Goal: Task Accomplishment & Management: Use online tool/utility

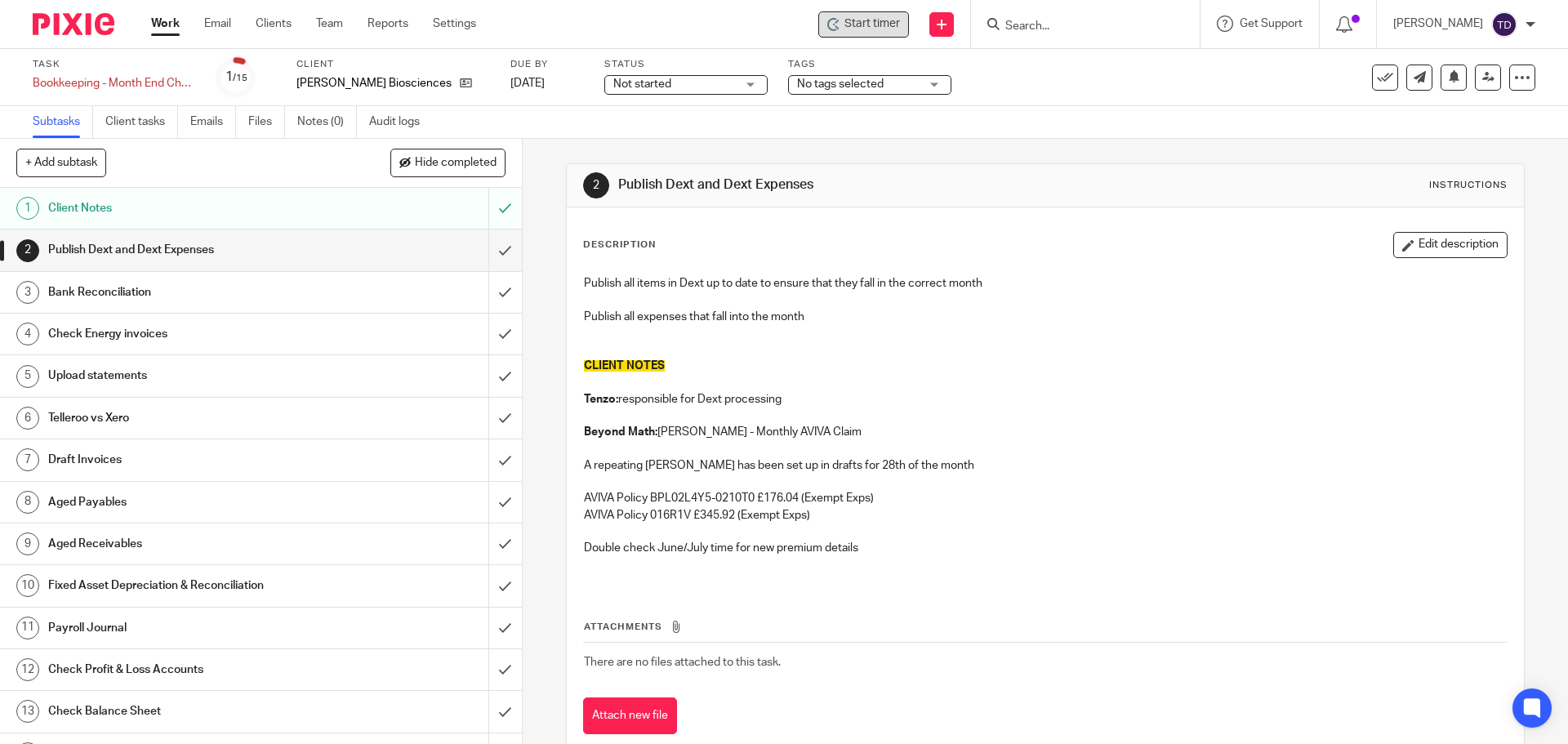
click at [896, 27] on span "Start timer" at bounding box center [872, 24] width 56 height 17
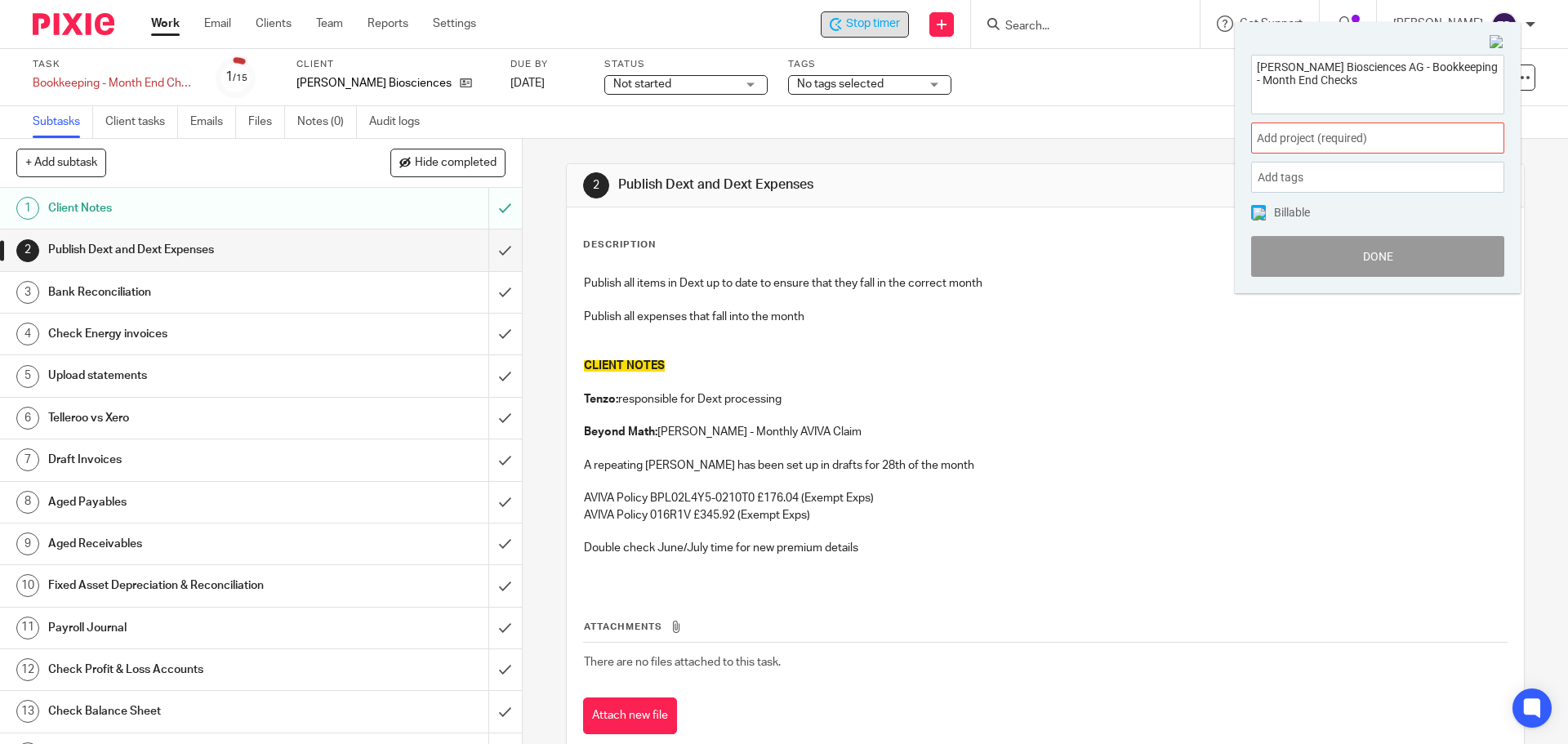
click at [1313, 133] on span "Add project (required) :" at bounding box center [1360, 137] width 206 height 17
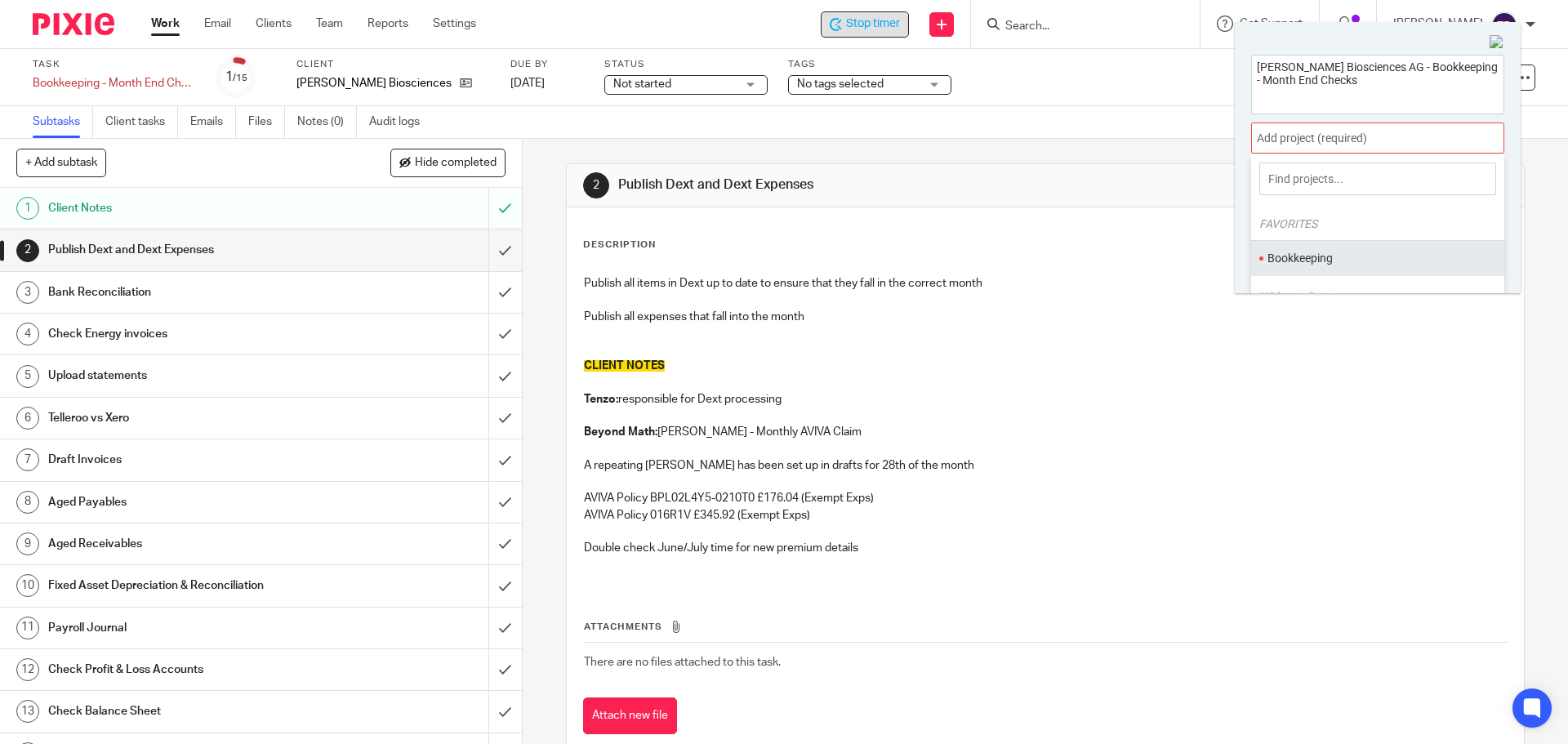
click at [1290, 251] on ul "Bookkeeping" at bounding box center [1378, 258] width 253 height 35
click at [1271, 260] on li "Bookkeeping" at bounding box center [1374, 258] width 213 height 17
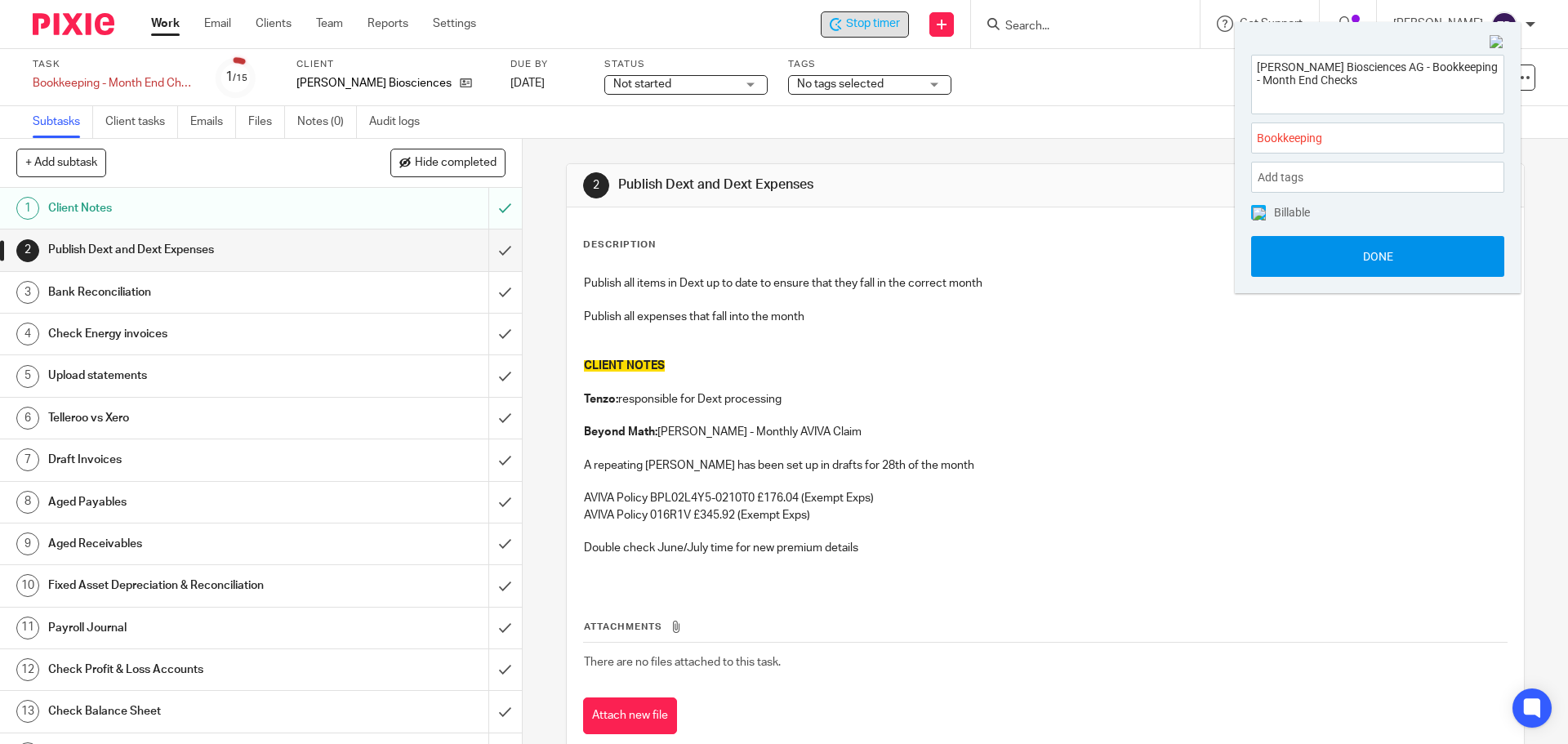
click at [1307, 260] on button "Done" at bounding box center [1378, 256] width 253 height 41
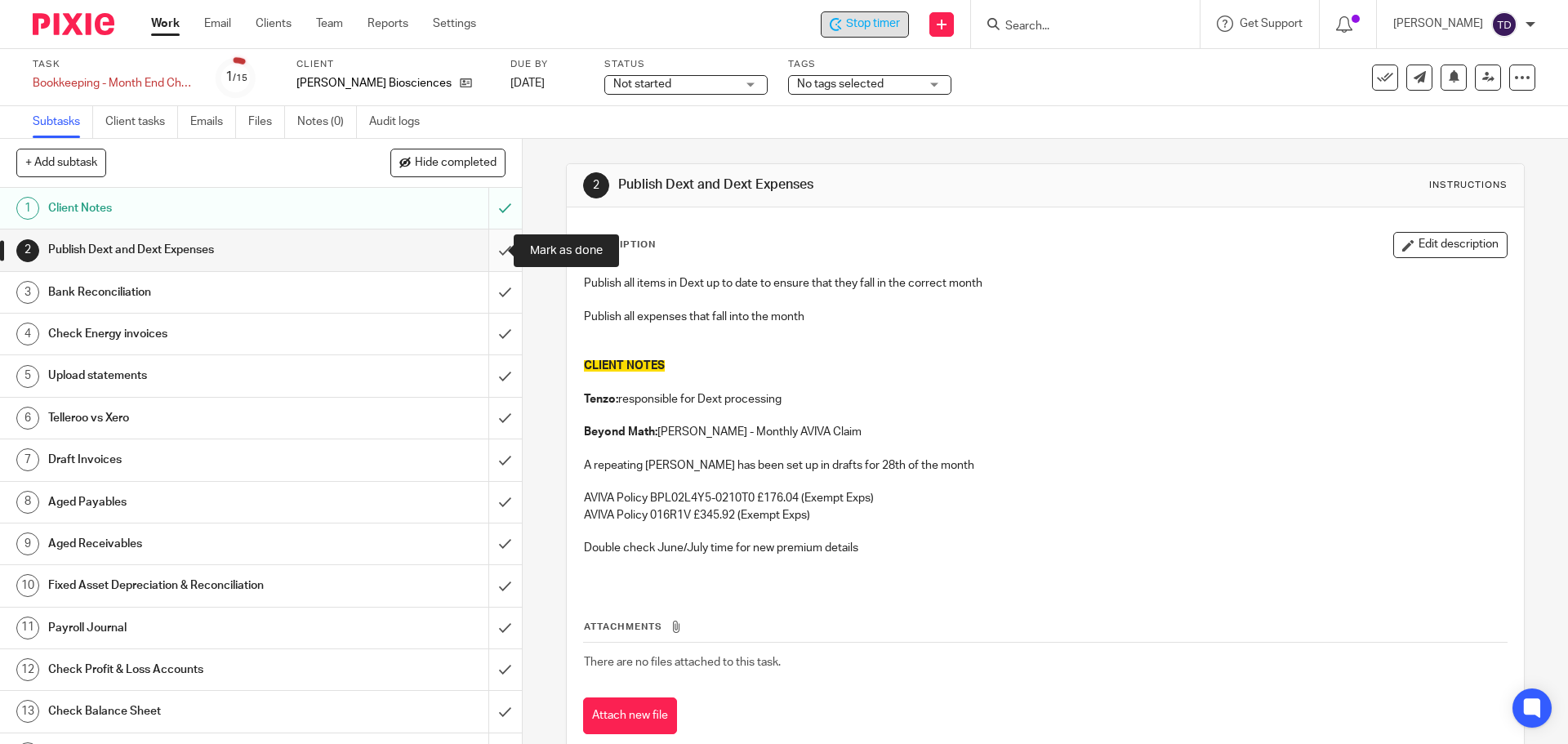
click at [481, 250] on input "submit" at bounding box center [261, 250] width 522 height 41
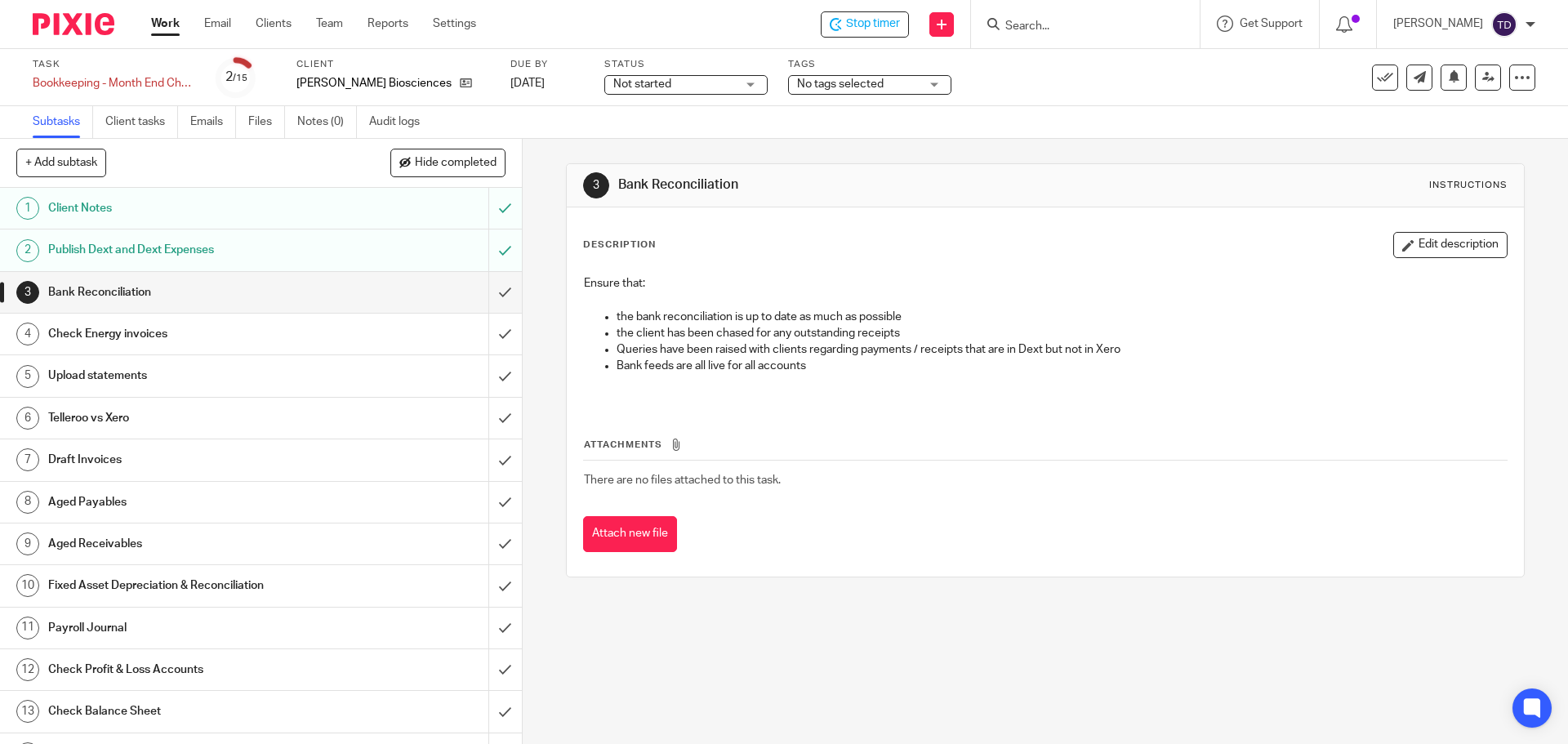
click at [161, 197] on h1 "Client Notes" at bounding box center [189, 208] width 283 height 25
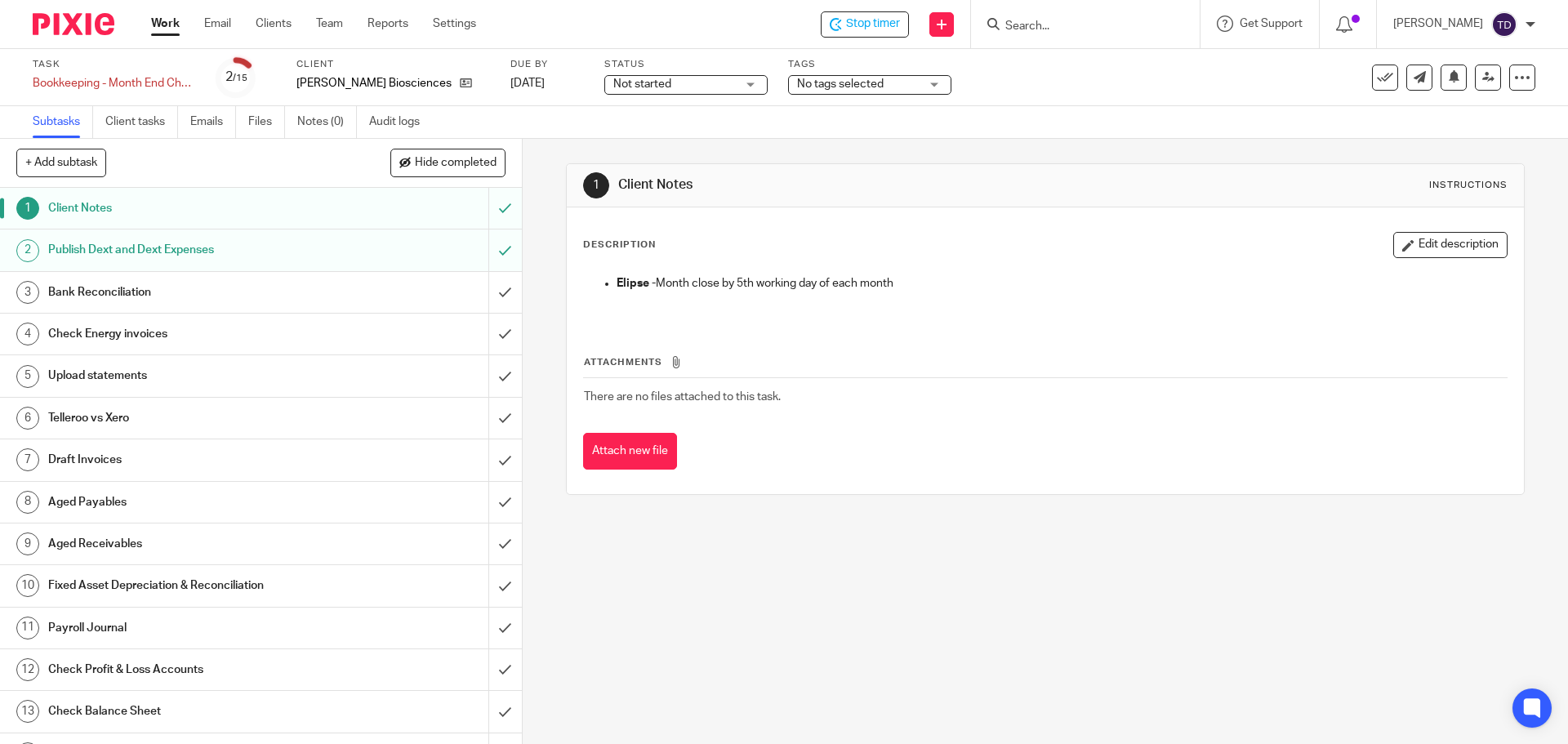
click at [339, 303] on div "Bank Reconciliation" at bounding box center [260, 292] width 424 height 25
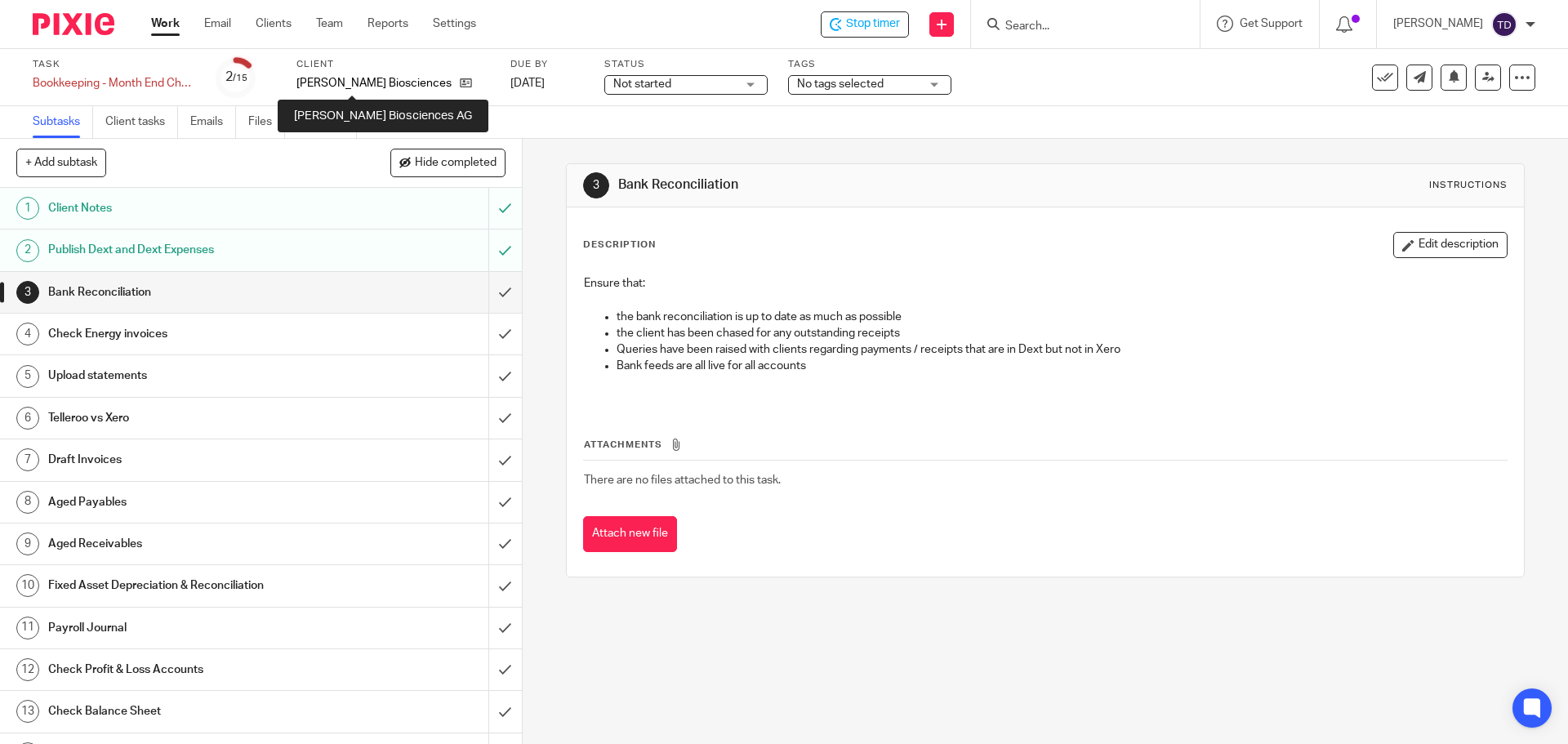
drag, startPoint x: 360, startPoint y: 80, endPoint x: 411, endPoint y: 73, distance: 51.5
click at [412, 73] on div "Client Myria Biosciences AG" at bounding box center [393, 78] width 193 height 39
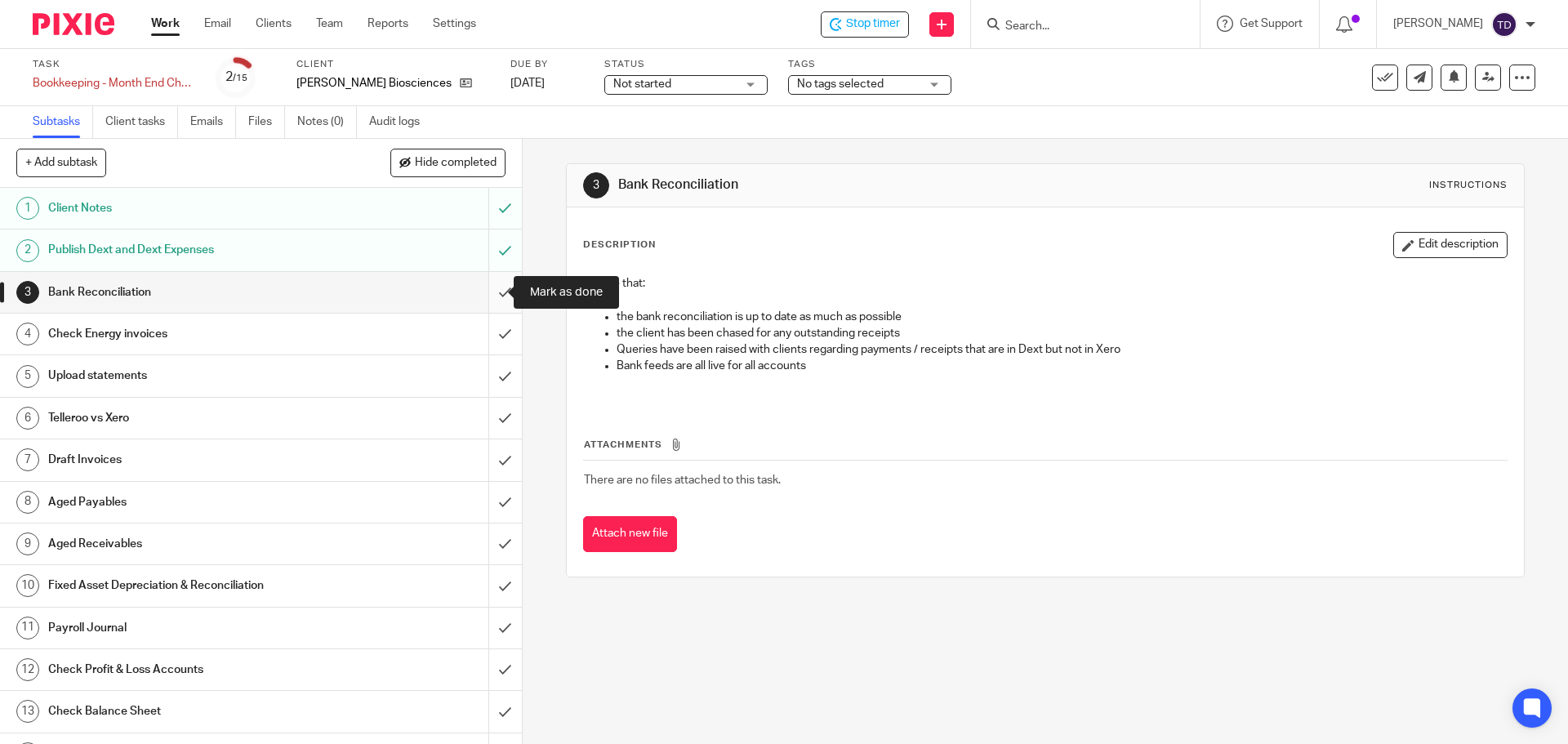
click at [481, 286] on input "submit" at bounding box center [261, 292] width 522 height 41
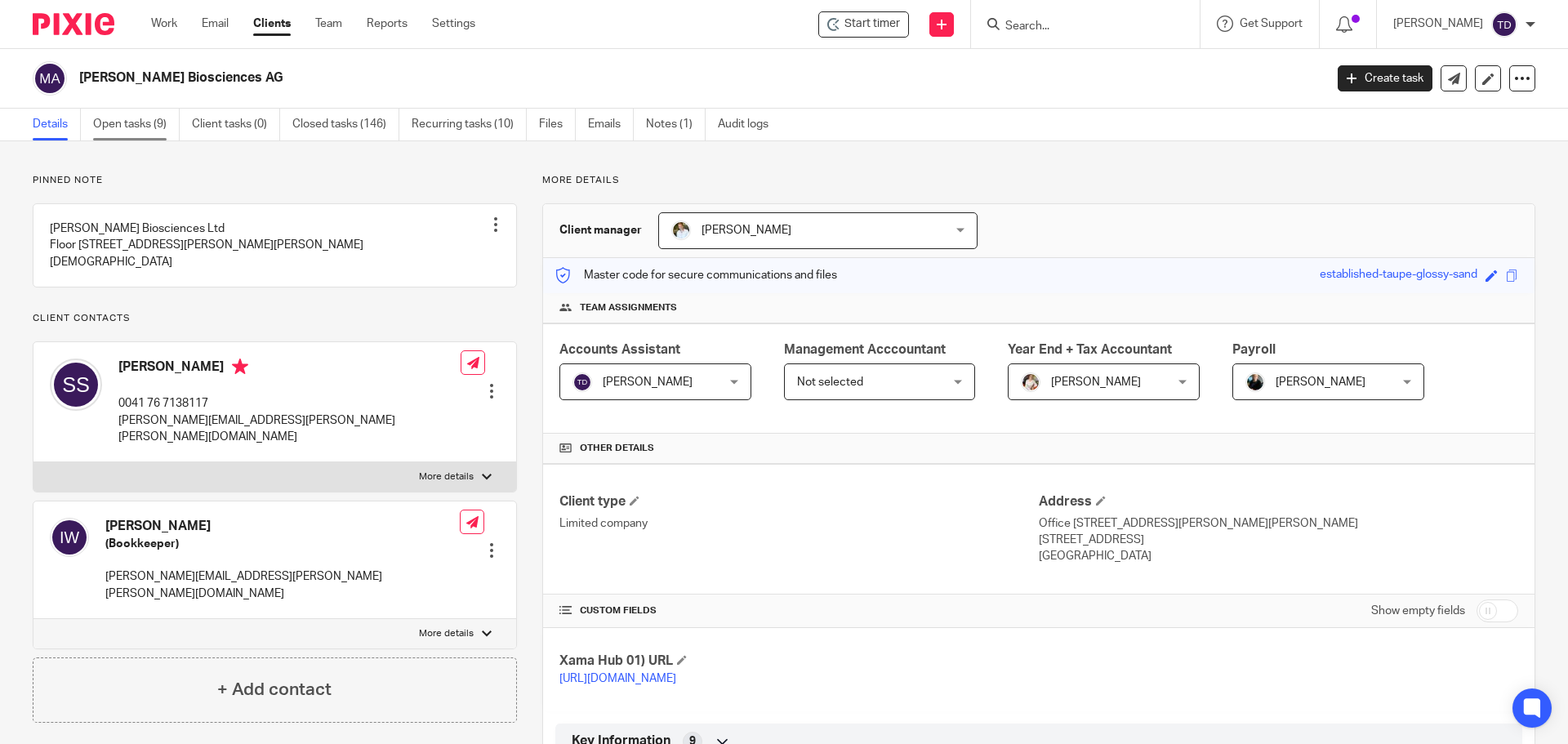
click at [132, 118] on link "Open tasks (9)" at bounding box center [136, 125] width 86 height 31
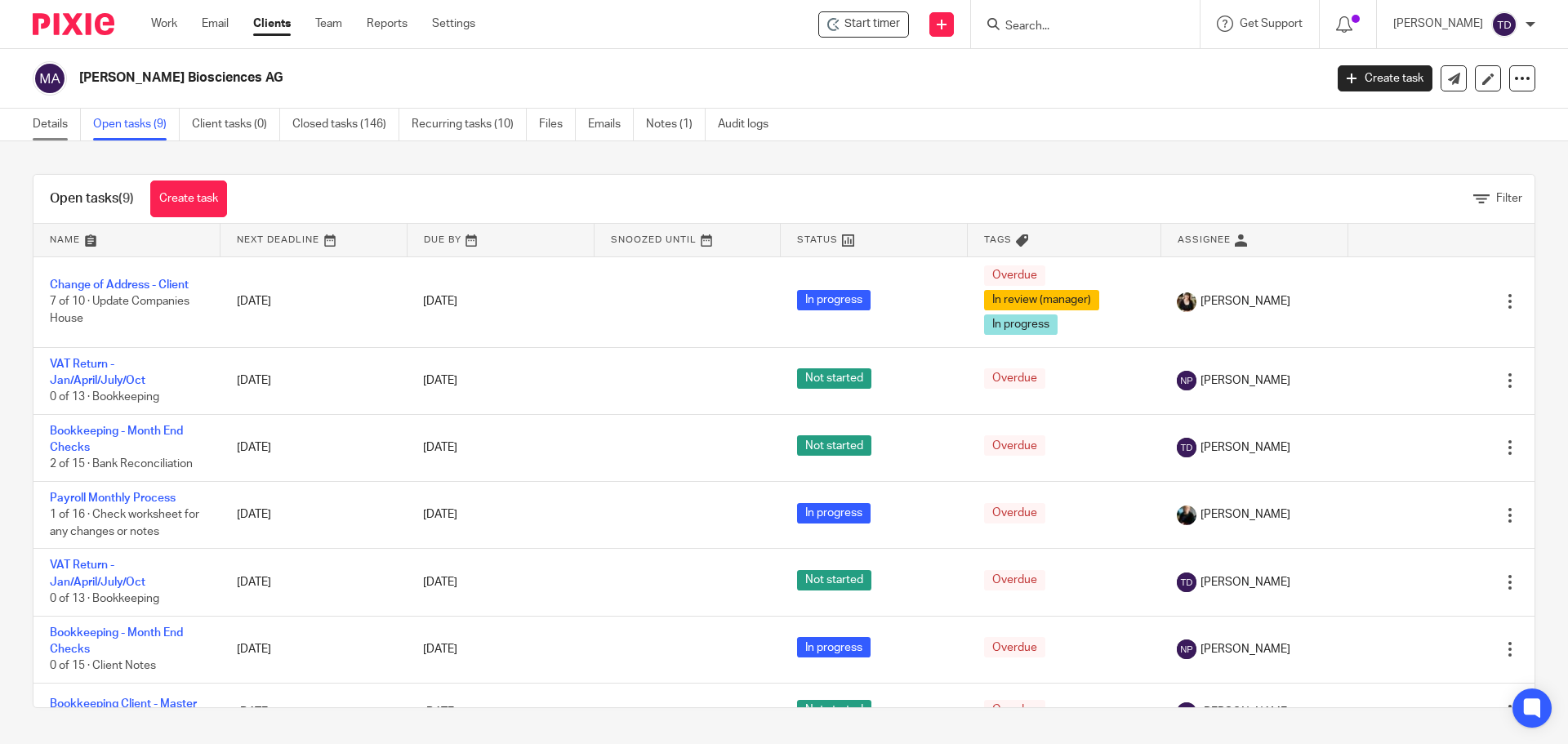
click at [41, 122] on link "Details" at bounding box center [56, 125] width 48 height 31
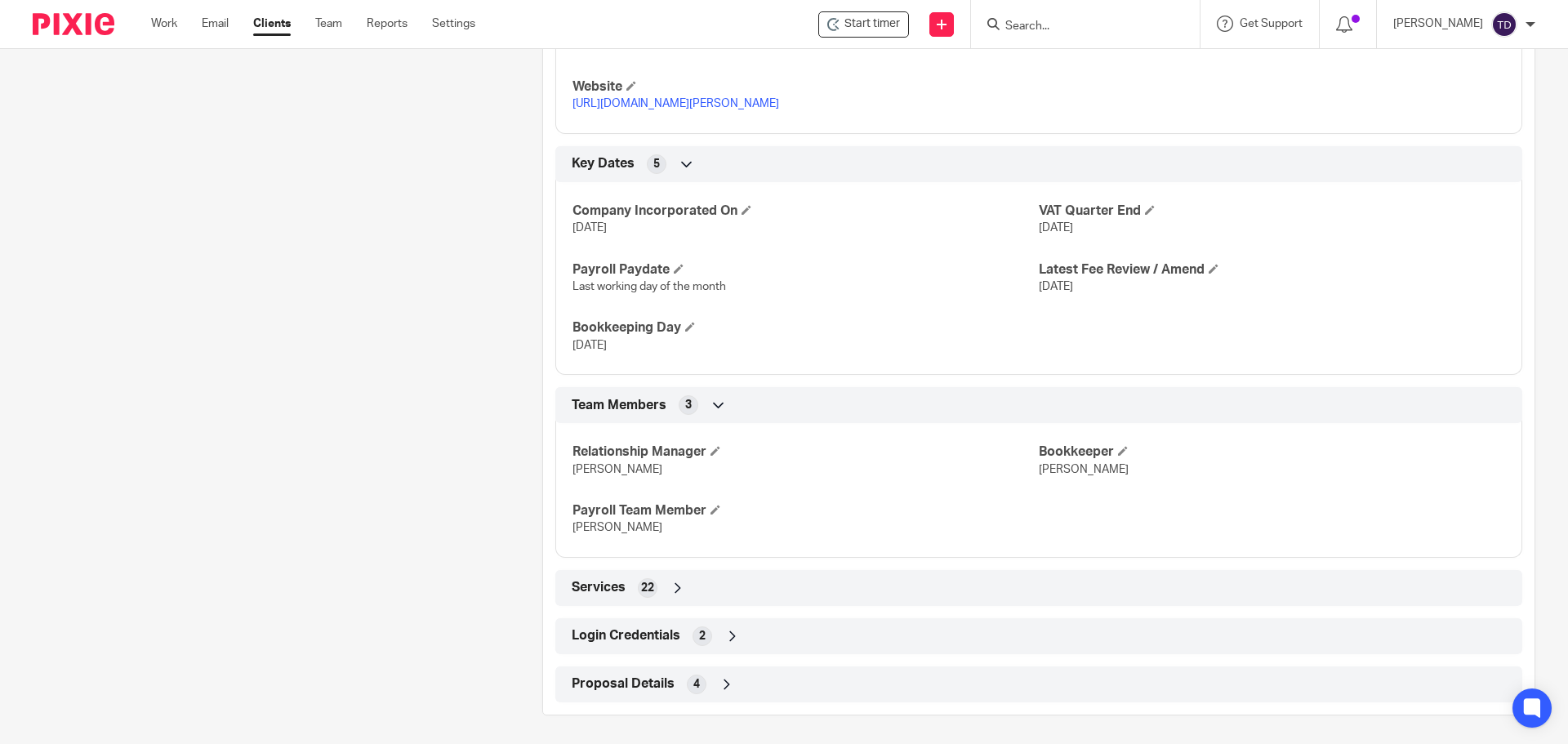
scroll to position [956, 0]
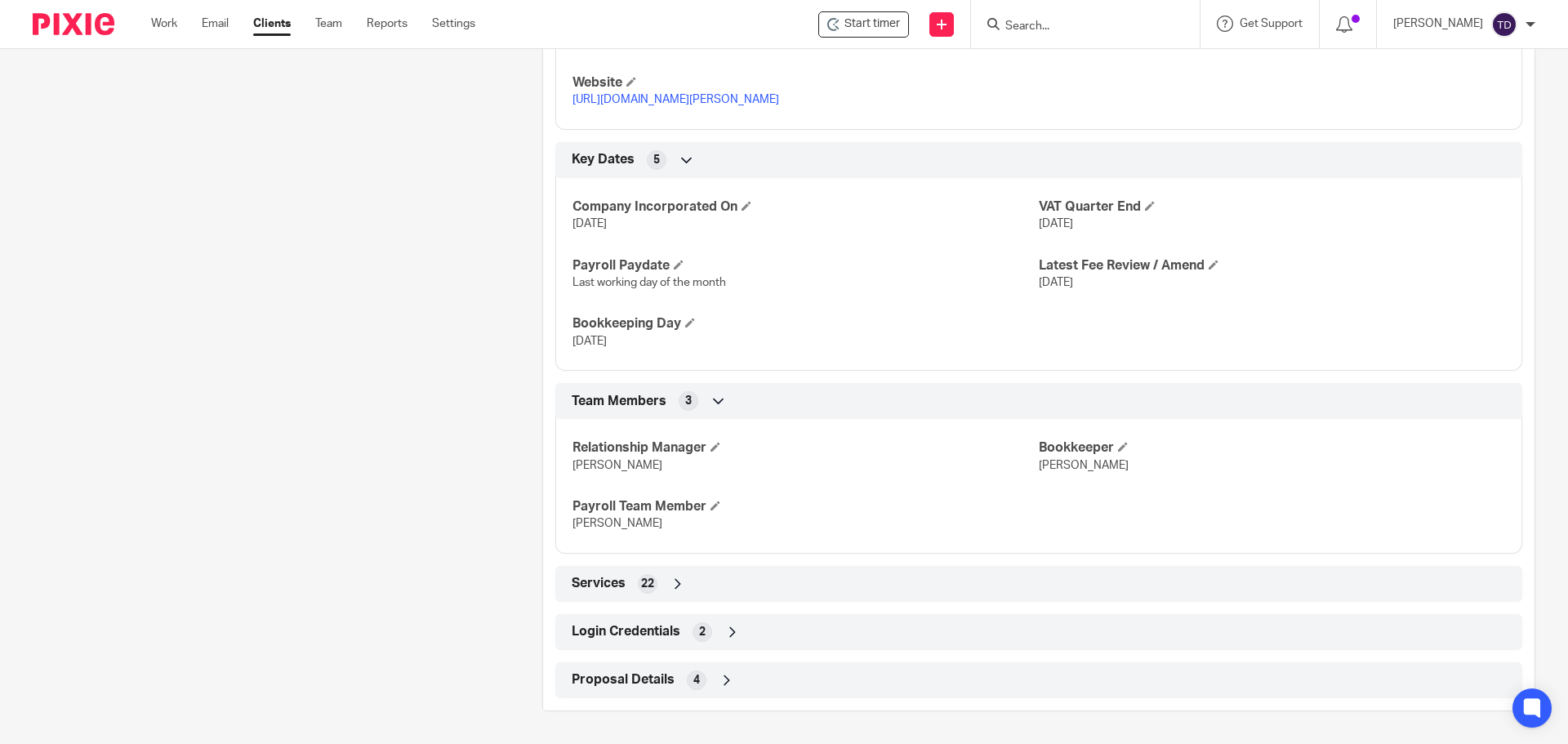
click at [687, 586] on div "Services 22" at bounding box center [1039, 584] width 943 height 27
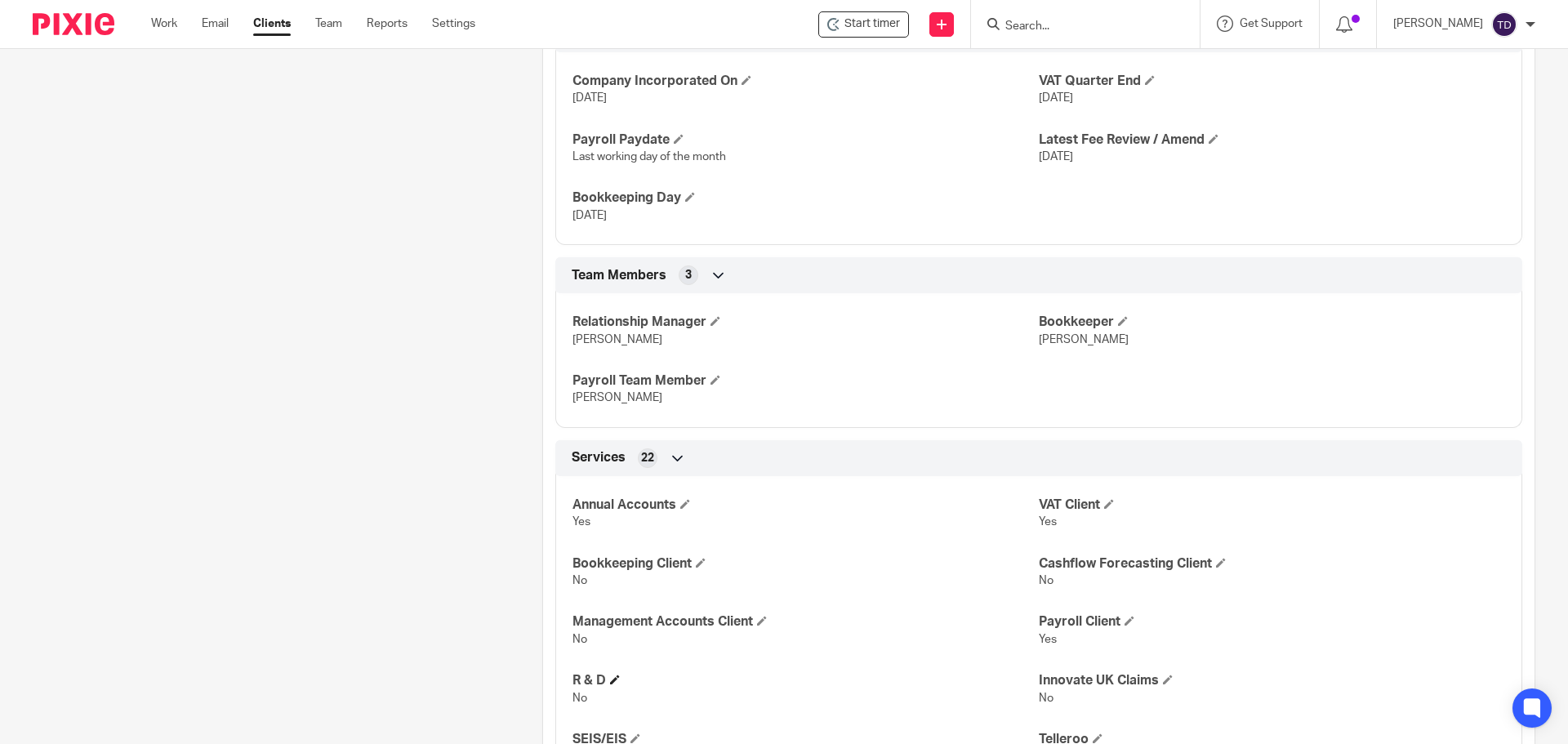
scroll to position [1201, 0]
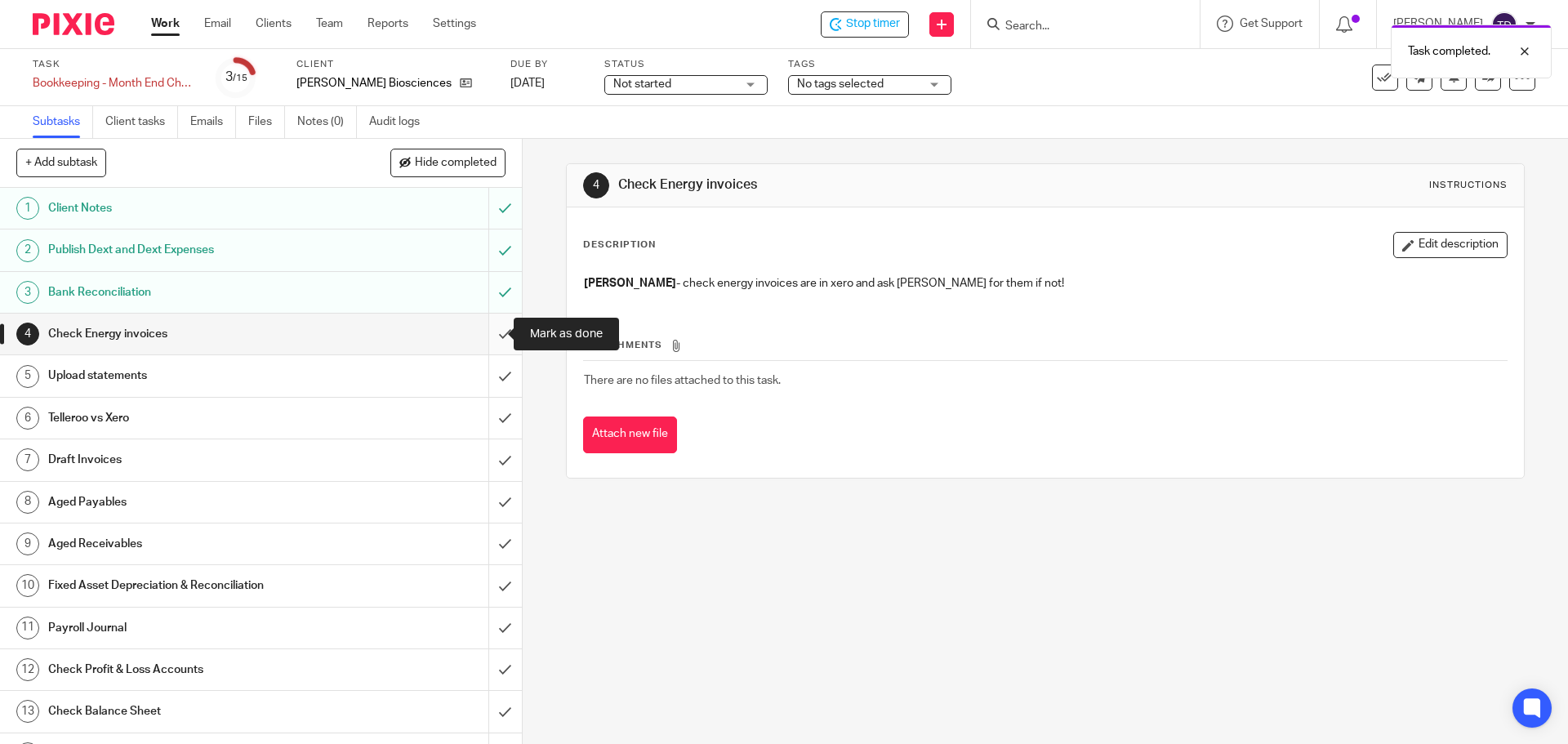
click at [490, 347] on input "submit" at bounding box center [261, 334] width 522 height 41
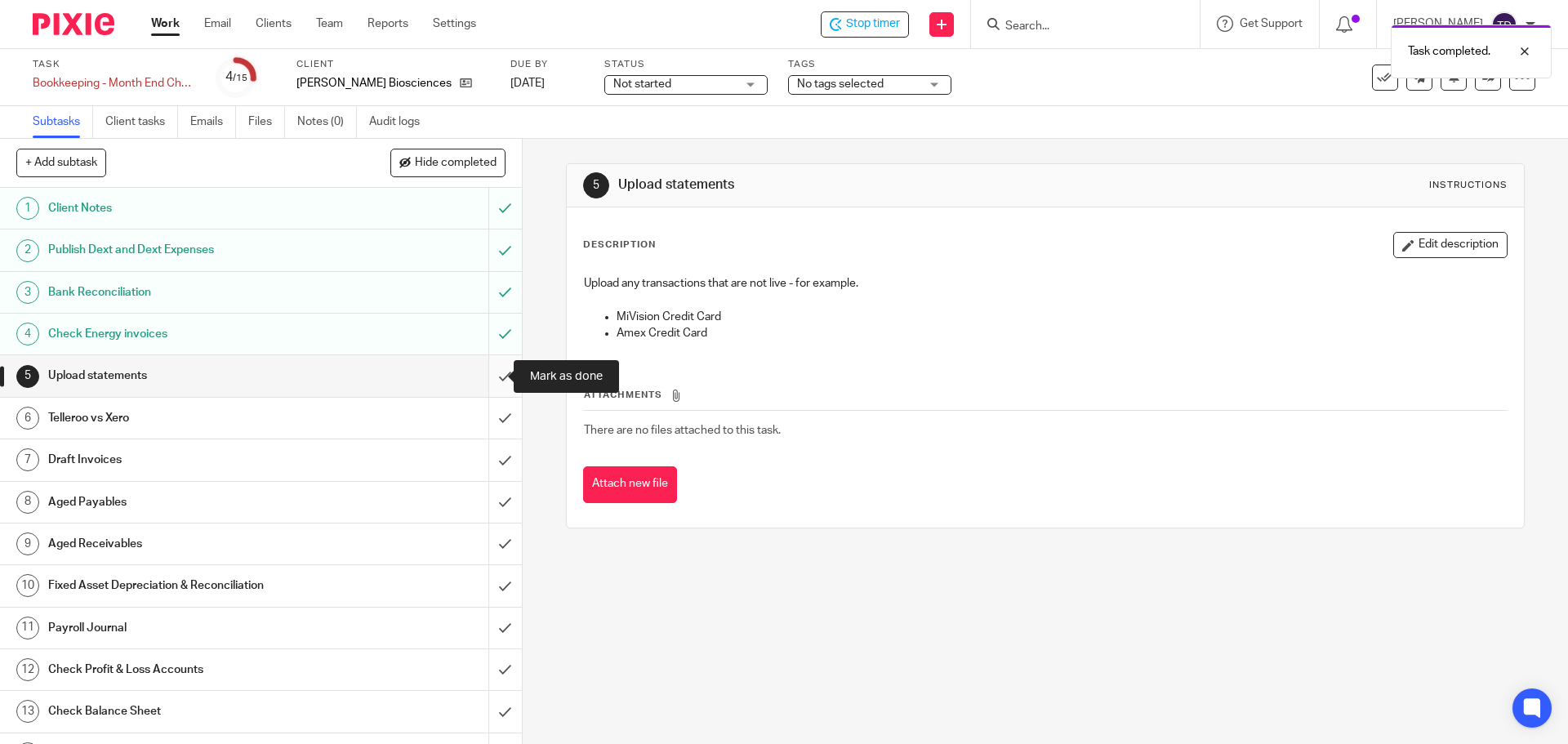
click at [494, 386] on input "submit" at bounding box center [261, 376] width 522 height 41
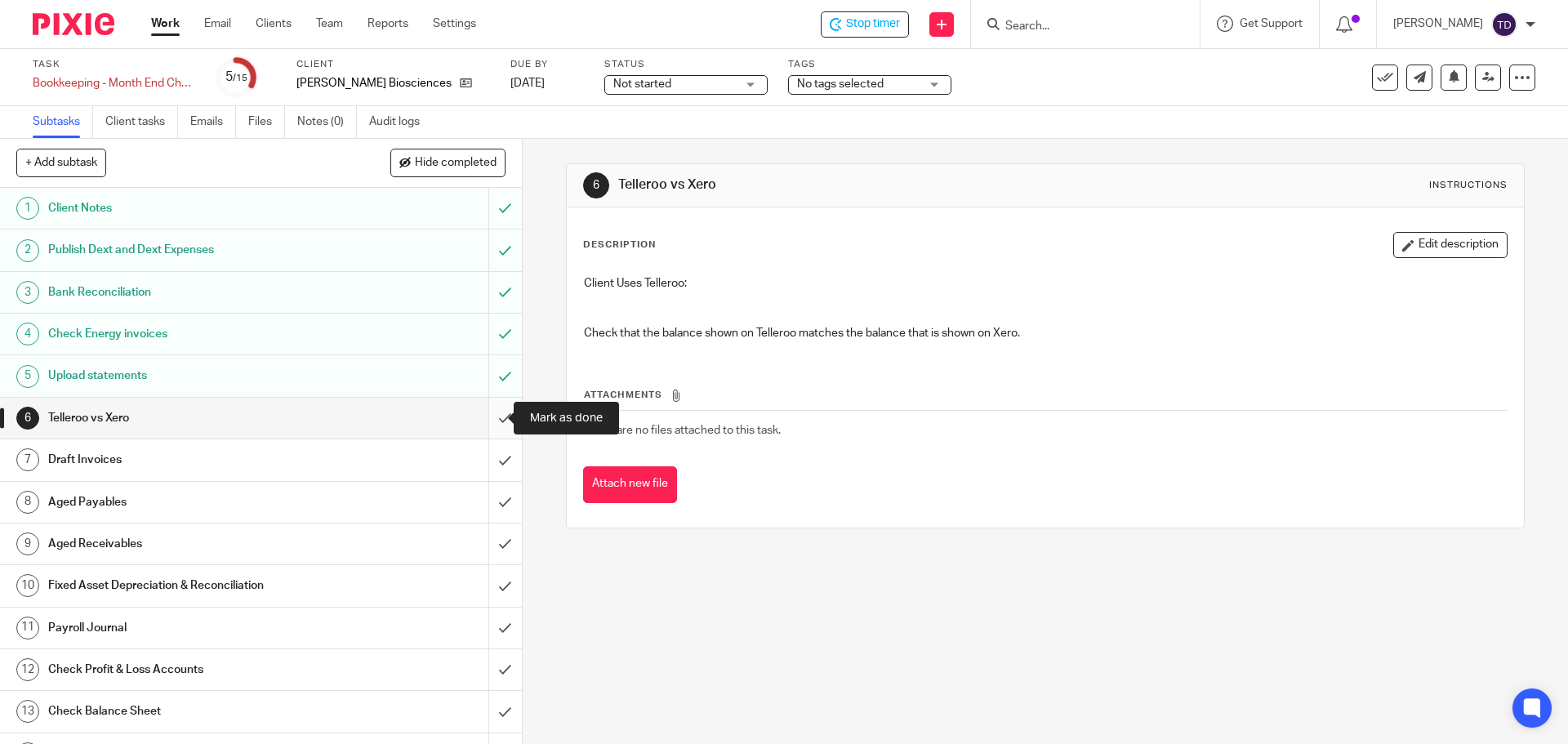
click at [480, 404] on input "submit" at bounding box center [261, 418] width 522 height 41
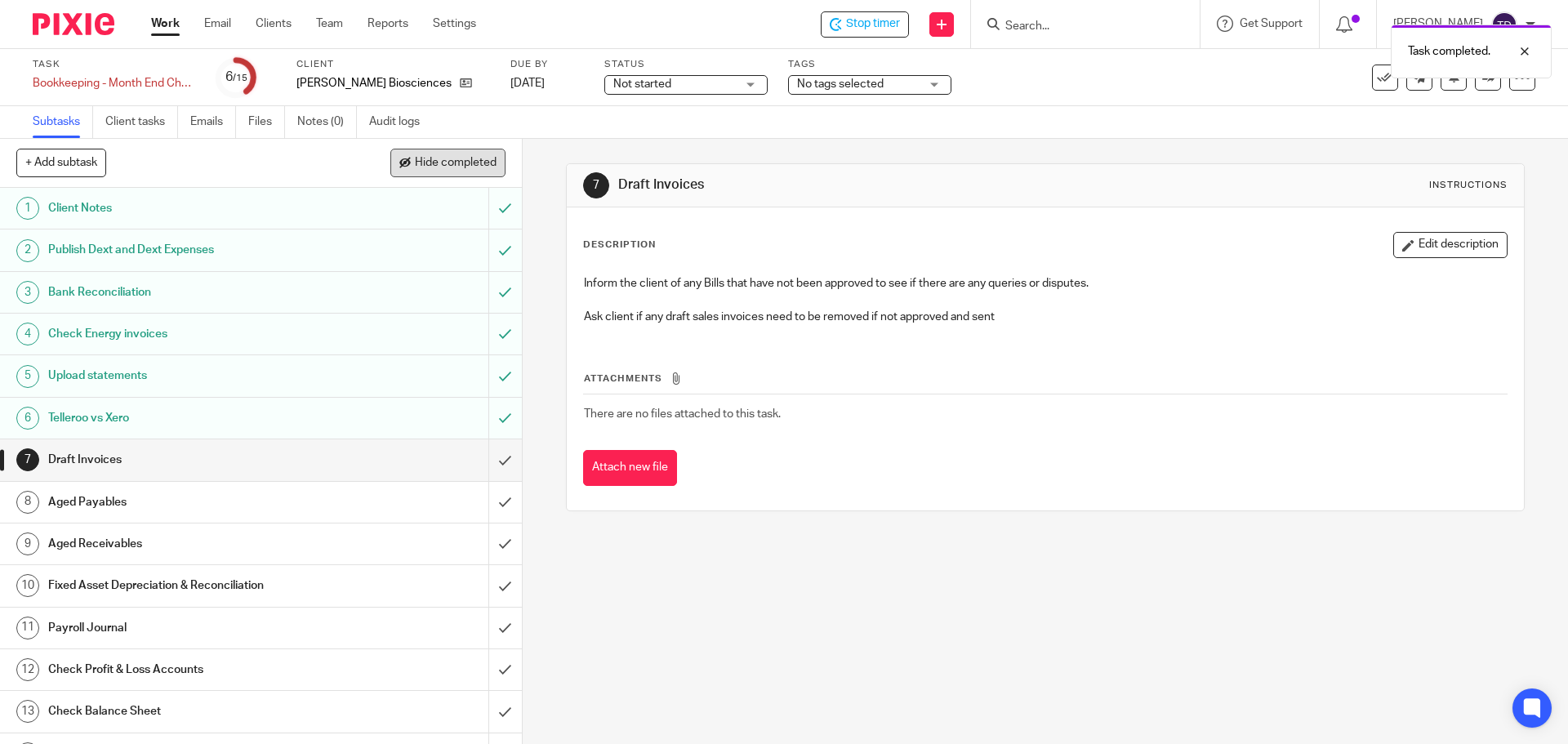
click at [402, 164] on span at bounding box center [406, 164] width 12 height 12
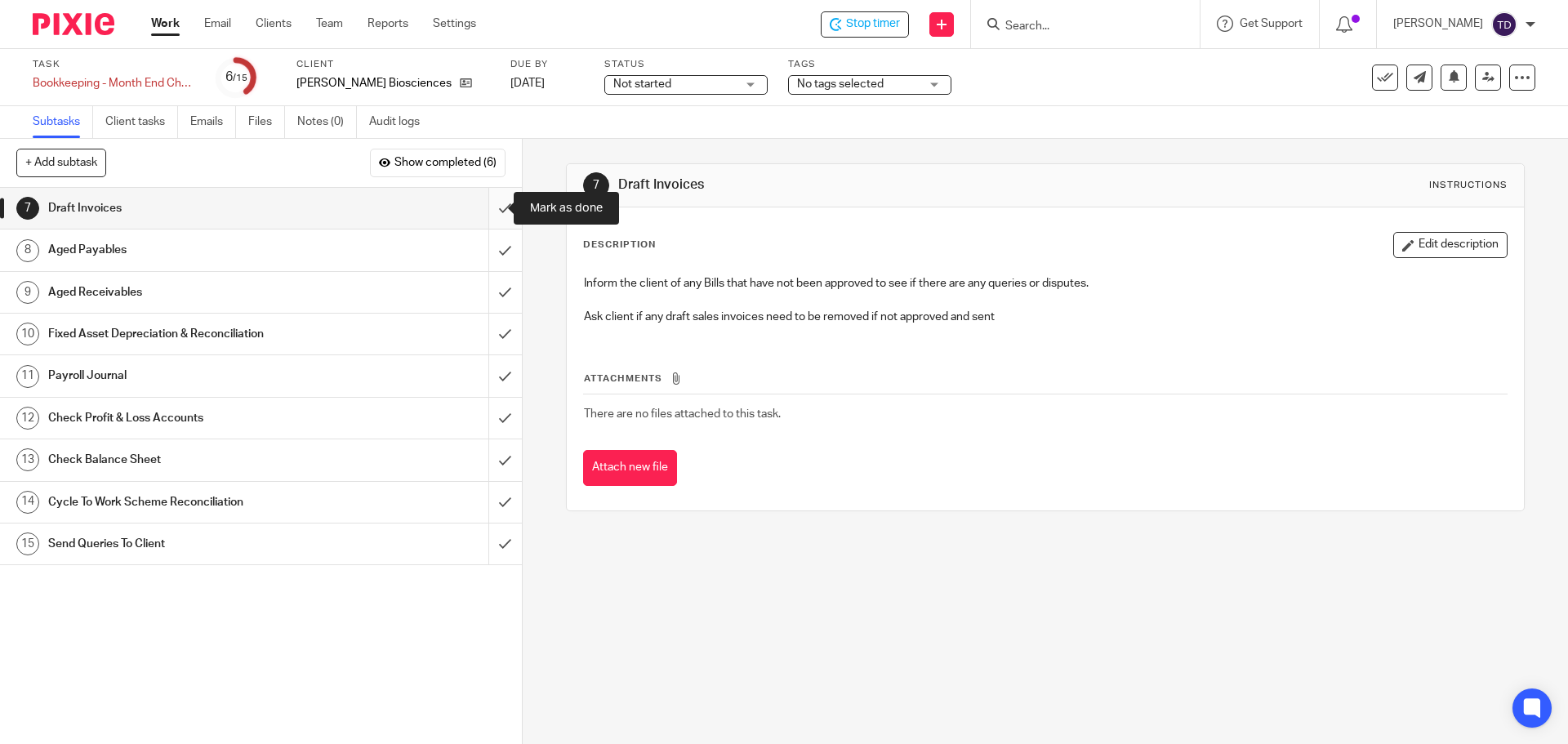
click at [478, 205] on input "submit" at bounding box center [261, 208] width 522 height 41
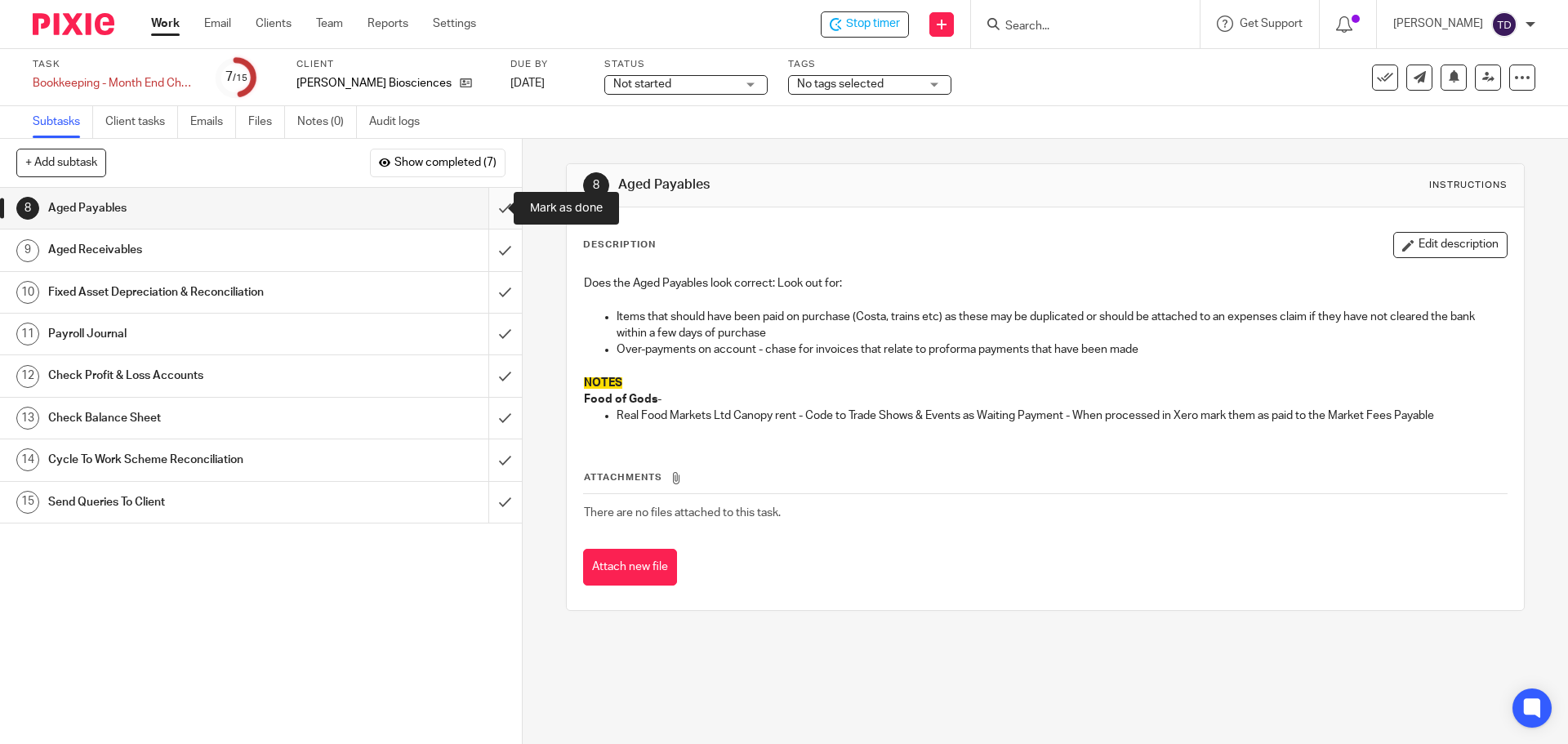
click at [494, 204] on input "submit" at bounding box center [261, 208] width 522 height 41
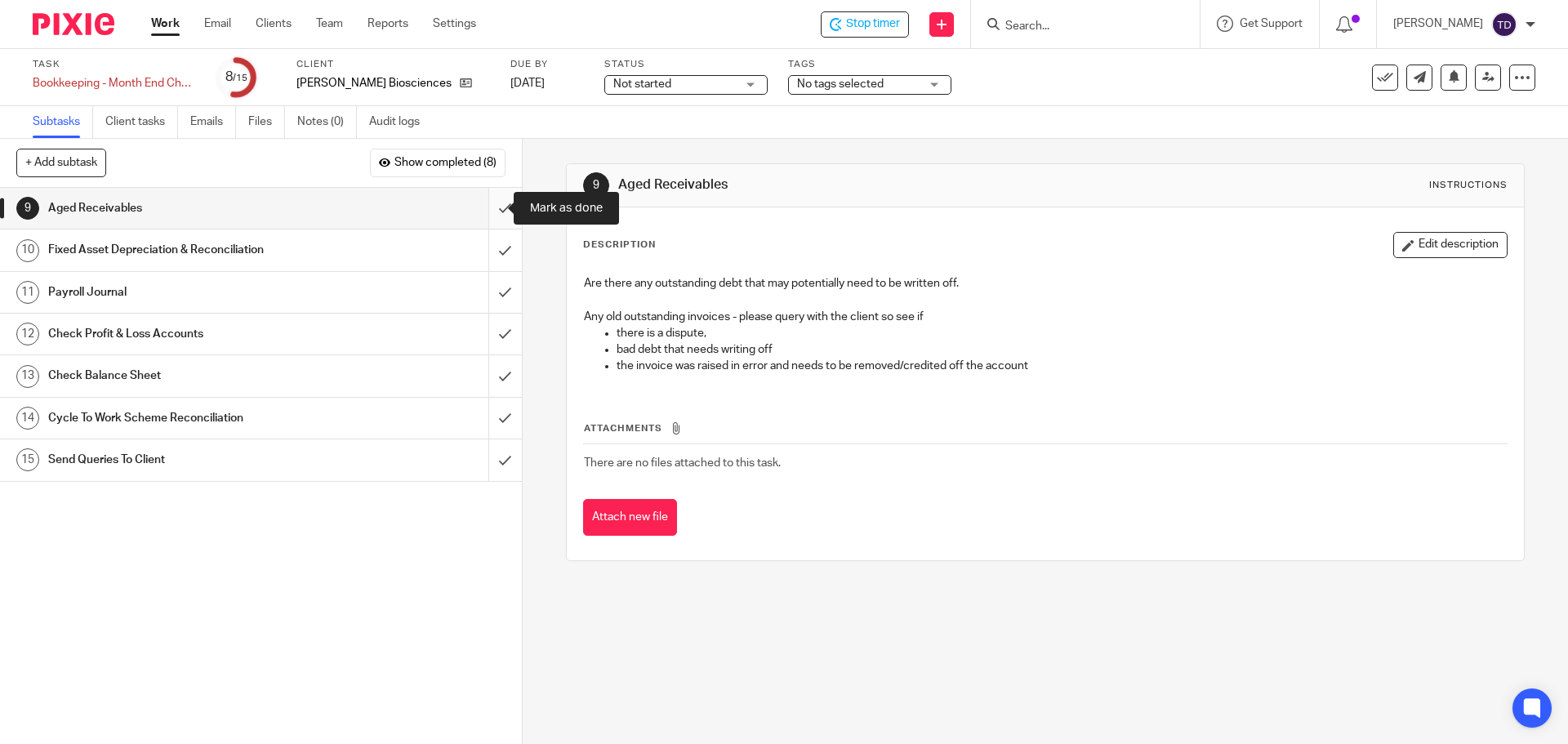
click at [493, 209] on input "submit" at bounding box center [261, 208] width 522 height 41
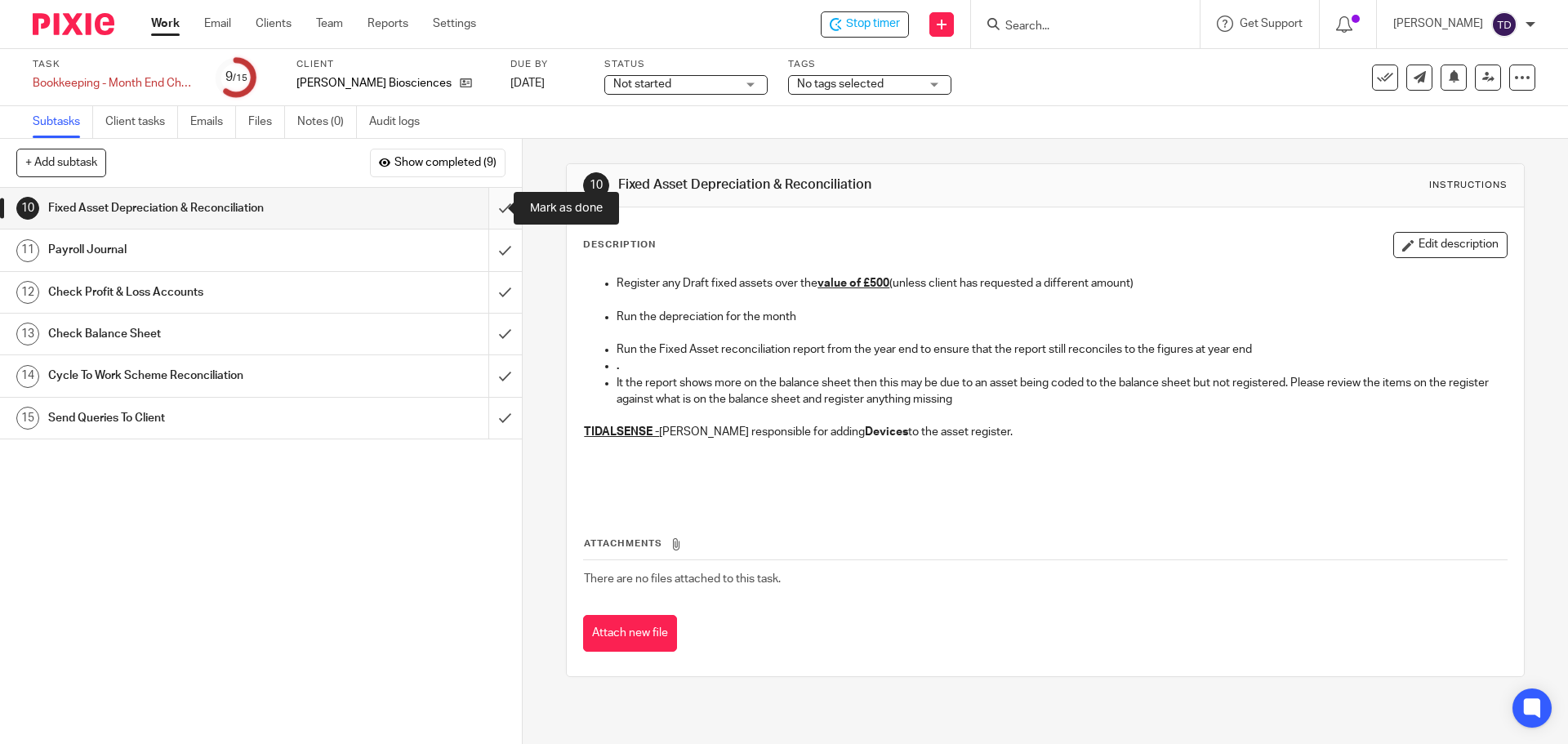
click at [500, 207] on input "submit" at bounding box center [261, 208] width 522 height 41
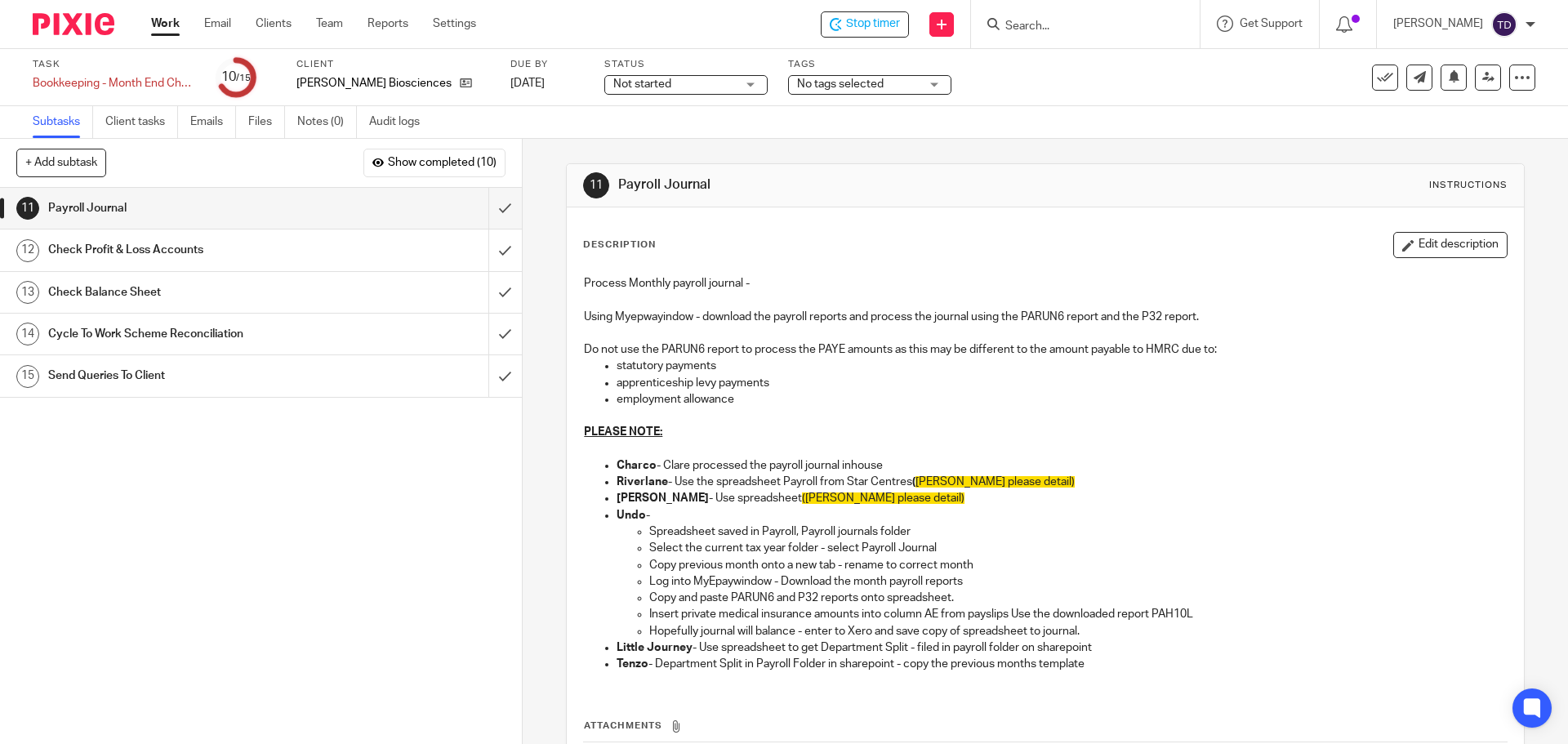
click at [343, 234] on link "12 Check Profit & Loss Accounts" at bounding box center [243, 250] width 488 height 41
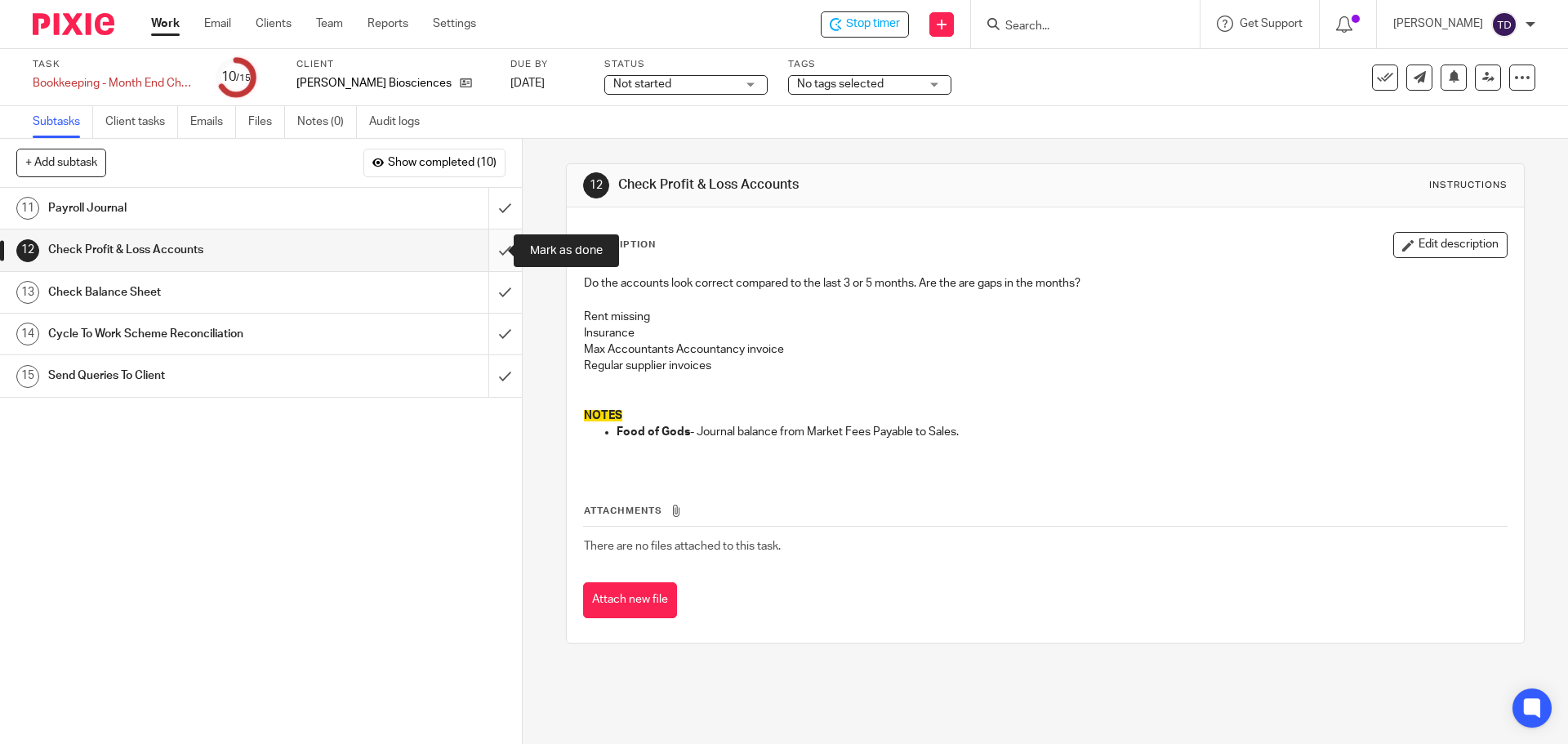
click at [488, 253] on input "submit" at bounding box center [261, 250] width 522 height 41
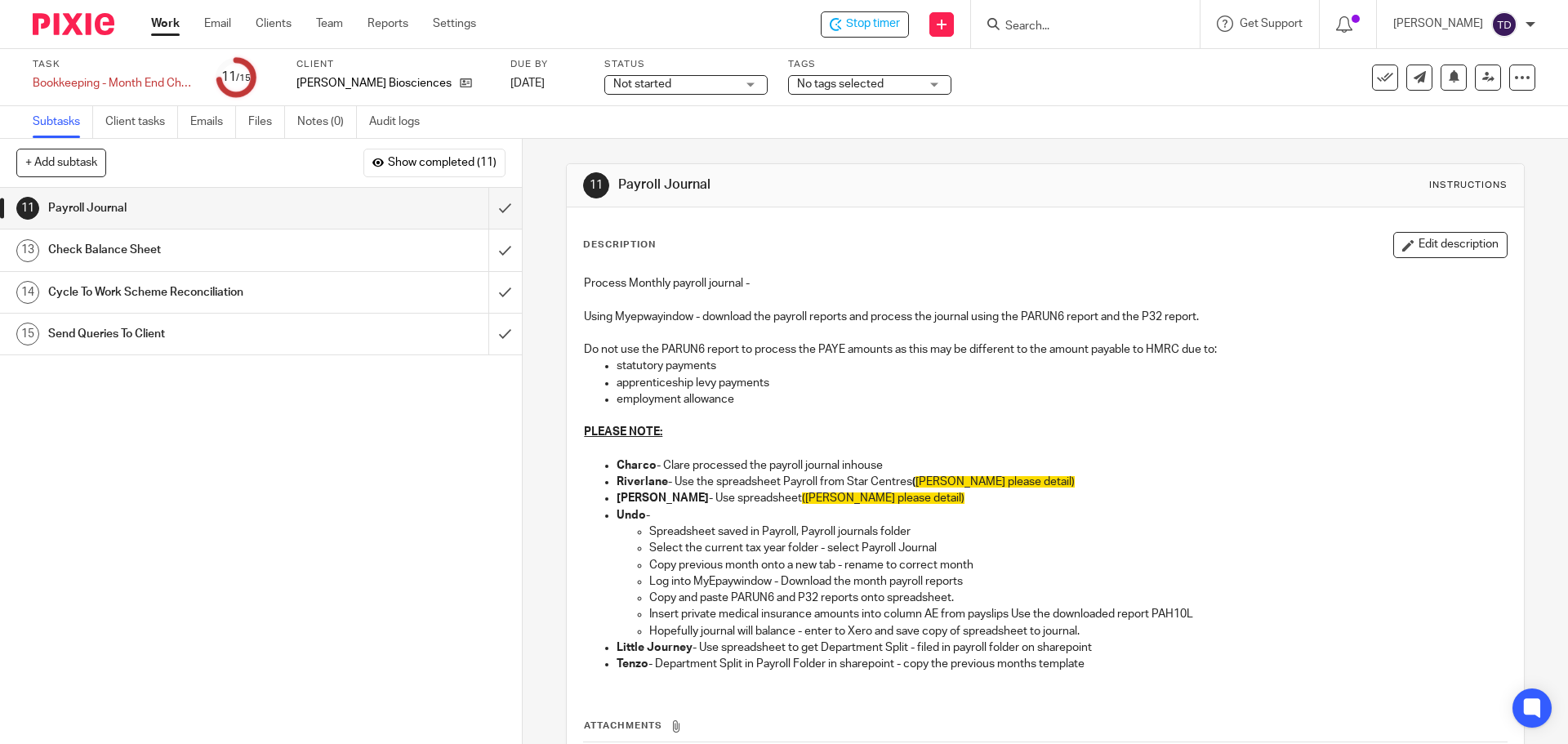
click at [453, 249] on div "Check Balance Sheet" at bounding box center [260, 249] width 424 height 25
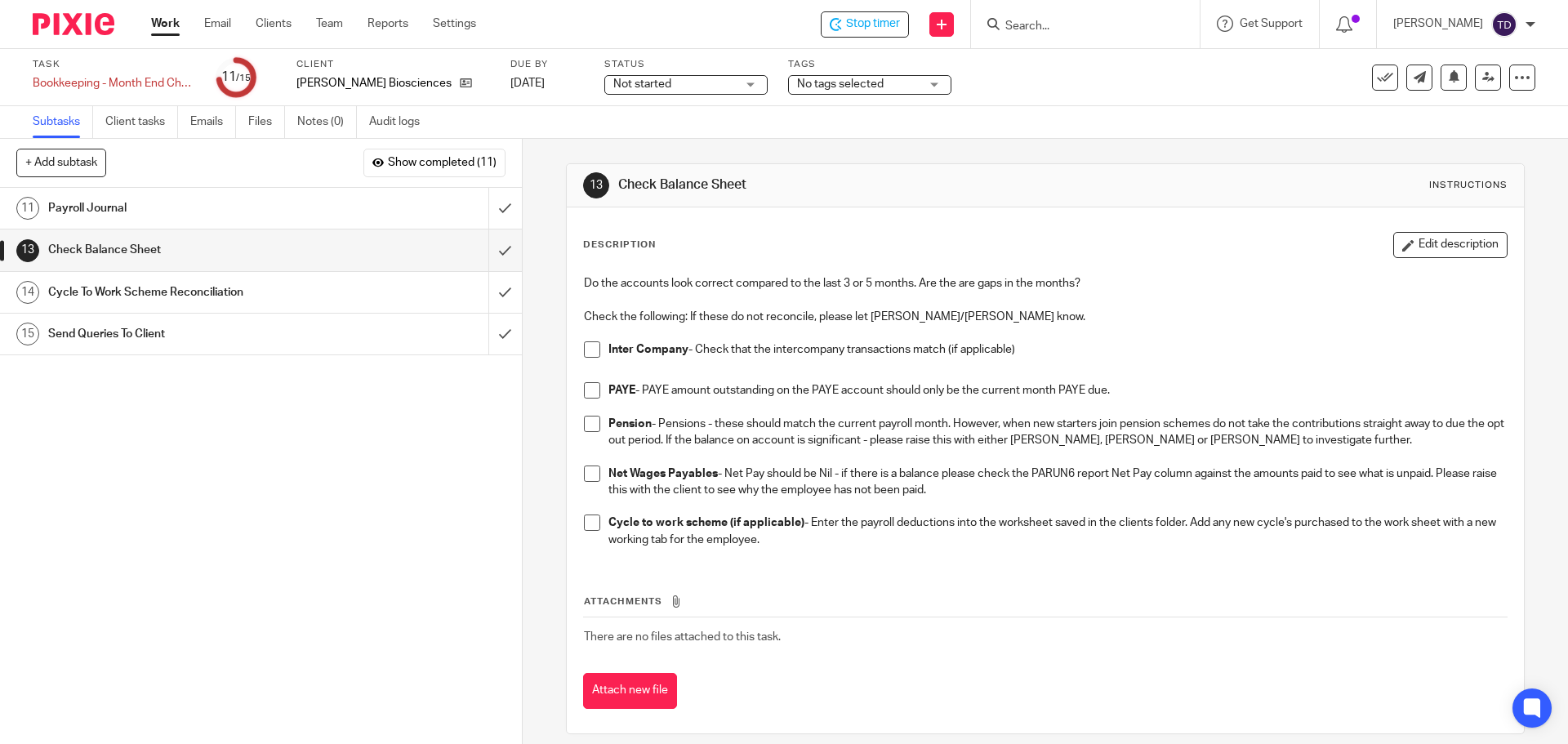
click at [248, 214] on h1 "Payroll Journal" at bounding box center [189, 208] width 283 height 25
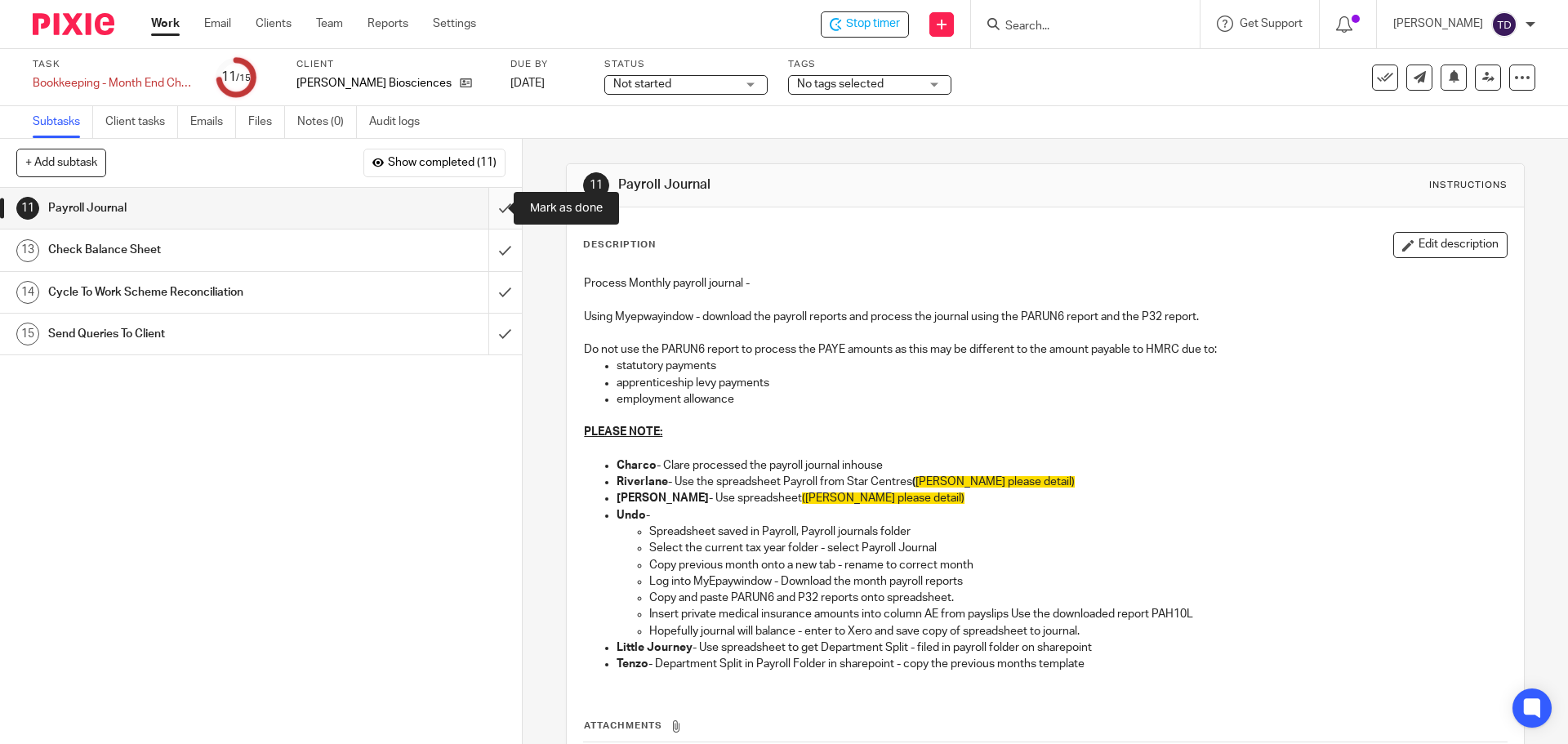
click at [489, 203] on input "submit" at bounding box center [261, 208] width 522 height 41
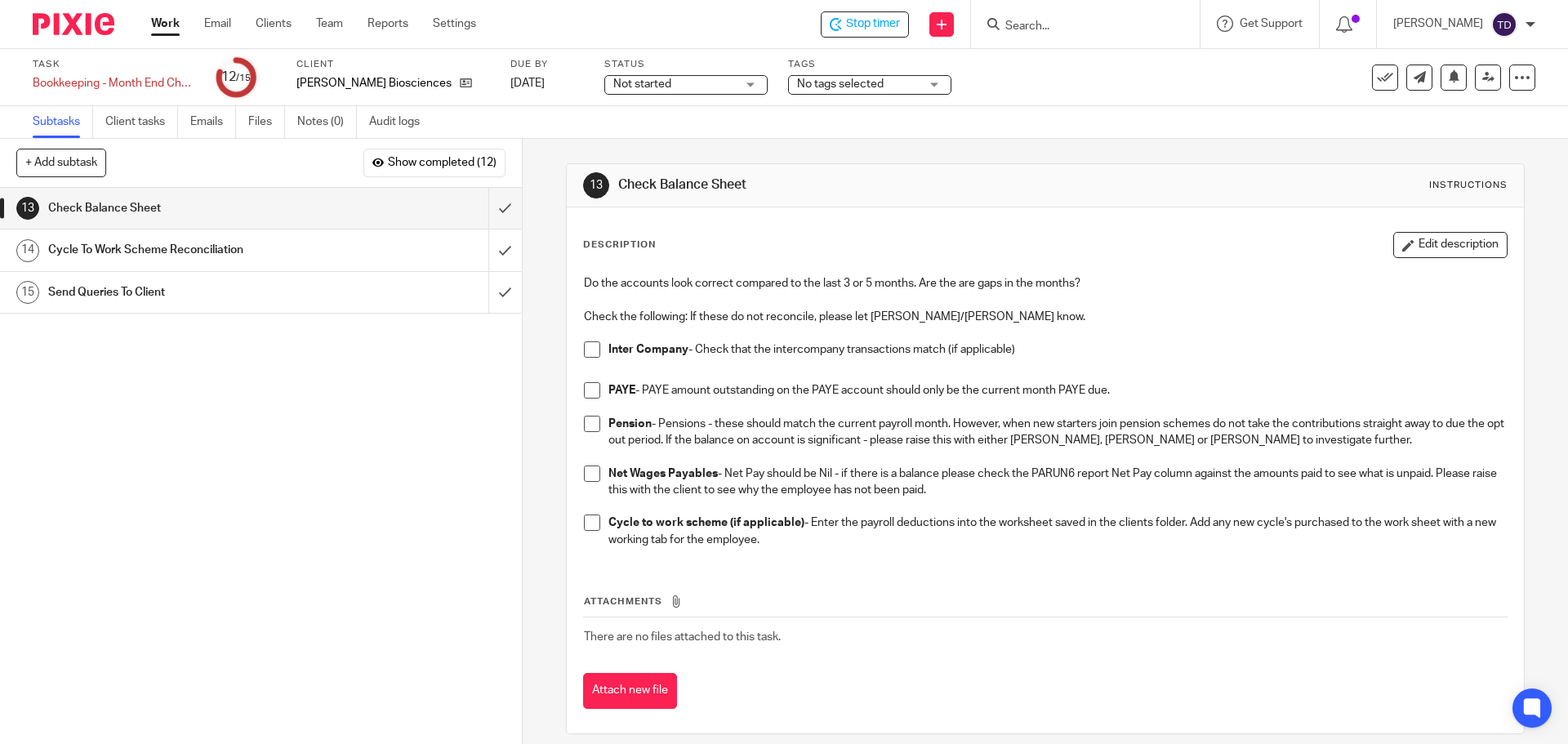
click at [588, 346] on span at bounding box center [592, 349] width 17 height 17
click at [584, 398] on span at bounding box center [592, 390] width 17 height 17
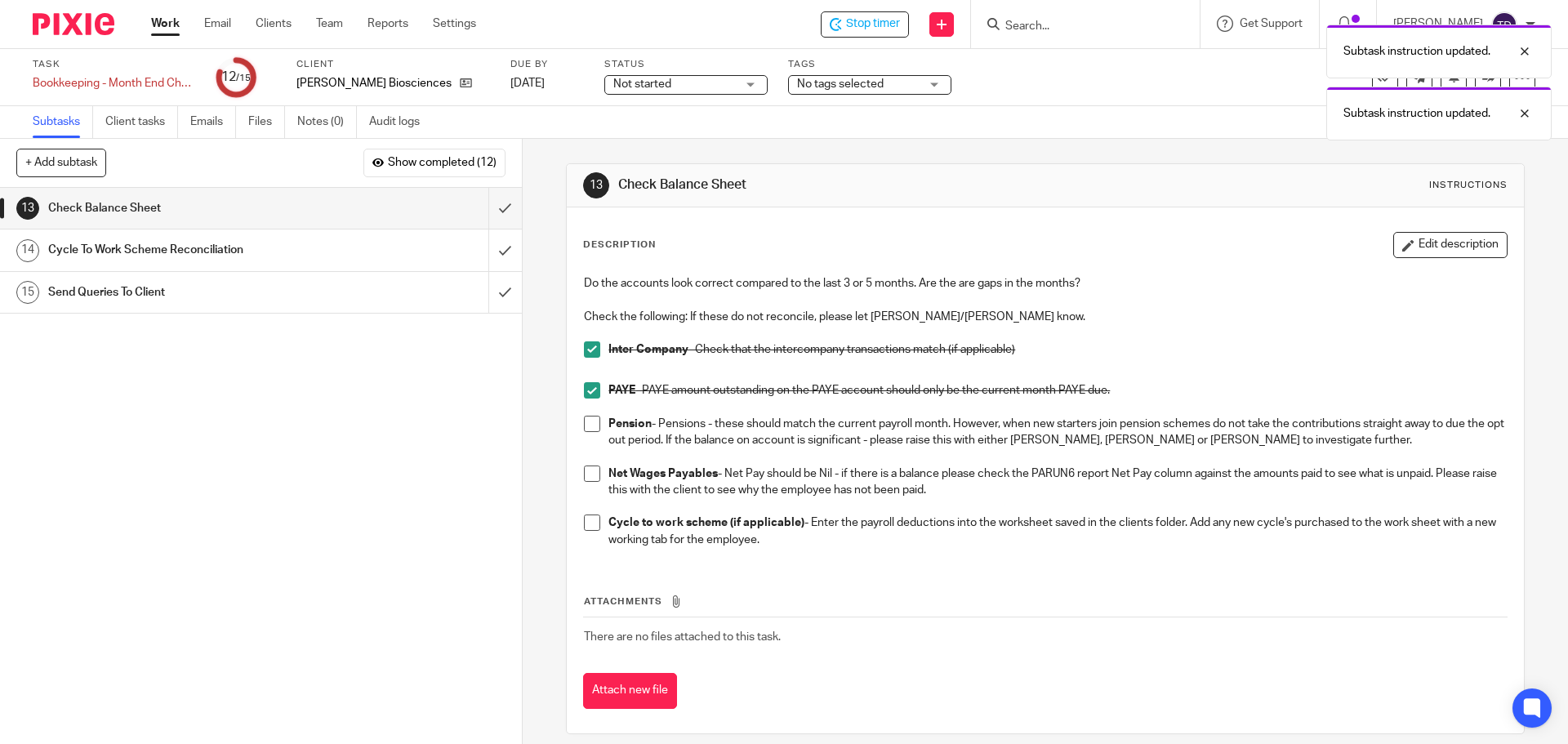
drag, startPoint x: 584, startPoint y: 433, endPoint x: 584, endPoint y: 442, distance: 9.0
click at [584, 435] on li "Pension - Pensions - these should match the current payroll month. However, whe…" at bounding box center [1045, 440] width 922 height 50
click at [585, 437] on li "Pension - Pensions - these should match the current payroll month. However, whe…" at bounding box center [1045, 440] width 922 height 50
click at [590, 480] on span at bounding box center [592, 473] width 17 height 17
click at [593, 425] on span at bounding box center [592, 423] width 17 height 17
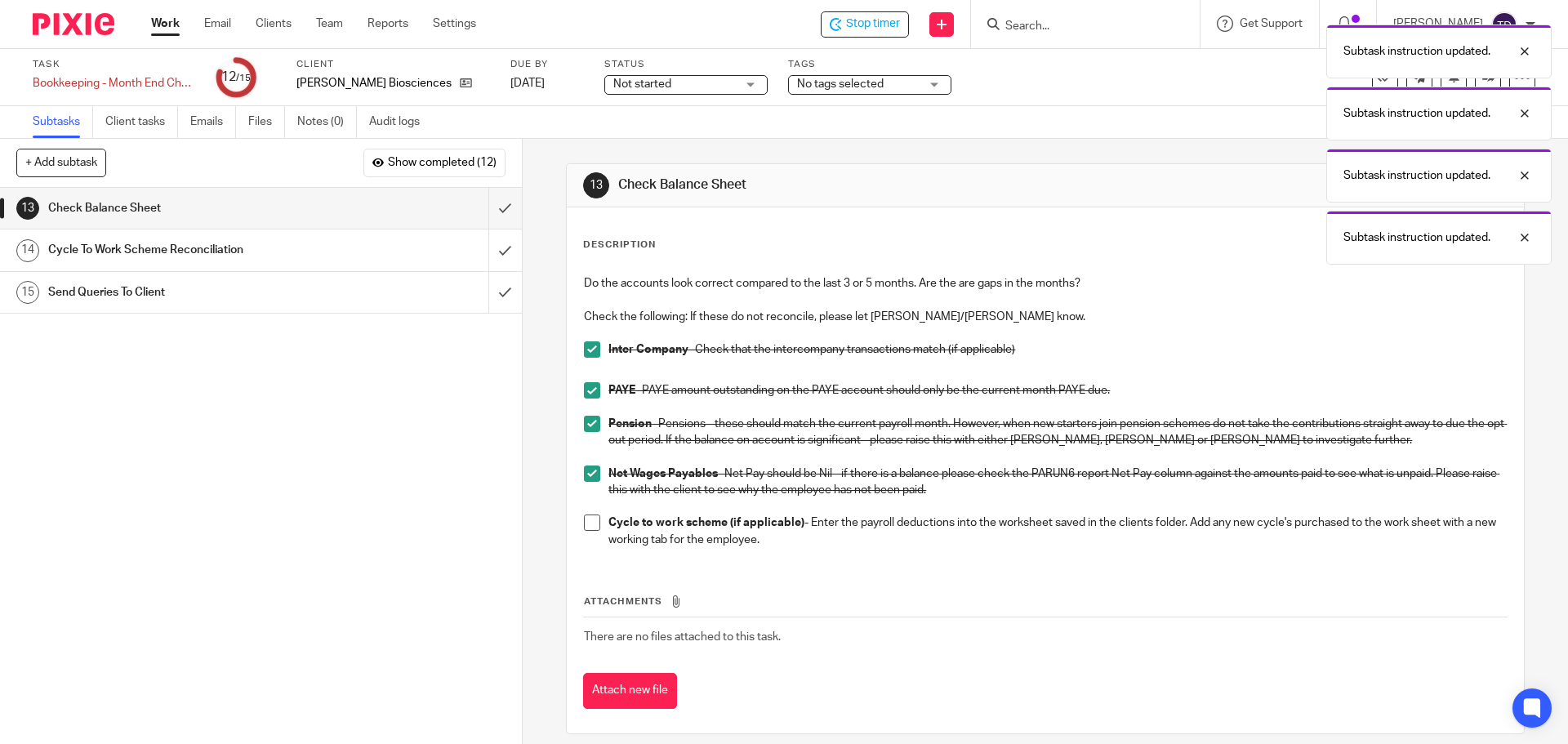
click at [591, 522] on span at bounding box center [592, 522] width 17 height 17
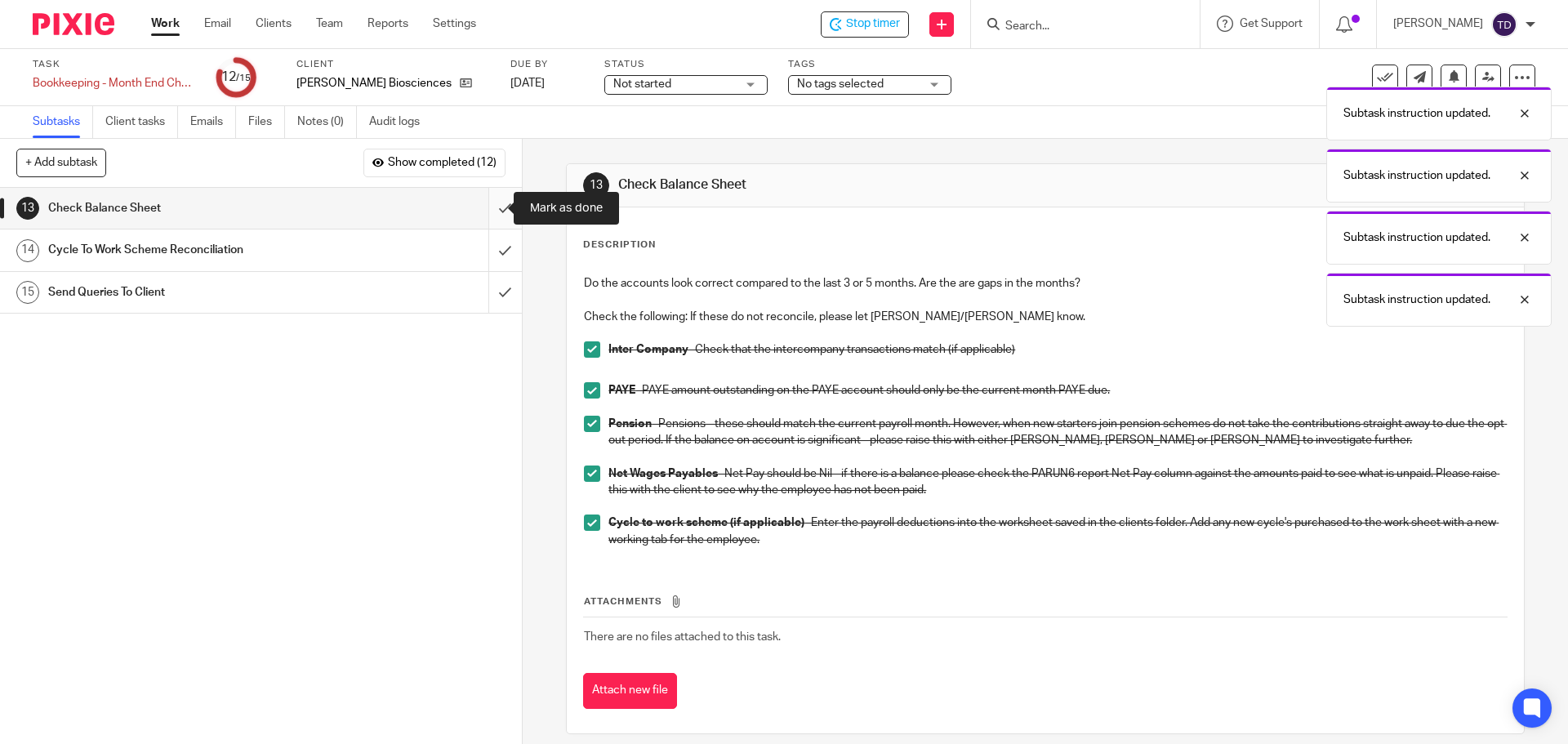
click at [495, 212] on input "submit" at bounding box center [261, 208] width 522 height 41
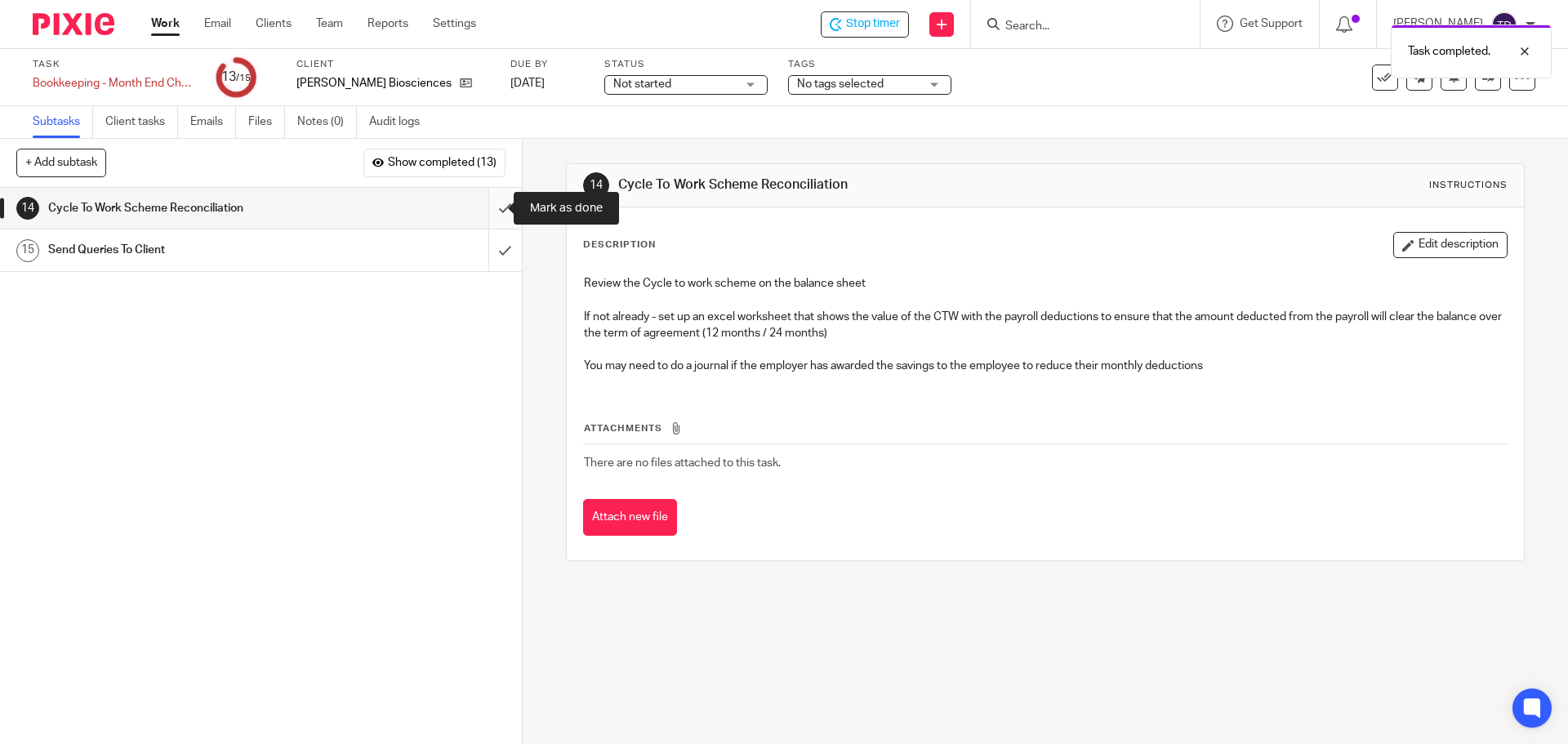
click at [489, 210] on input "submit" at bounding box center [261, 208] width 522 height 41
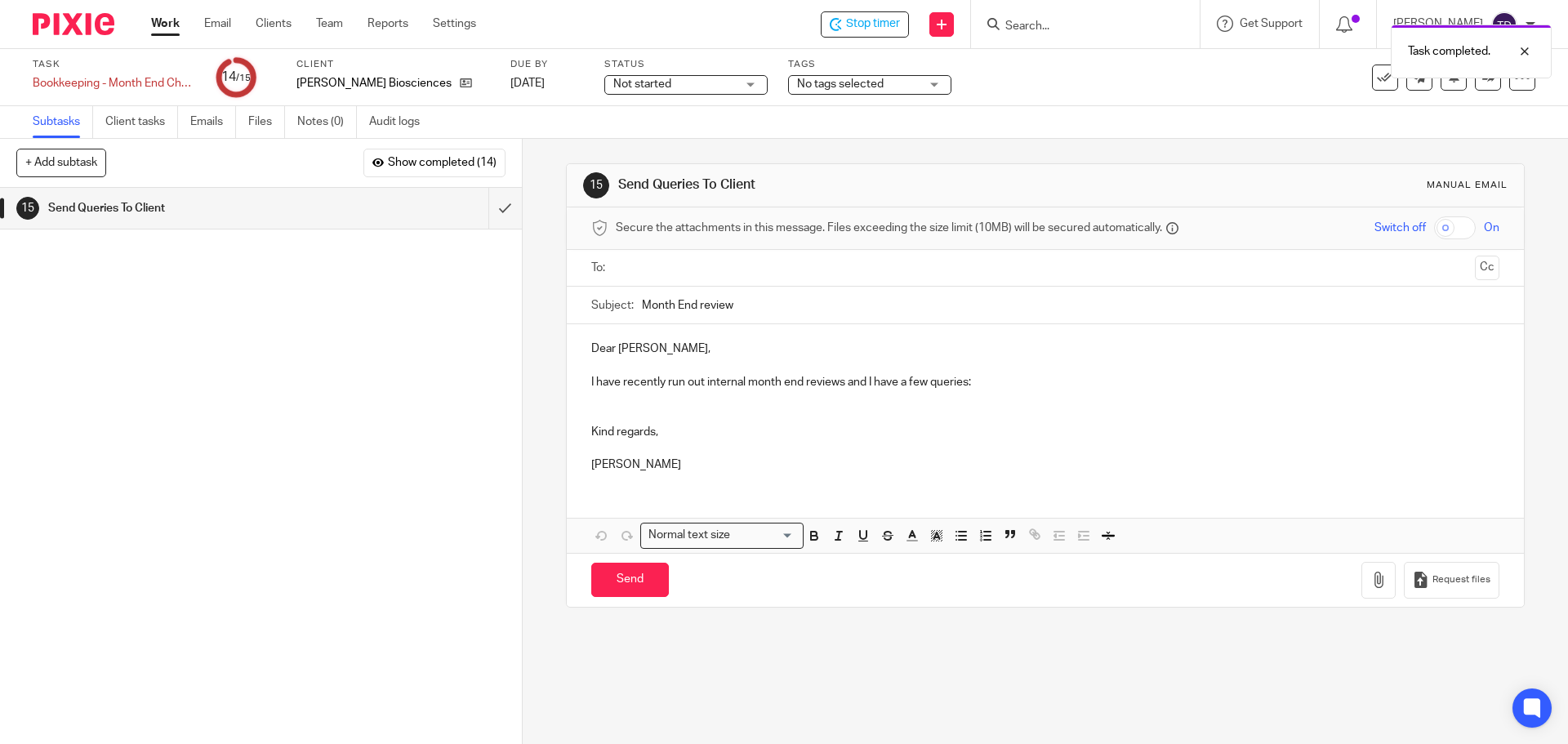
click at [591, 347] on p "Dear [PERSON_NAME]," at bounding box center [1045, 348] width 907 height 17
click at [651, 345] on p "Dear [PERSON_NAME]," at bounding box center [1045, 348] width 907 height 17
click at [663, 274] on input "text" at bounding box center [1045, 268] width 846 height 19
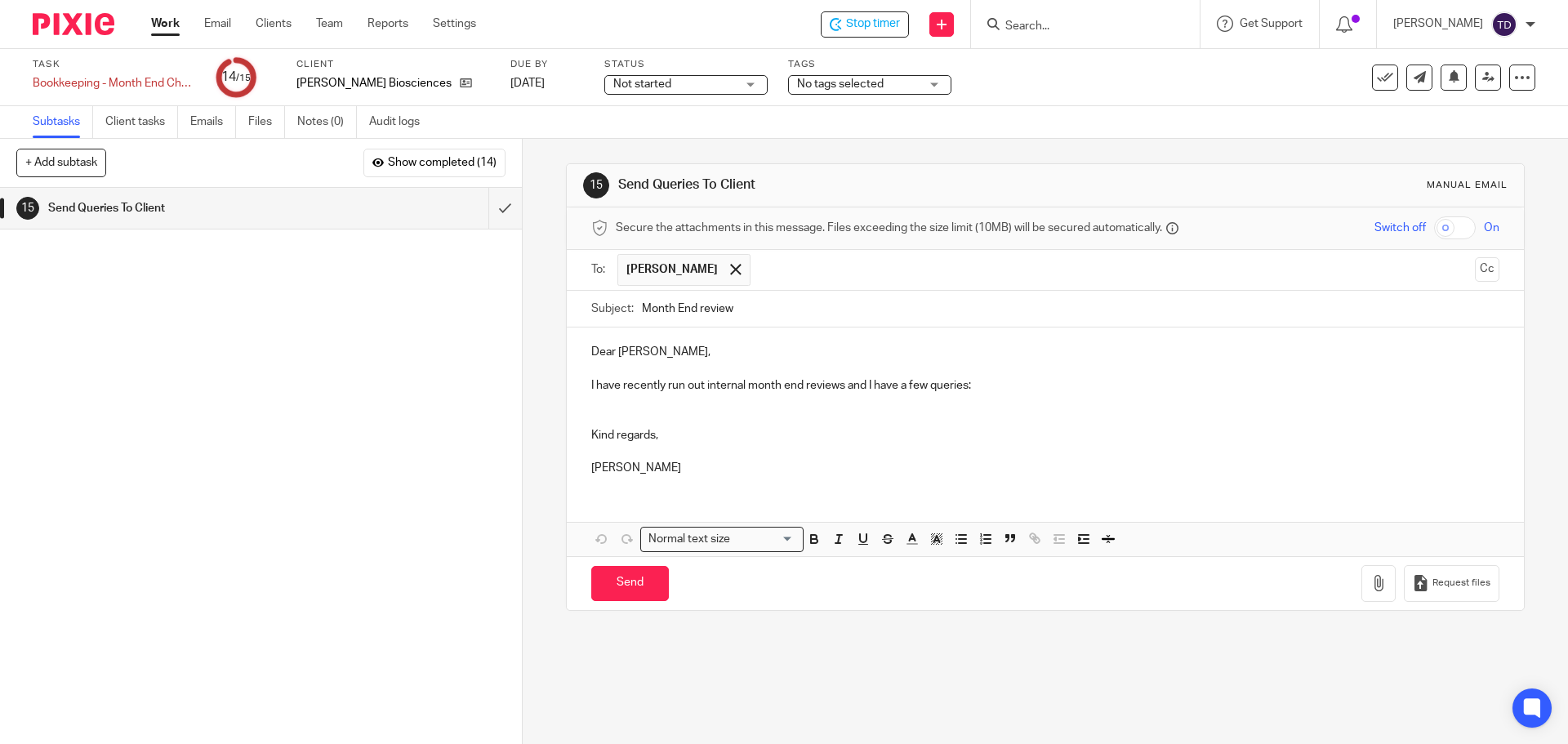
click at [948, 385] on p "I have recently run out internal month end reviews and I have a few queries:" at bounding box center [1045, 385] width 907 height 17
click at [971, 384] on p "I have recently run out internal month end reviews and I have a few queries:" at bounding box center [1045, 385] width 907 height 17
drag, startPoint x: 971, startPoint y: 385, endPoint x: 590, endPoint y: 345, distance: 383.1
click at [590, 345] on div "Dear [PERSON_NAME], I have recently run out internal month end reviews and I ha…" at bounding box center [1045, 408] width 956 height 161
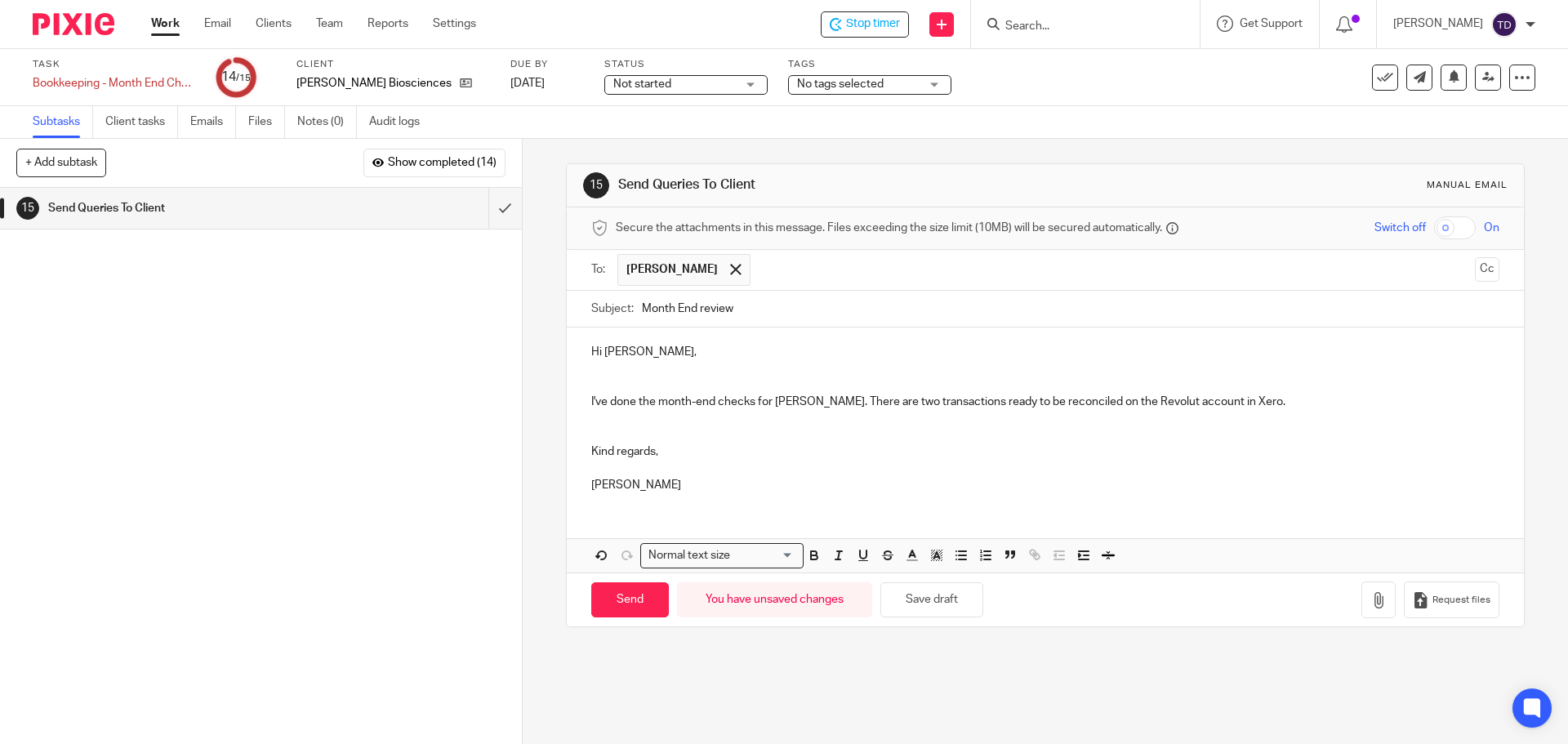
click at [653, 453] on p "Kind regards," at bounding box center [1045, 452] width 907 height 17
drag, startPoint x: 652, startPoint y: 453, endPoint x: 580, endPoint y: 450, distance: 72.1
click at [580, 450] on div "Hi Irene, I've done the month-end checks for Myria. There are two transactions …" at bounding box center [1045, 416] width 956 height 177
drag, startPoint x: 633, startPoint y: 481, endPoint x: 567, endPoint y: 435, distance: 80.4
click at [567, 435] on div "Hi Irene, I've done the month-end checks for Myria. There are two transactions …" at bounding box center [1045, 416] width 956 height 177
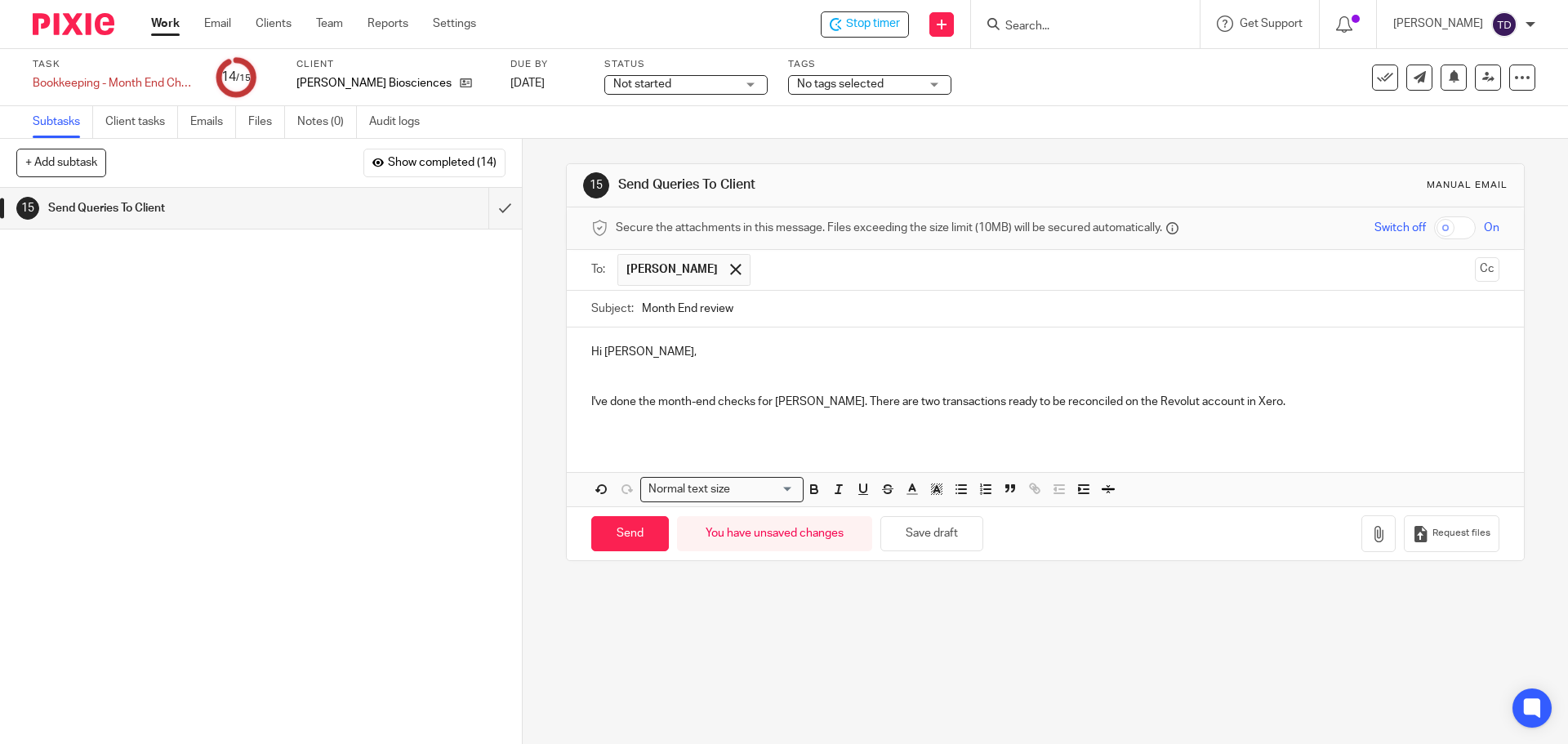
click at [855, 397] on p "Hi Irene, I've done the month-end checks for Myria. There are two transactions …" at bounding box center [1045, 376] width 907 height 66
click at [629, 540] on input "Send" at bounding box center [629, 534] width 78 height 35
type input "Sent"
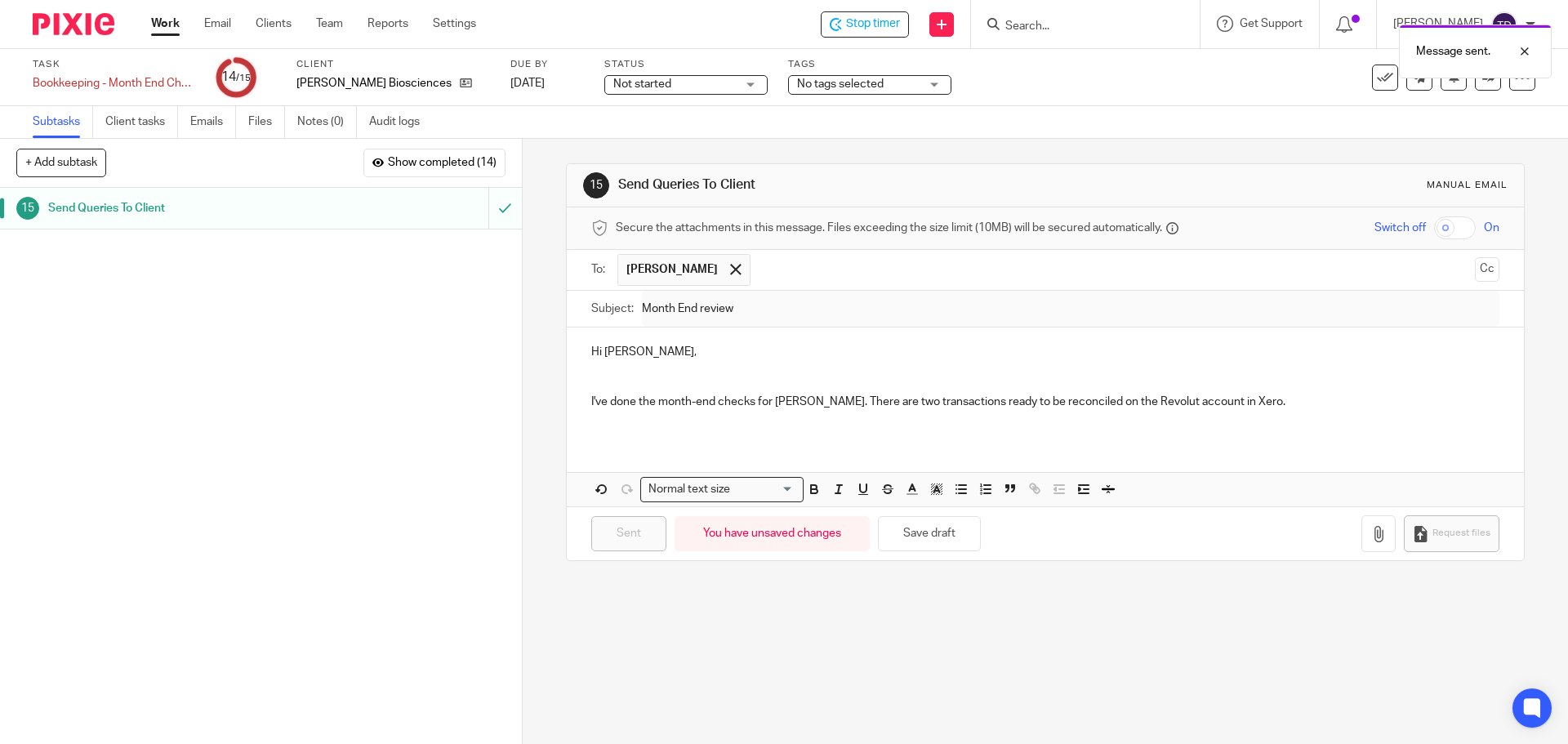
click at [176, 22] on link "Work" at bounding box center [165, 24] width 28 height 17
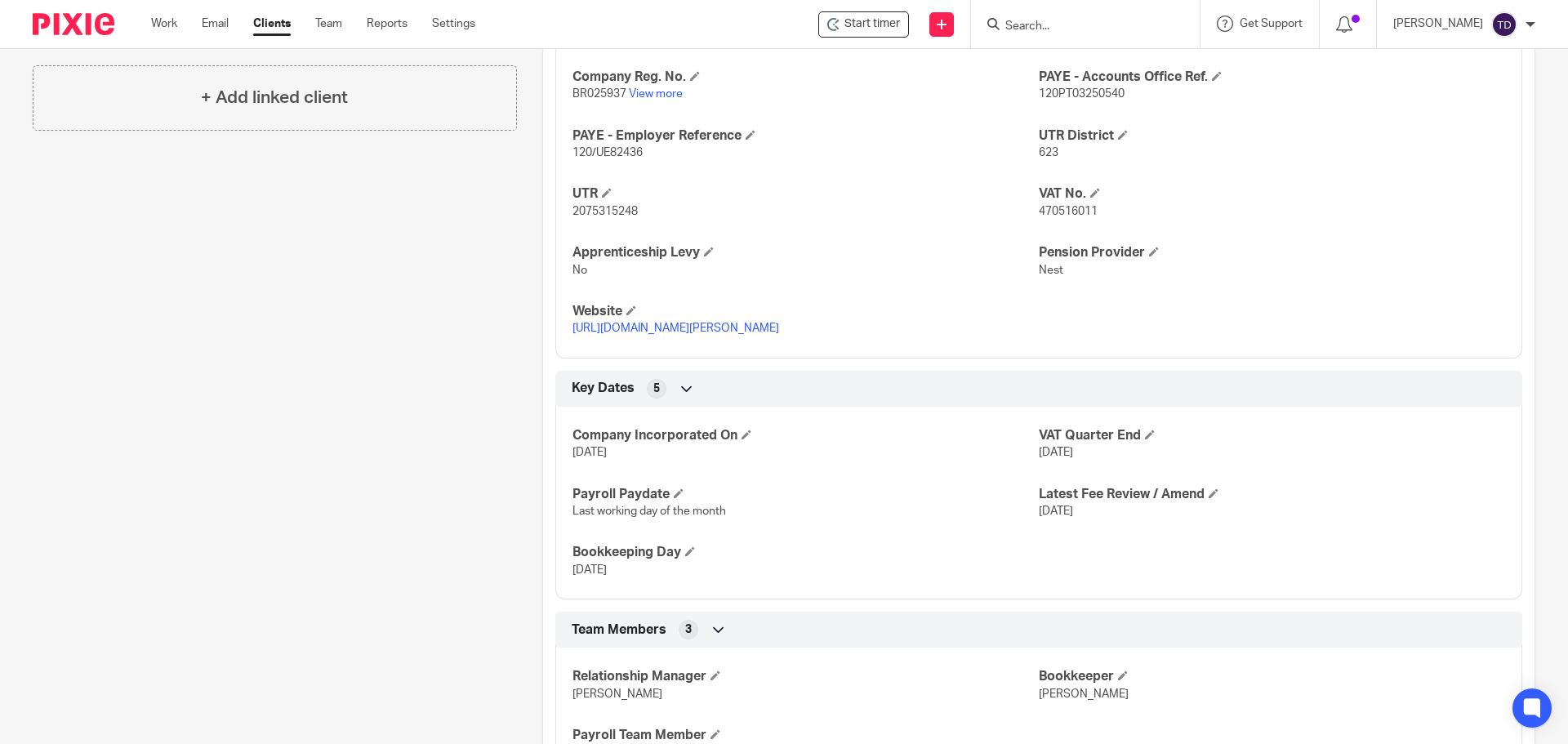
scroll to position [303, 0]
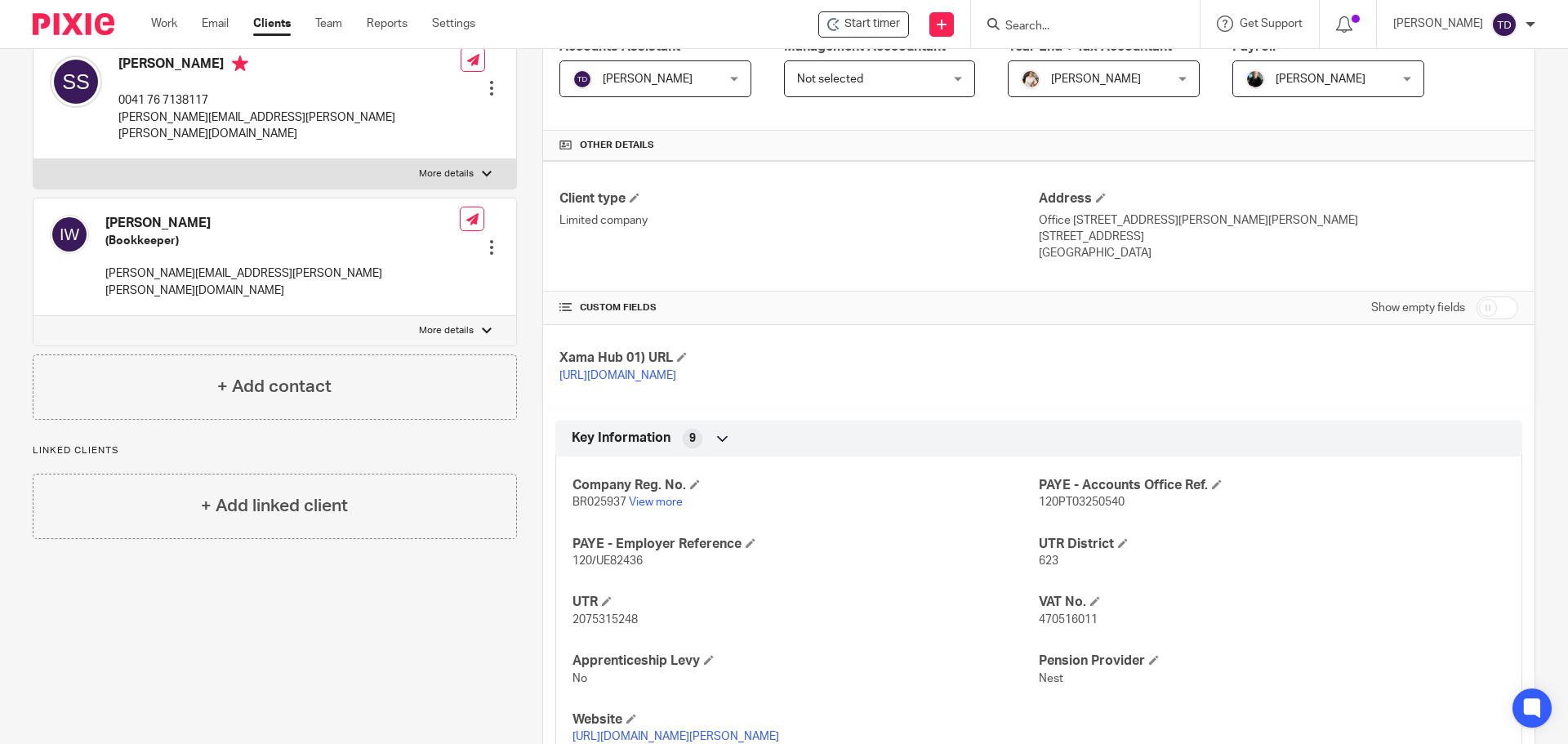
click at [145, 34] on div "Work Email Clients Team Reports Settings Work Email Clients Team Reports Settin…" at bounding box center [317, 24] width 365 height 48
click at [154, 29] on link "Work" at bounding box center [164, 24] width 27 height 17
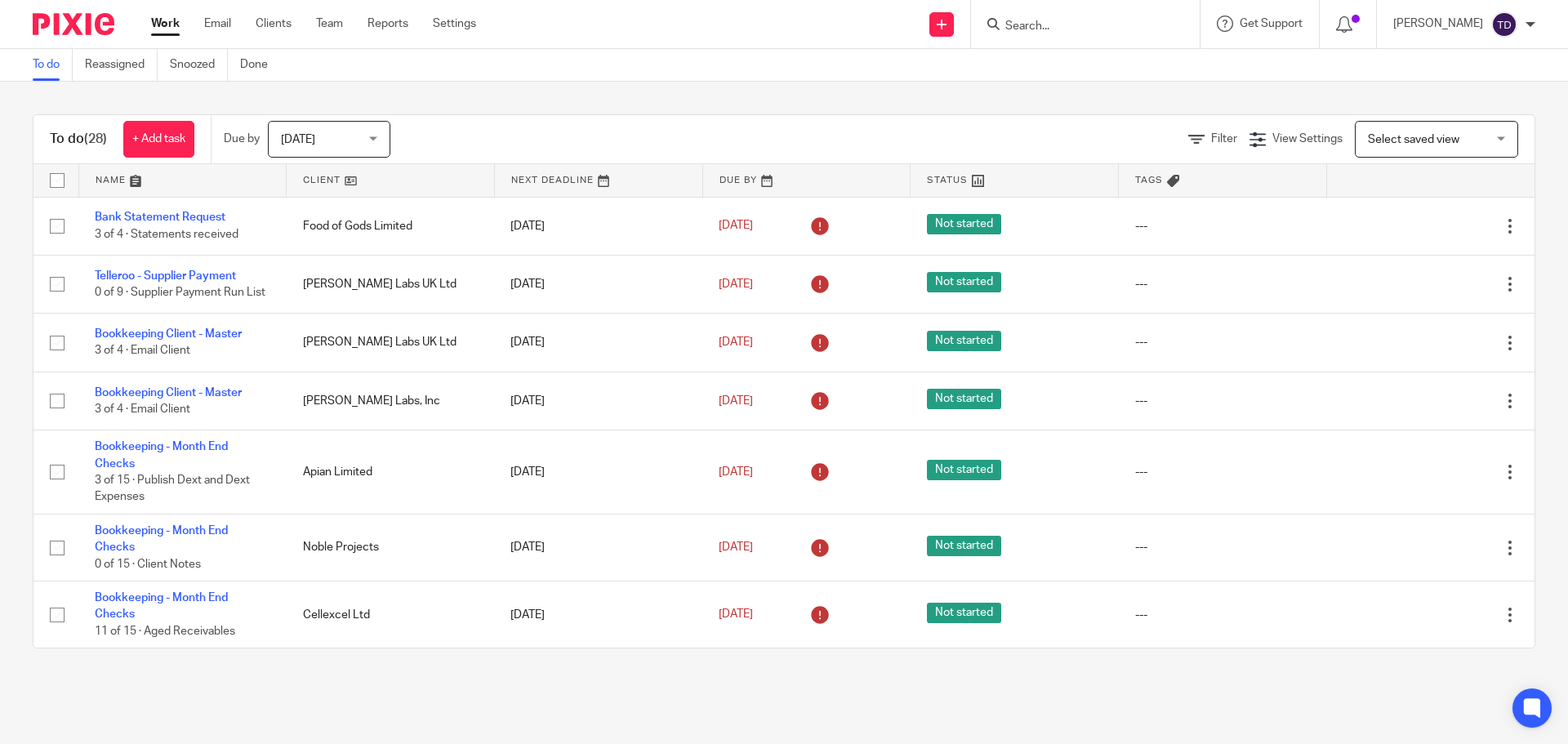
click at [76, 36] on div at bounding box center [67, 24] width 135 height 48
click at [83, 18] on img at bounding box center [73, 24] width 81 height 22
click at [1063, 26] on input "Search" at bounding box center [1077, 27] width 147 height 15
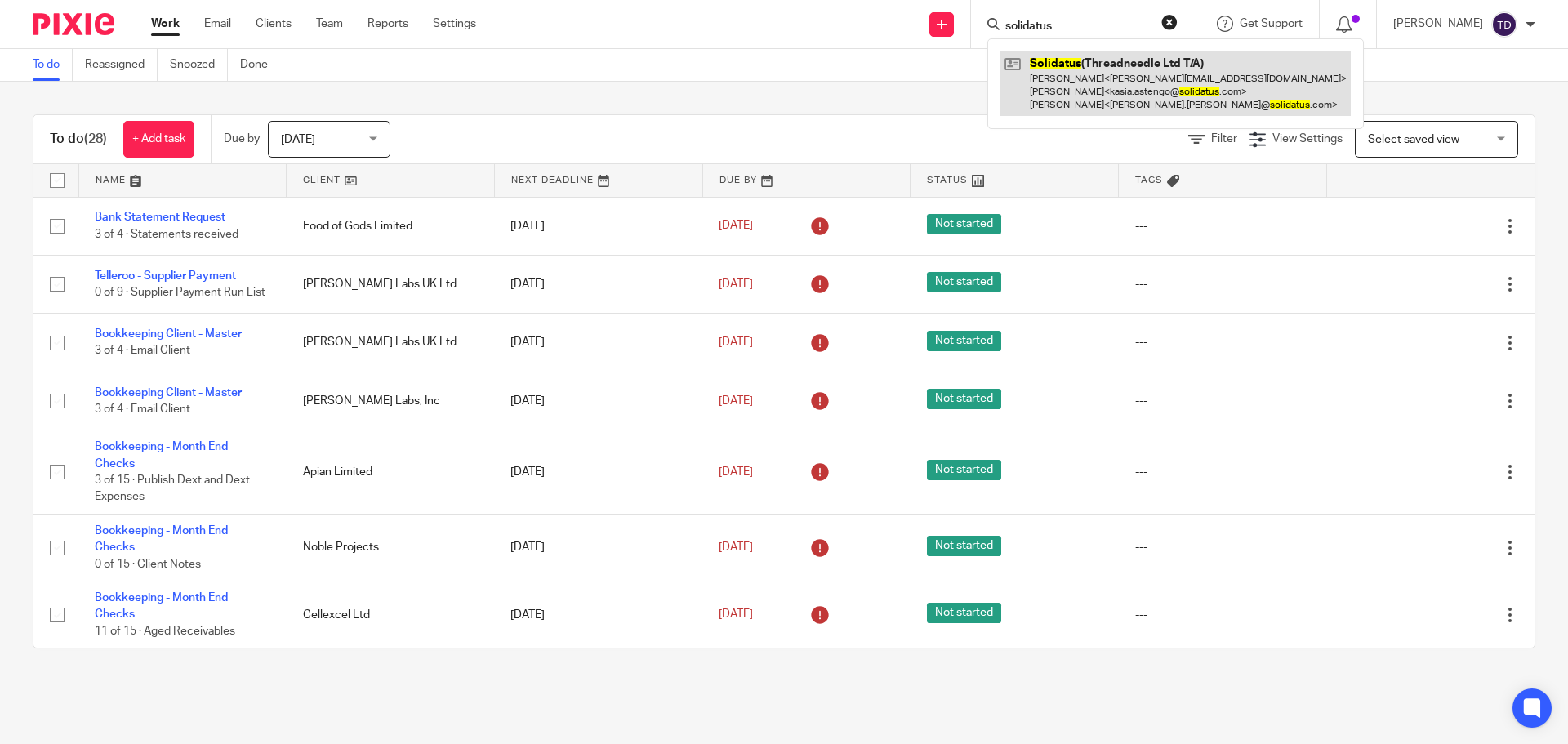
type input "solidatus"
click at [1105, 106] on link at bounding box center [1175, 83] width 351 height 65
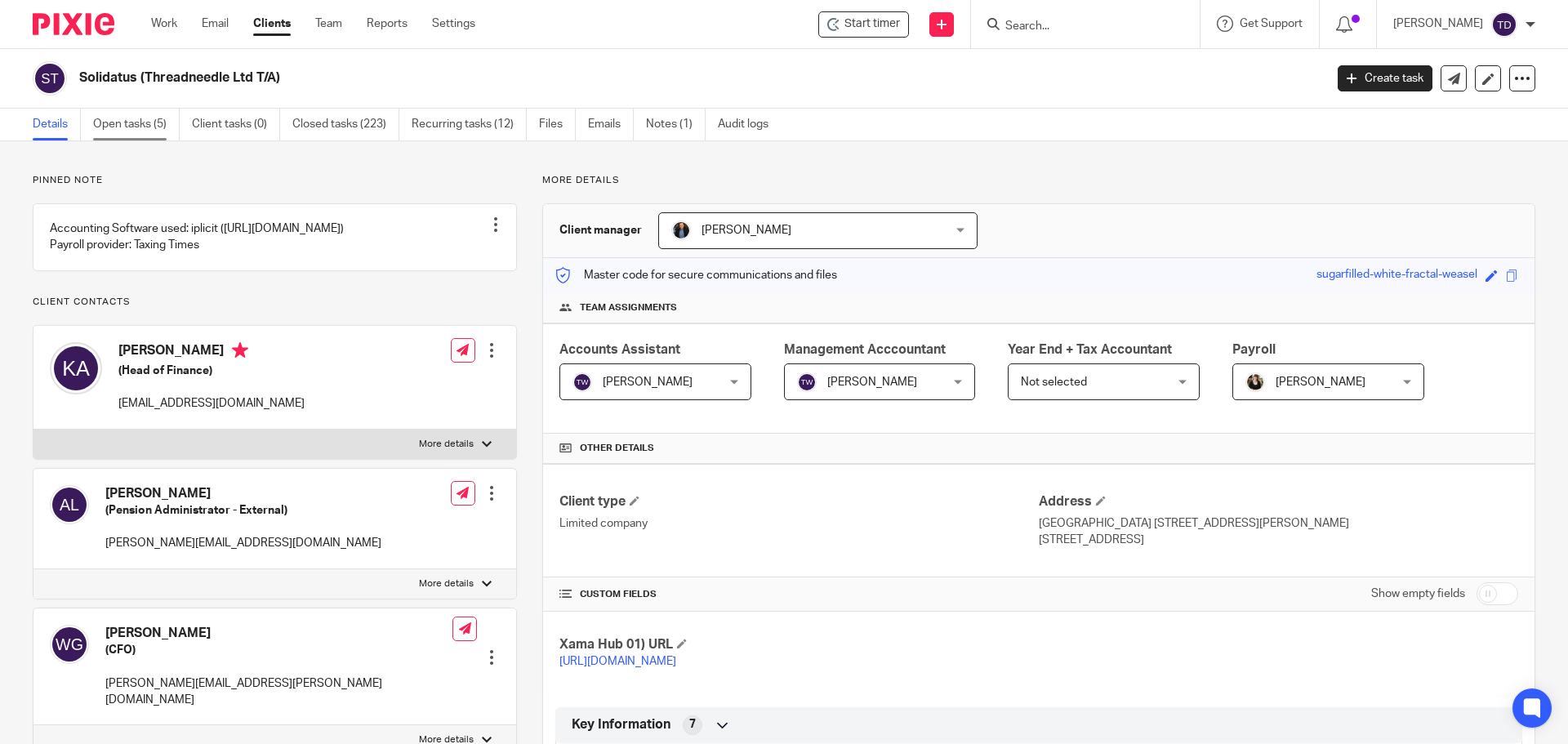
click at [130, 123] on link "Open tasks (5)" at bounding box center [136, 125] width 86 height 31
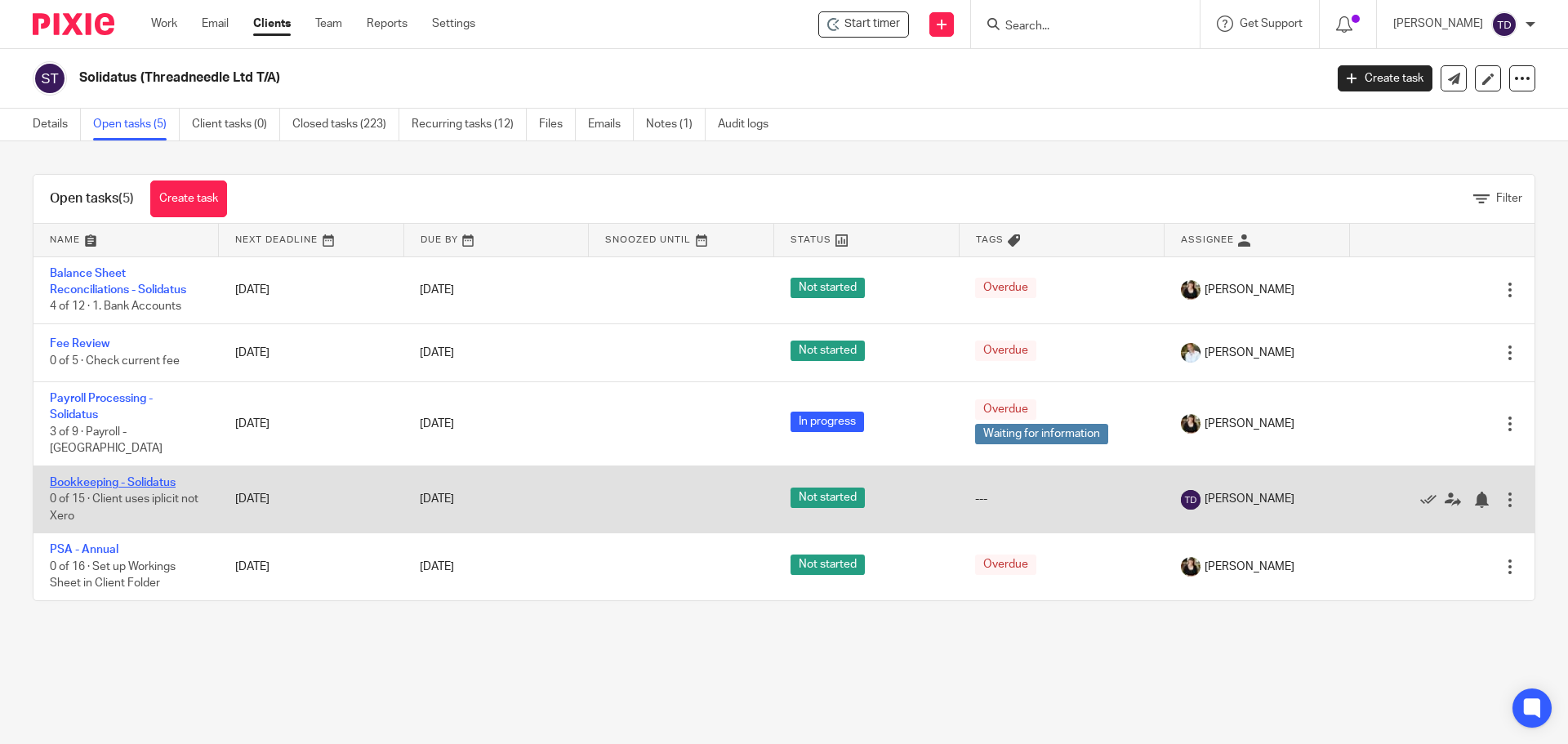
click at [164, 477] on link "Bookkeeping - Solidatus" at bounding box center [113, 483] width 126 height 12
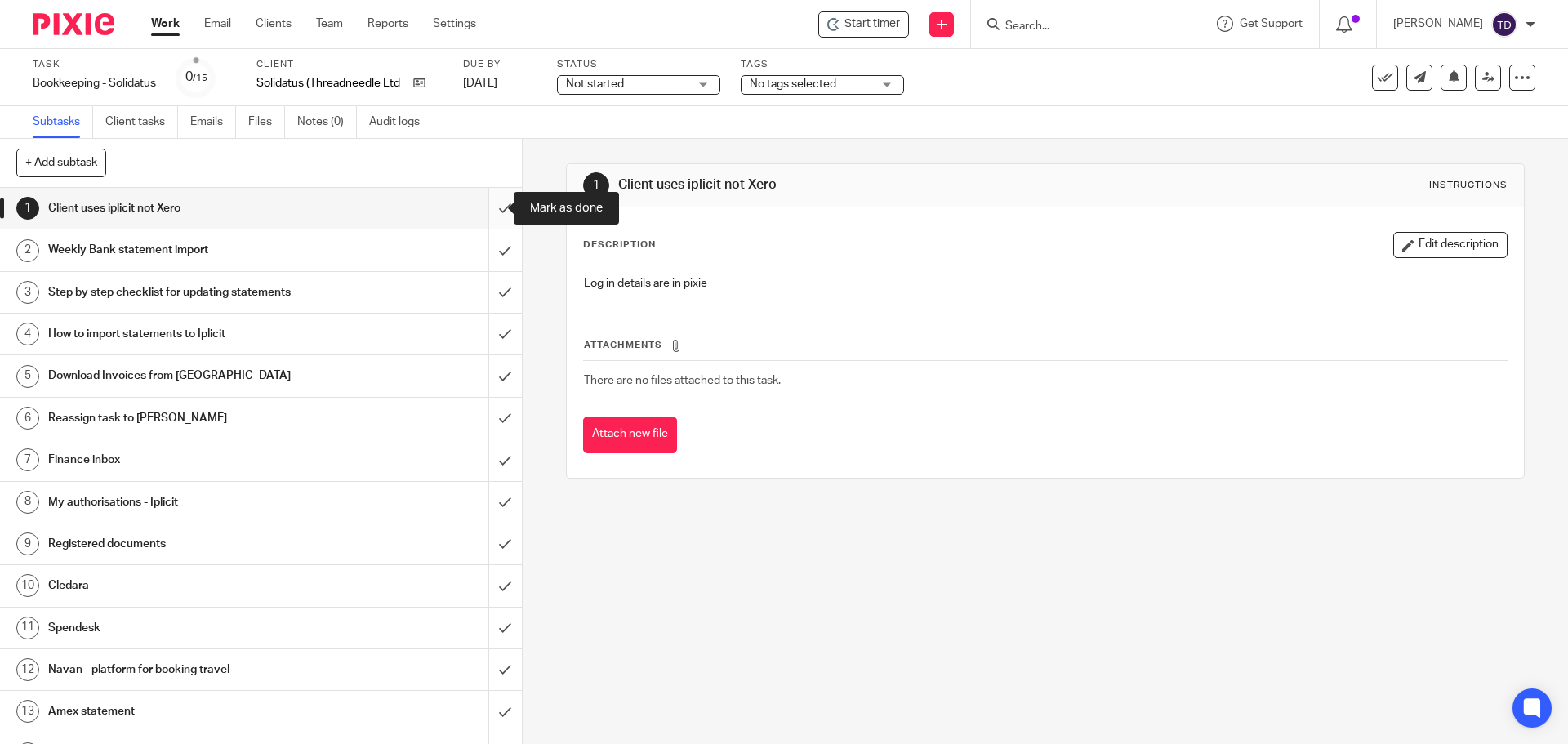
click at [483, 211] on input "submit" at bounding box center [261, 208] width 522 height 41
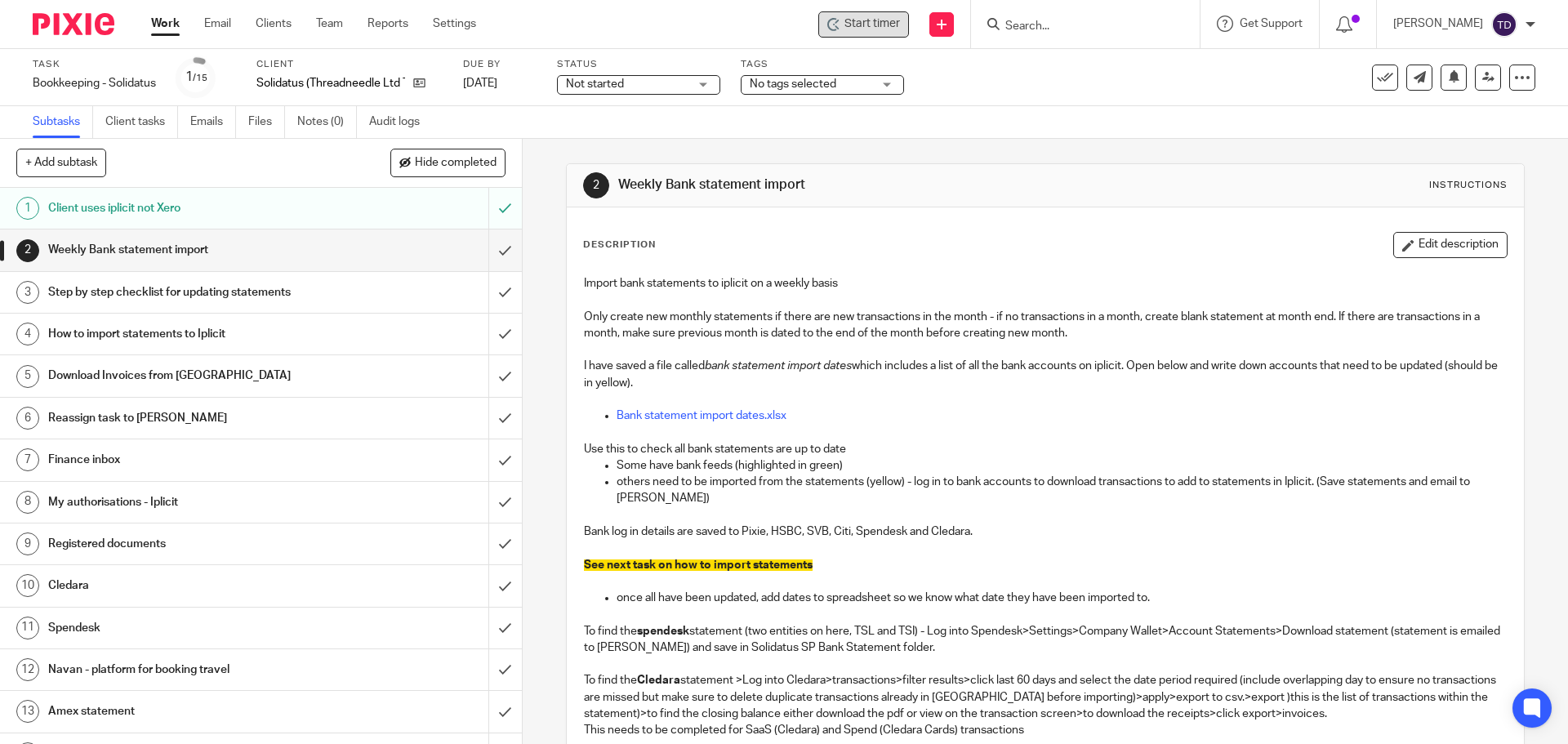
click at [900, 23] on span "Start timer" at bounding box center [872, 24] width 56 height 17
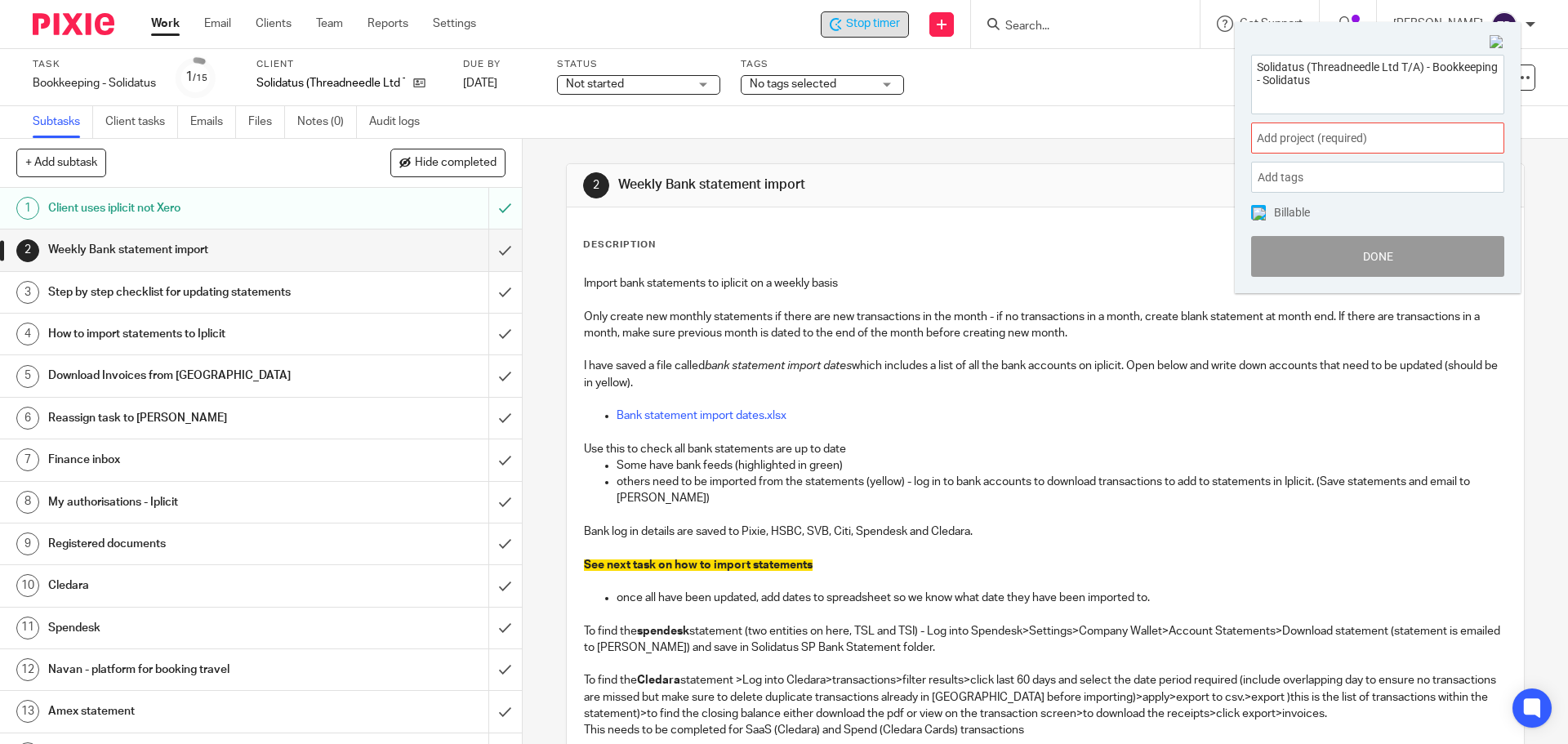
click at [1317, 124] on div "Add project (required) :" at bounding box center [1378, 138] width 253 height 31
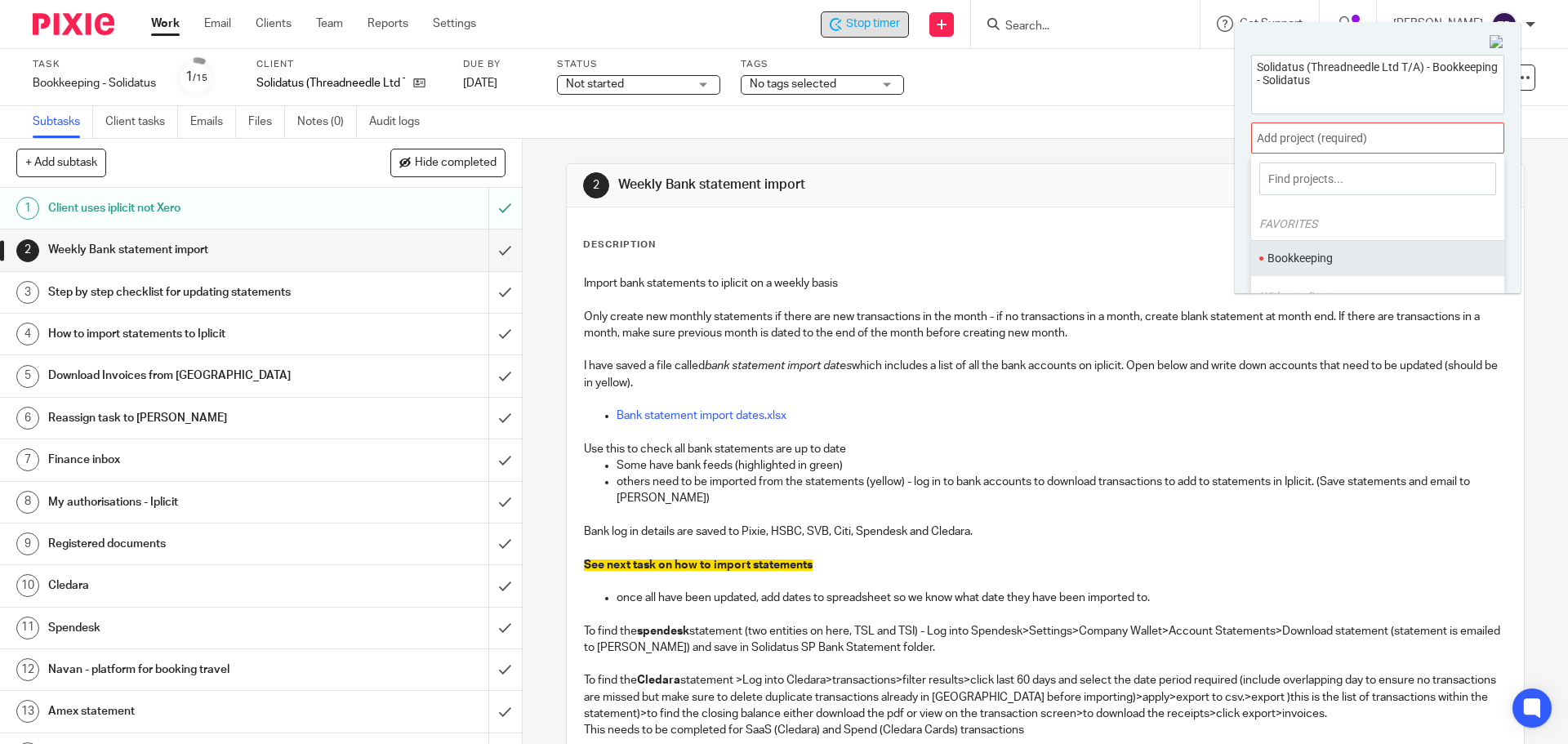
click at [1322, 242] on ul "Bookkeeping" at bounding box center [1378, 258] width 253 height 35
click at [1323, 255] on li "Bookkeeping" at bounding box center [1374, 258] width 213 height 17
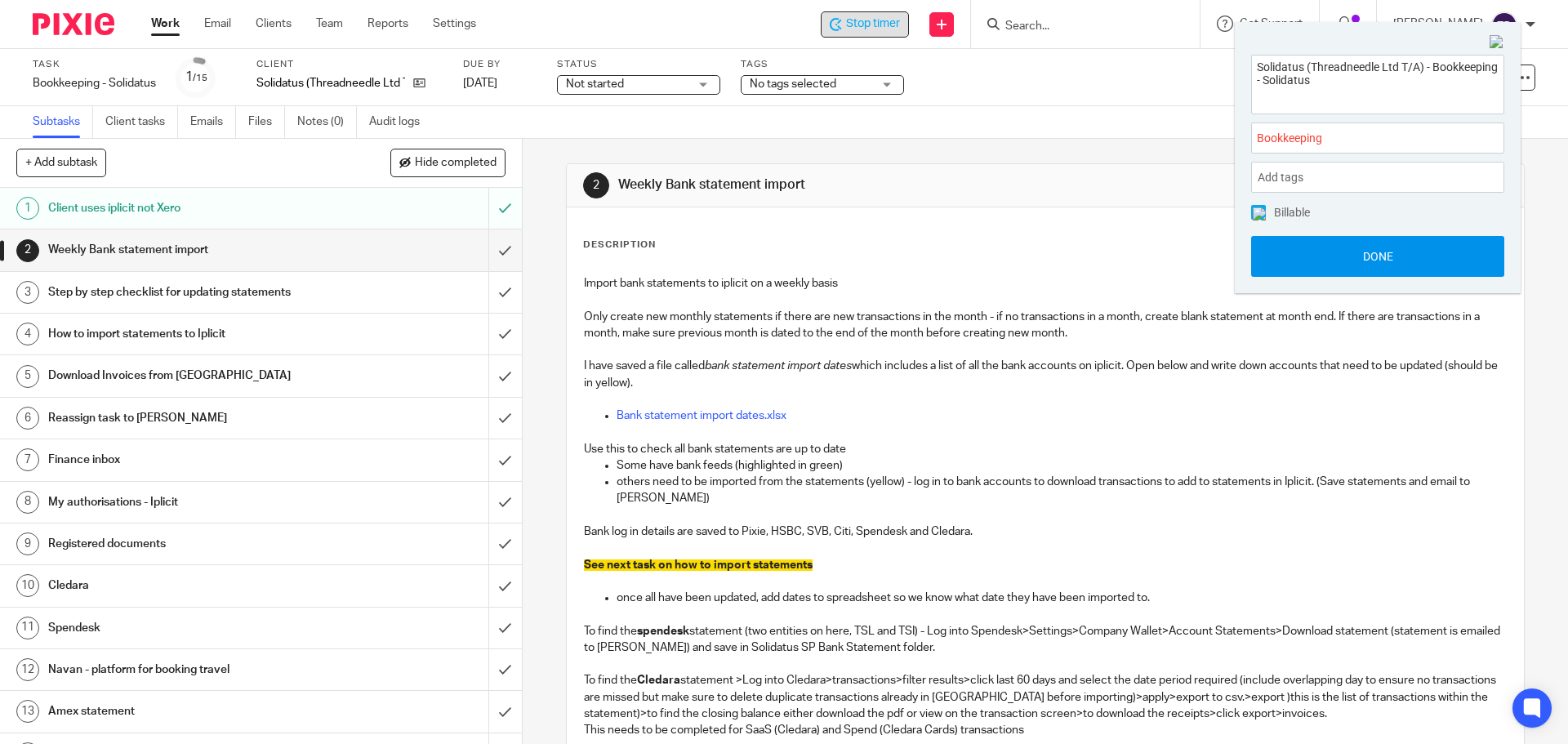
click at [1331, 257] on button "Done" at bounding box center [1378, 256] width 253 height 41
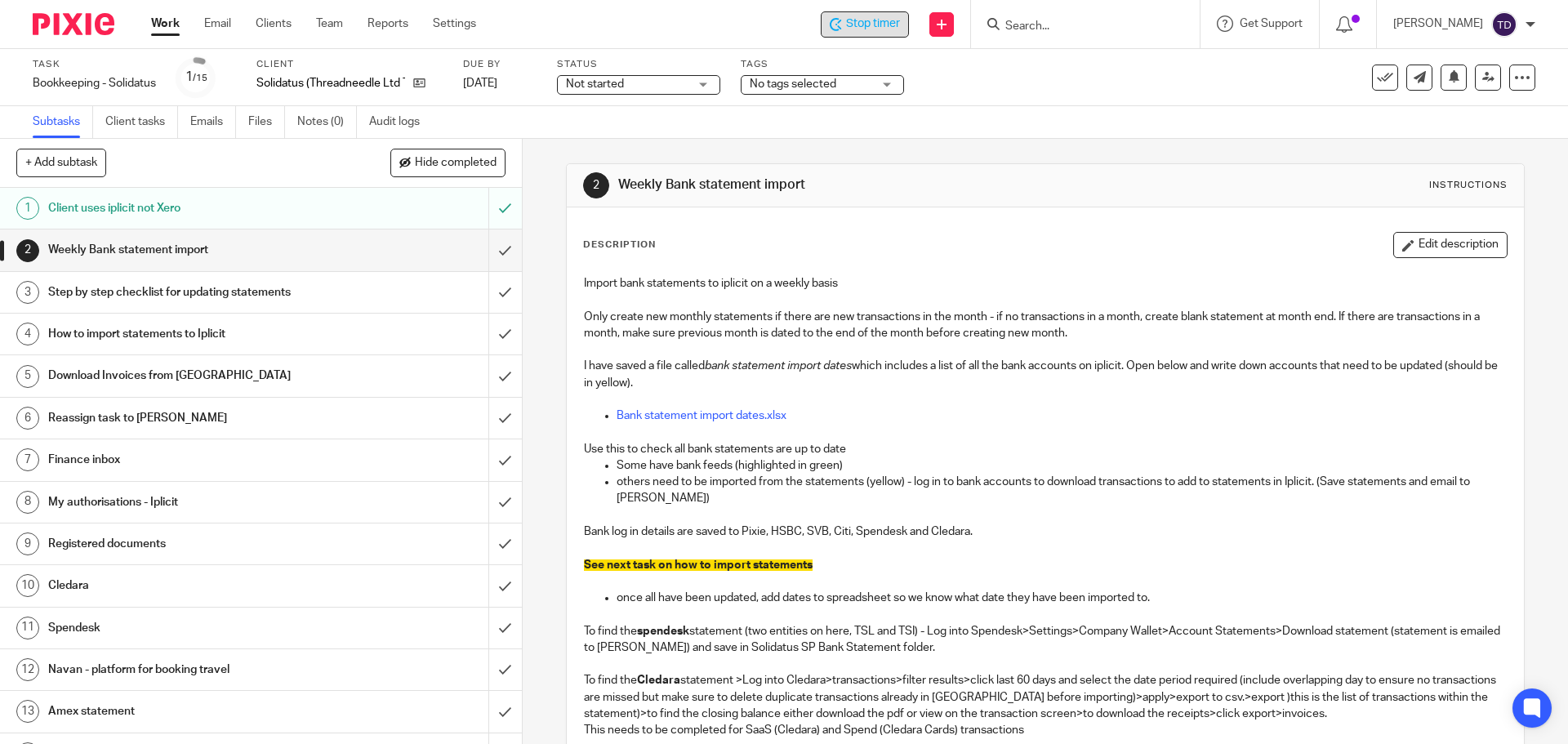
click at [352, 291] on div "Step by step checklist for updating statements" at bounding box center [260, 292] width 424 height 25
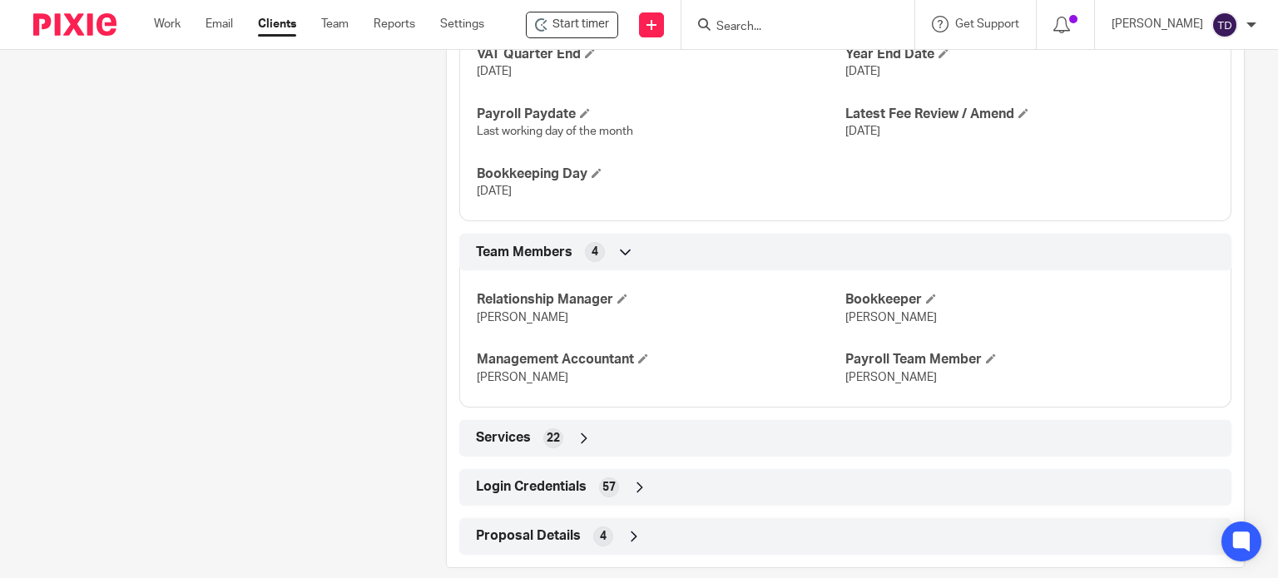
scroll to position [1154, 0]
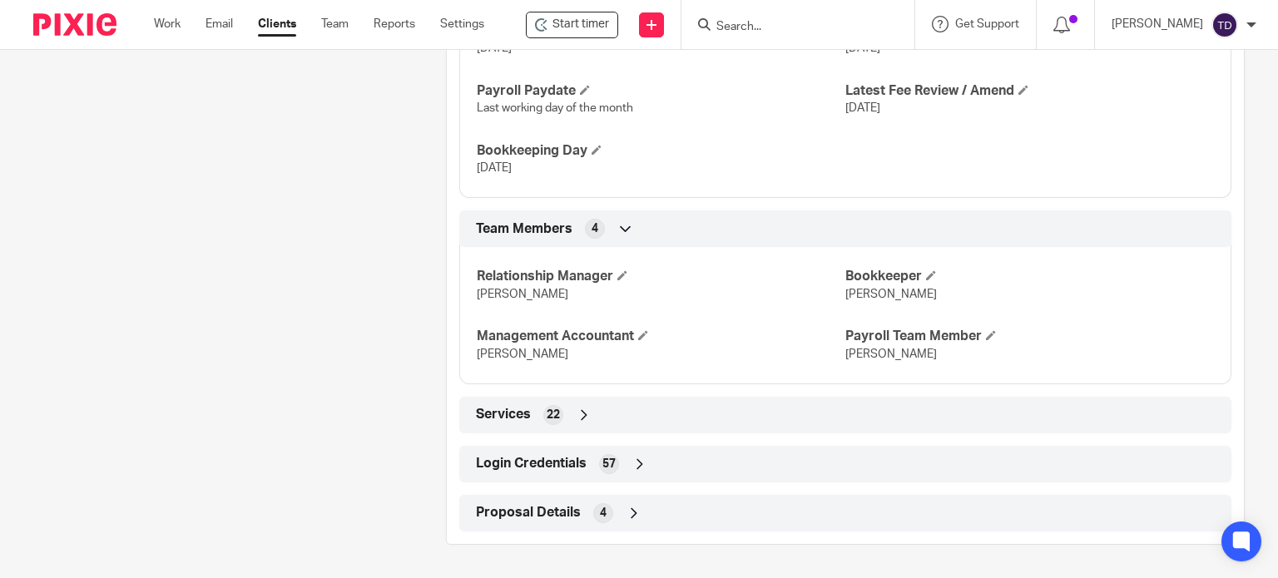
click at [554, 465] on span "Login Credentials" at bounding box center [531, 463] width 111 height 17
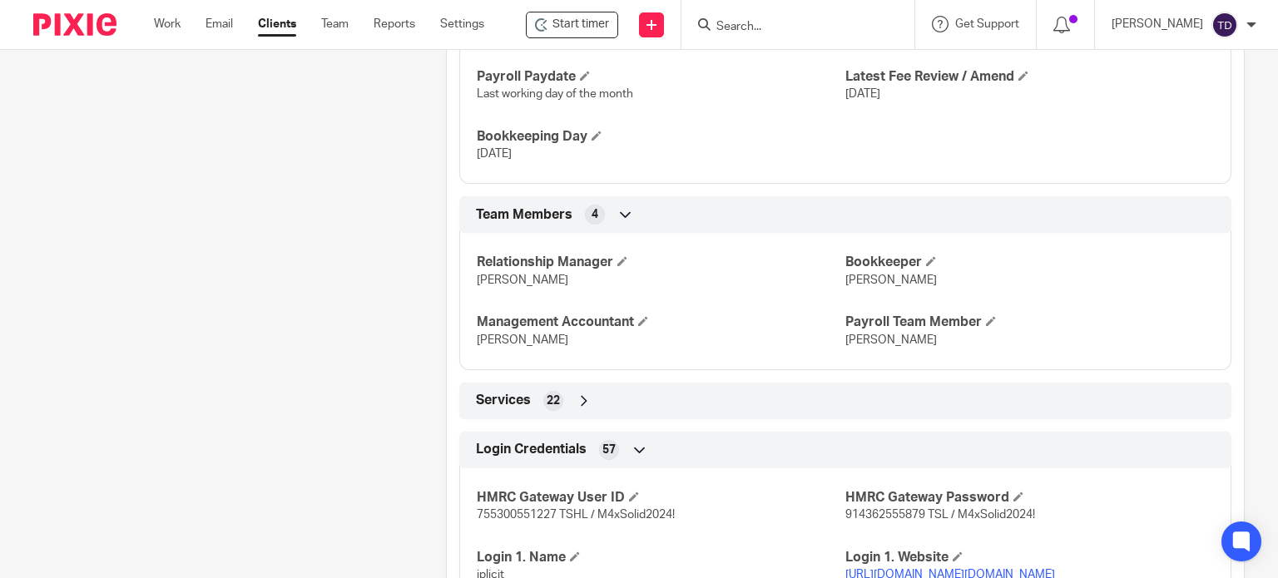
scroll to position [2086, 0]
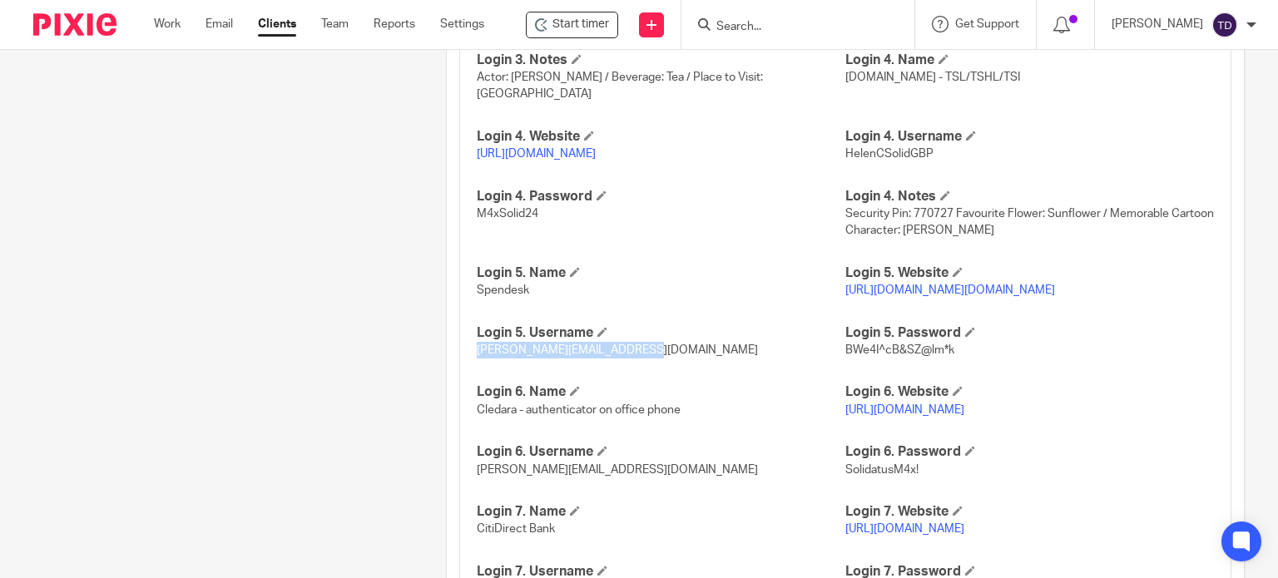
drag, startPoint x: 629, startPoint y: 368, endPoint x: 474, endPoint y: 368, distance: 154.7
click at [477, 356] on span "tracie@maxaccountants.co.uk" at bounding box center [617, 350] width 281 height 12
copy span "tracie@maxaccountants.co.uk"
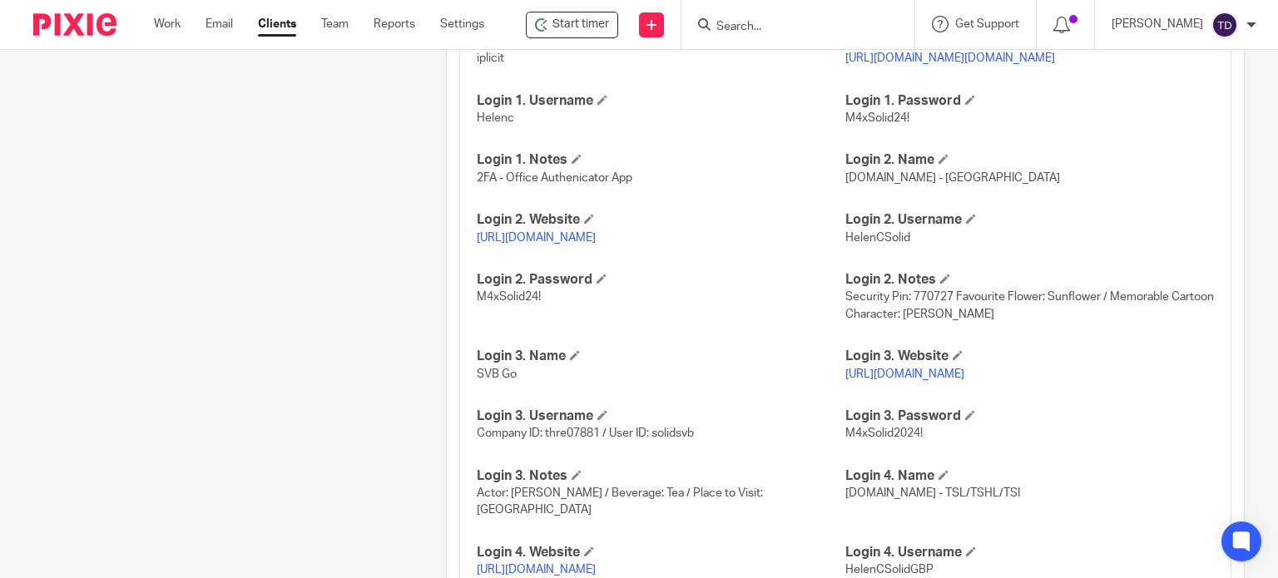
scroll to position [2223, 0]
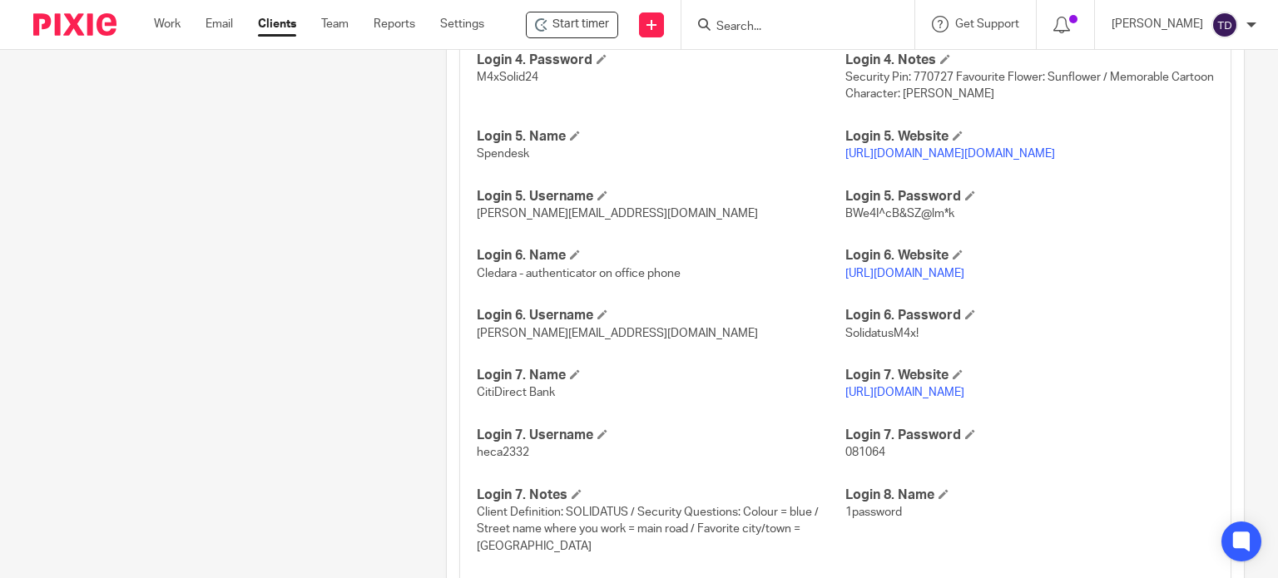
drag, startPoint x: 914, startPoint y: 299, endPoint x: 863, endPoint y: 302, distance: 50.8
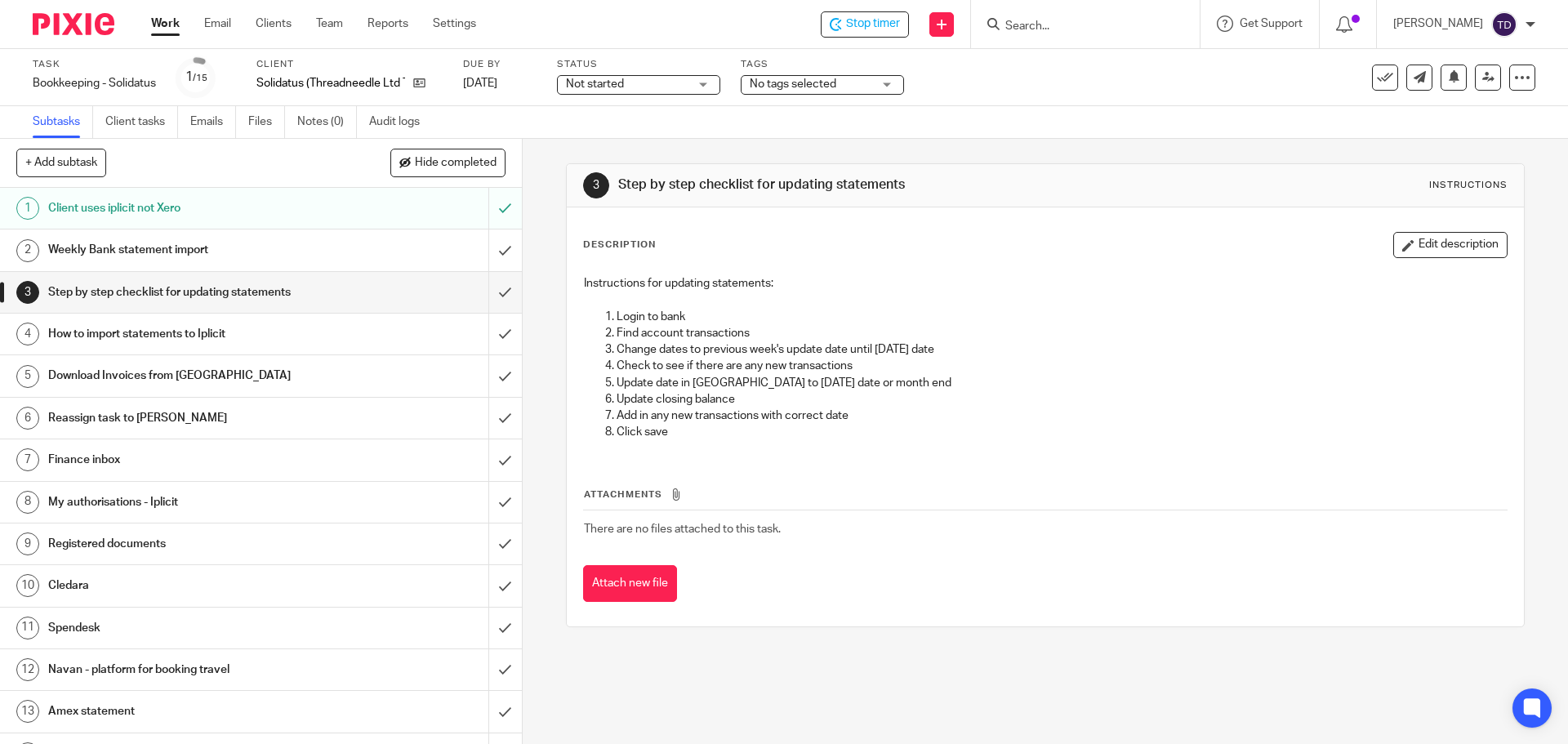
click at [414, 244] on div "Weekly Bank statement import" at bounding box center [260, 249] width 424 height 25
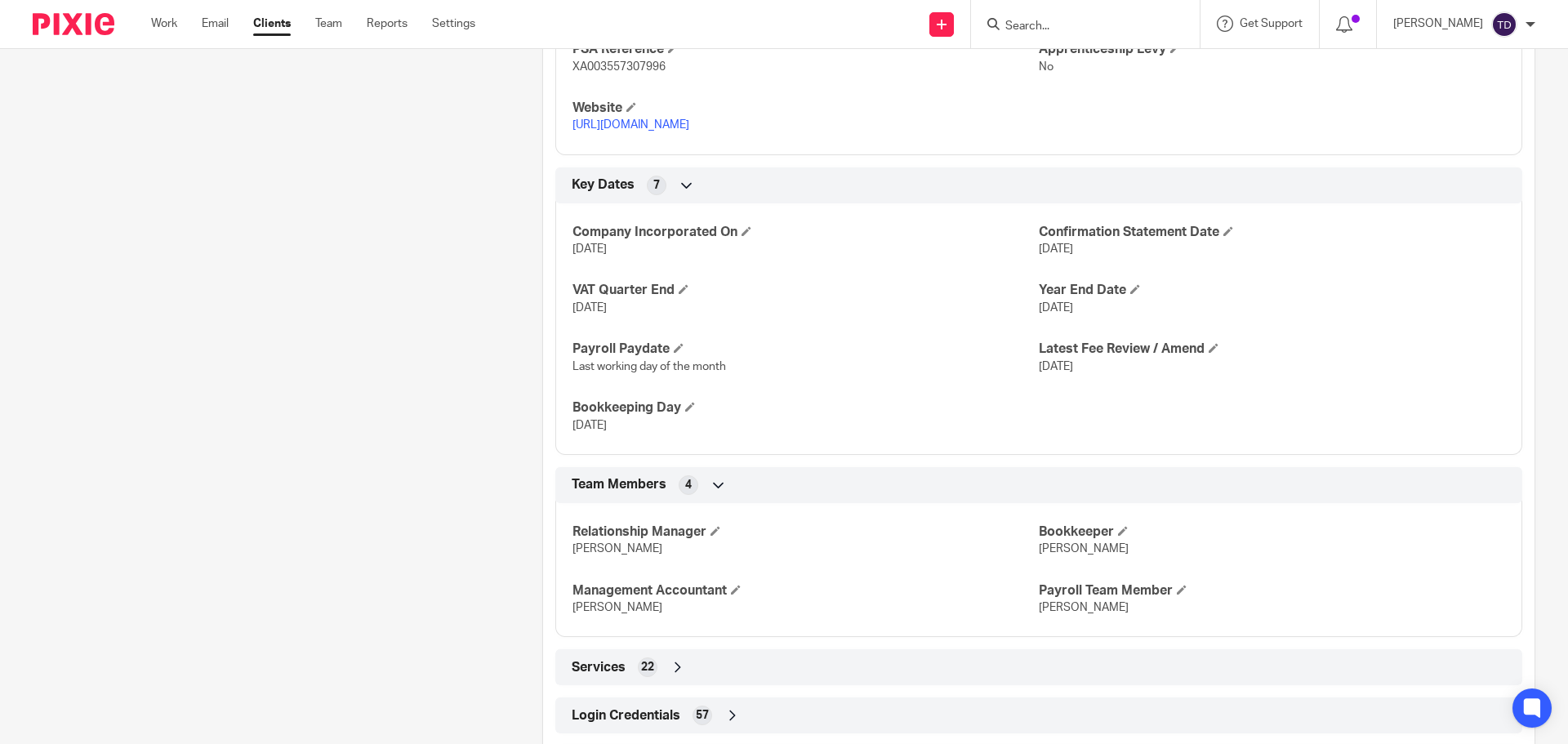
scroll to position [923, 0]
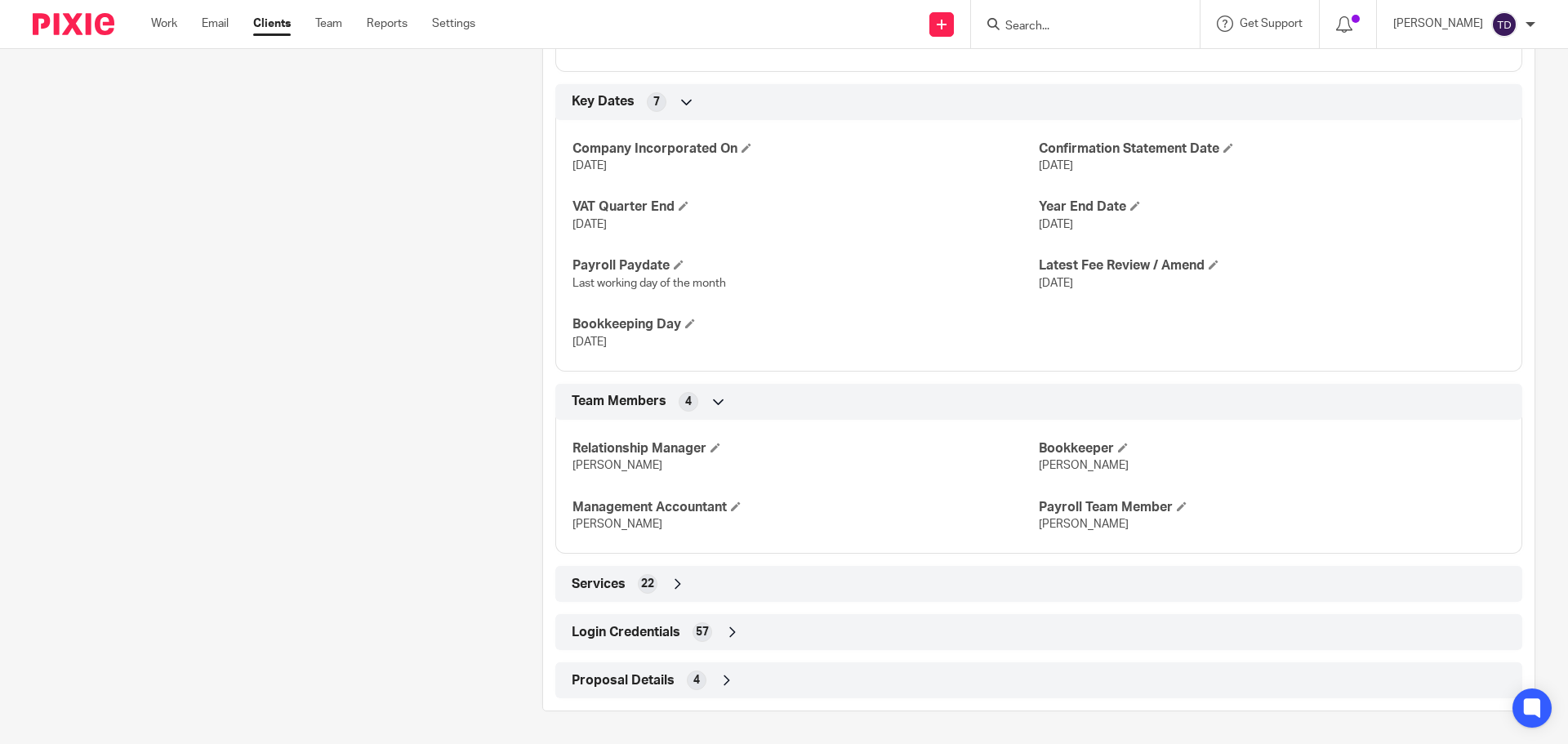
click at [629, 629] on span "Login Credentials" at bounding box center [625, 631] width 109 height 17
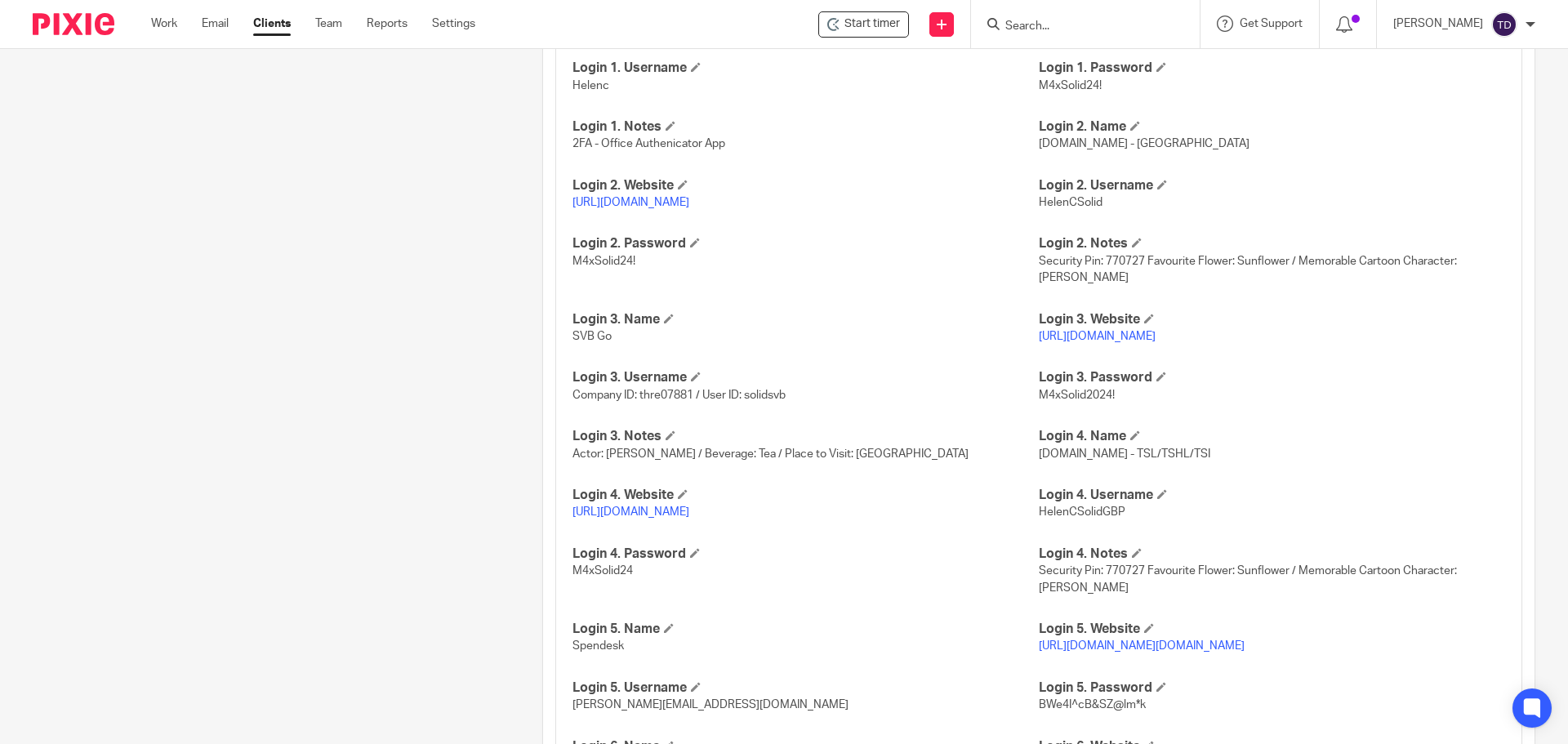
scroll to position [1658, 0]
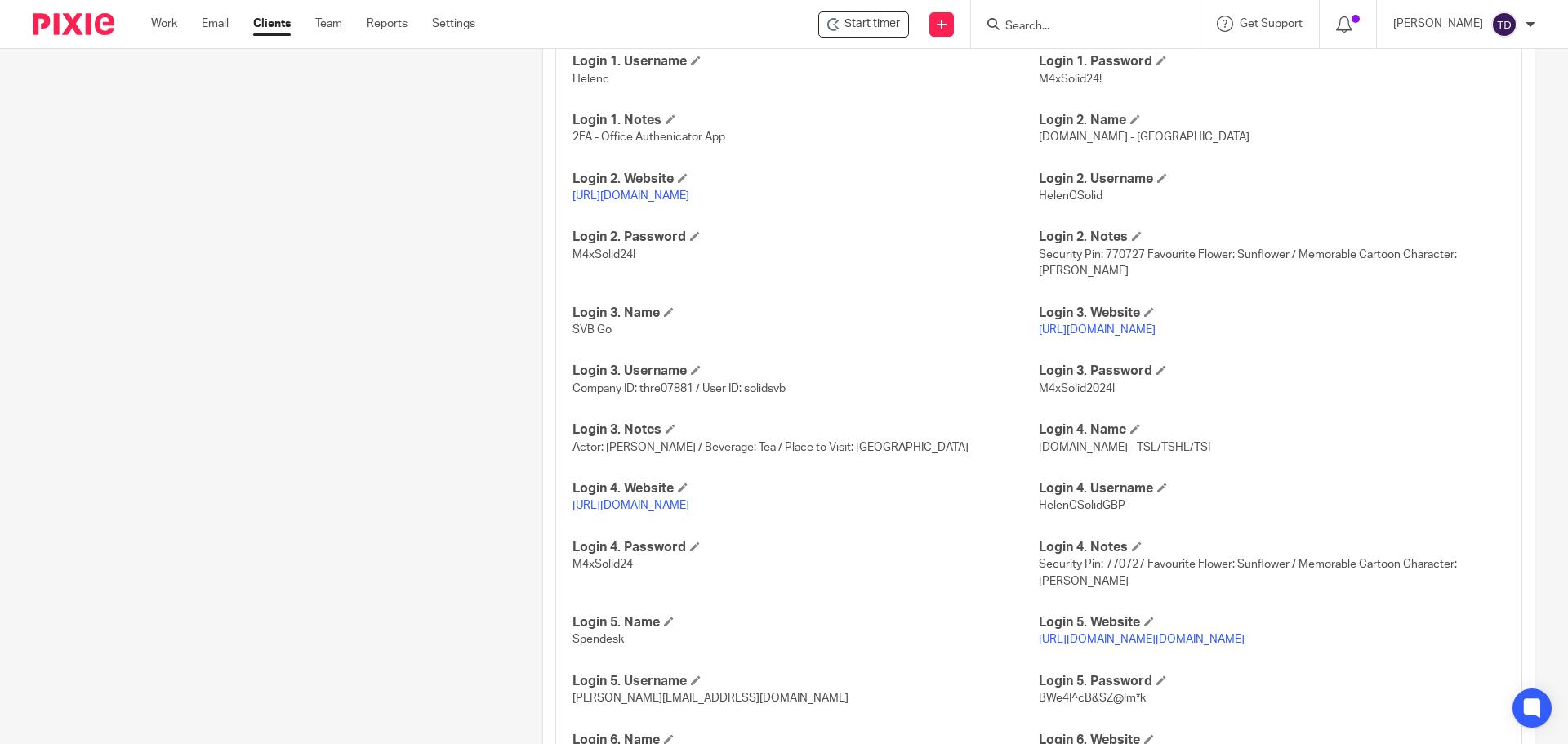
drag, startPoint x: 1108, startPoint y: 196, endPoint x: 1032, endPoint y: 196, distance: 76.0
click at [1039, 196] on p "HelenCSolid" at bounding box center [1271, 195] width 466 height 17
copy span "HelenCSolid"
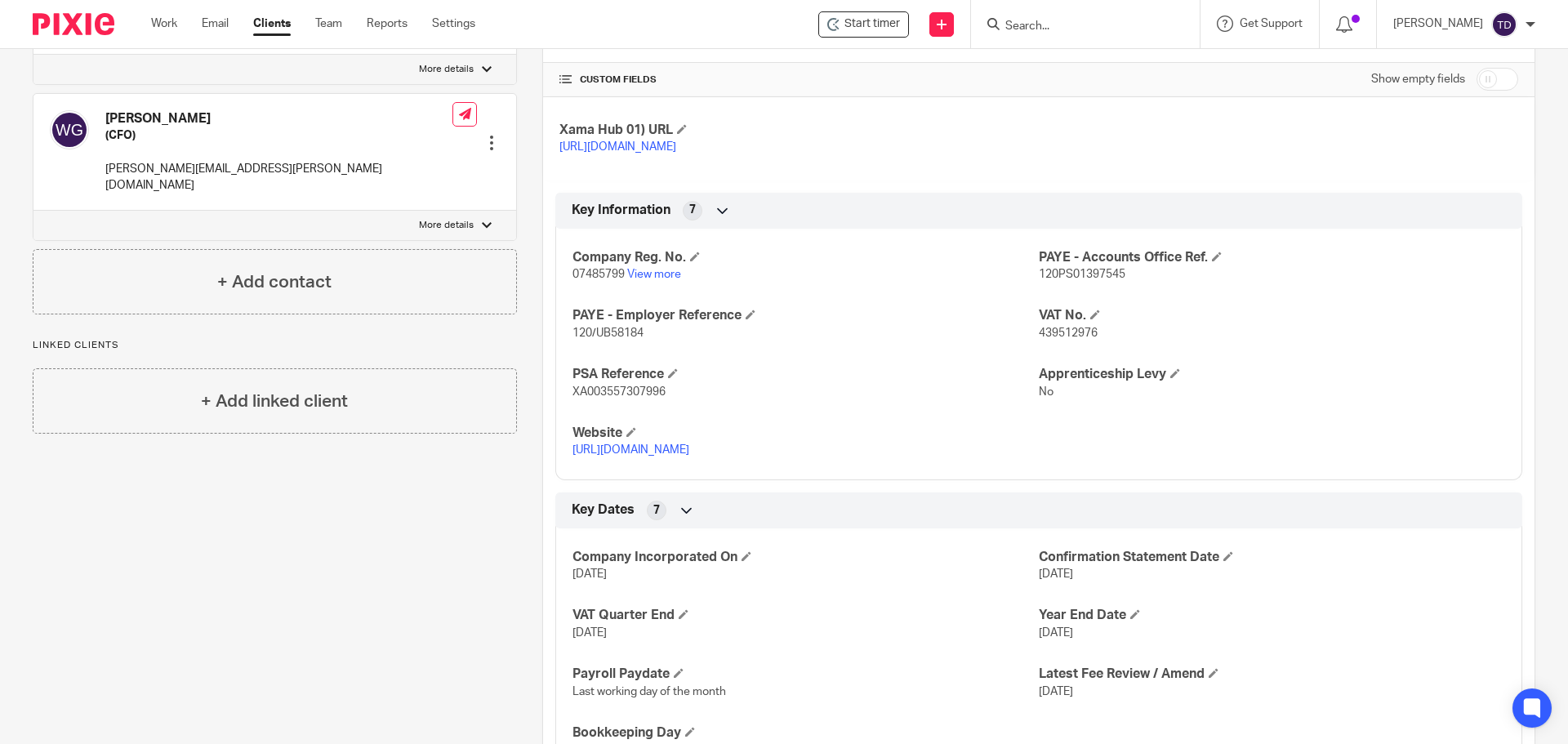
scroll to position [1732, 0]
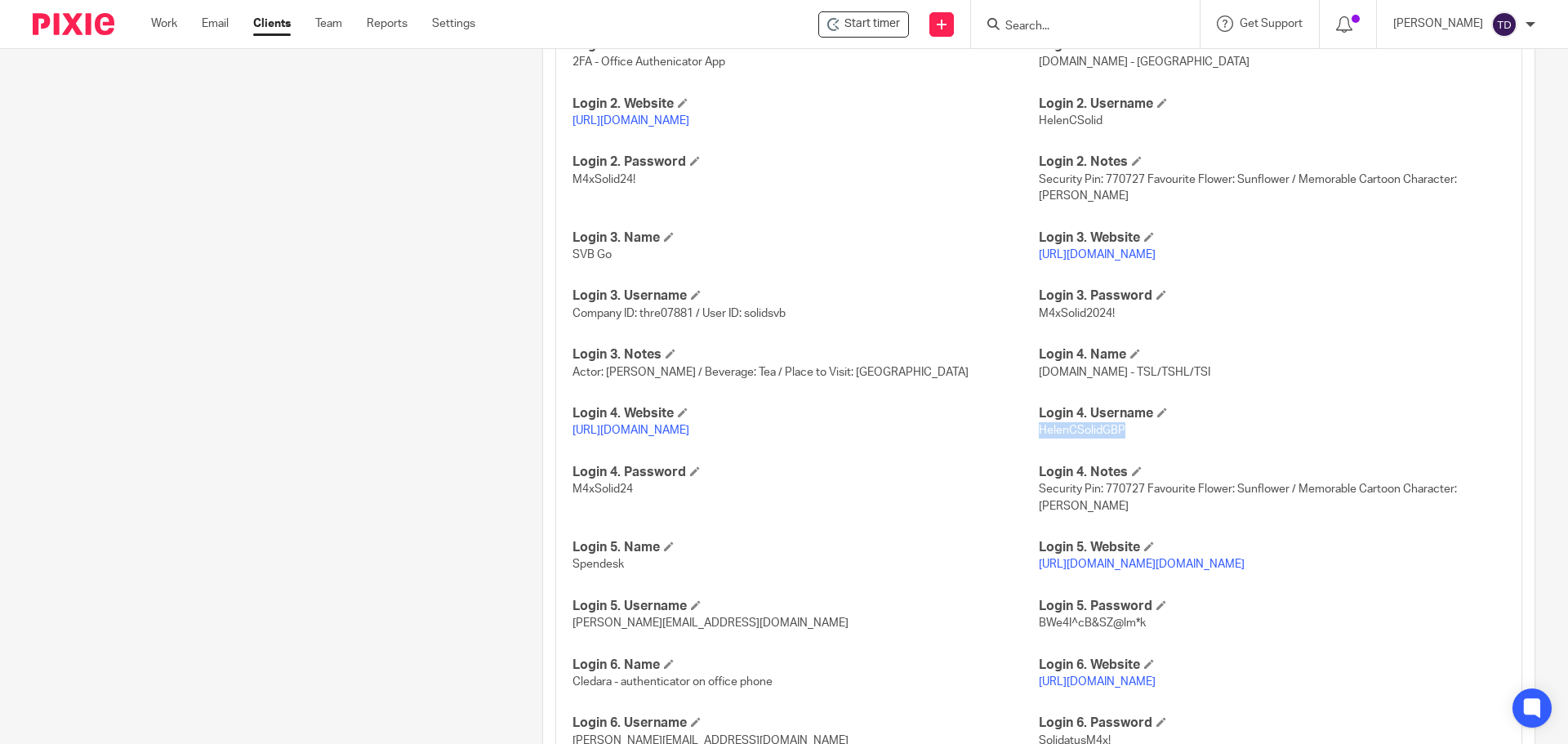
drag, startPoint x: 1030, startPoint y: 428, endPoint x: 1115, endPoint y: 431, distance: 85.1
click at [1115, 431] on span "HelenCSolidGBP" at bounding box center [1082, 431] width 86 height 12
copy span "HelenCSolidGBP"
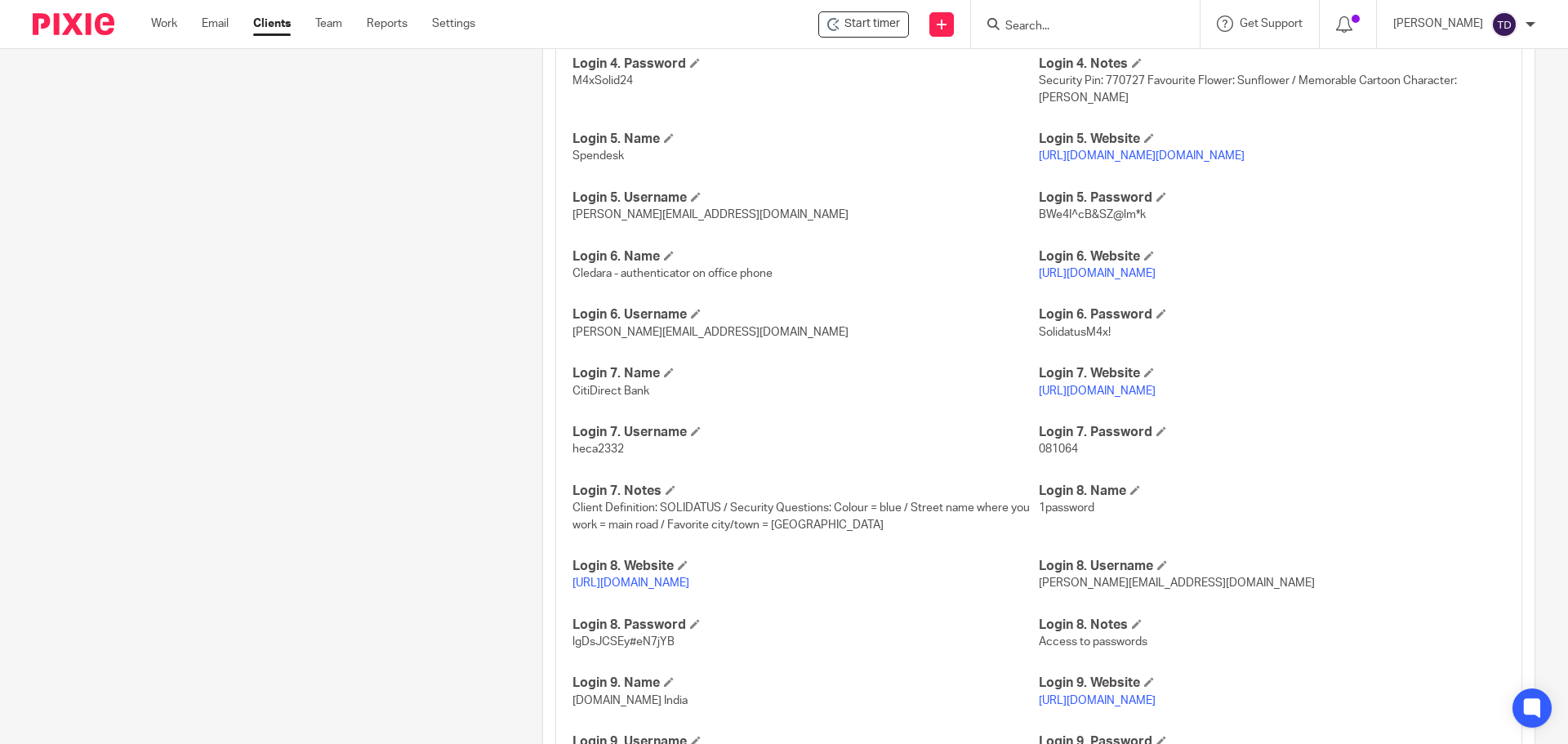
scroll to position [1616, 0]
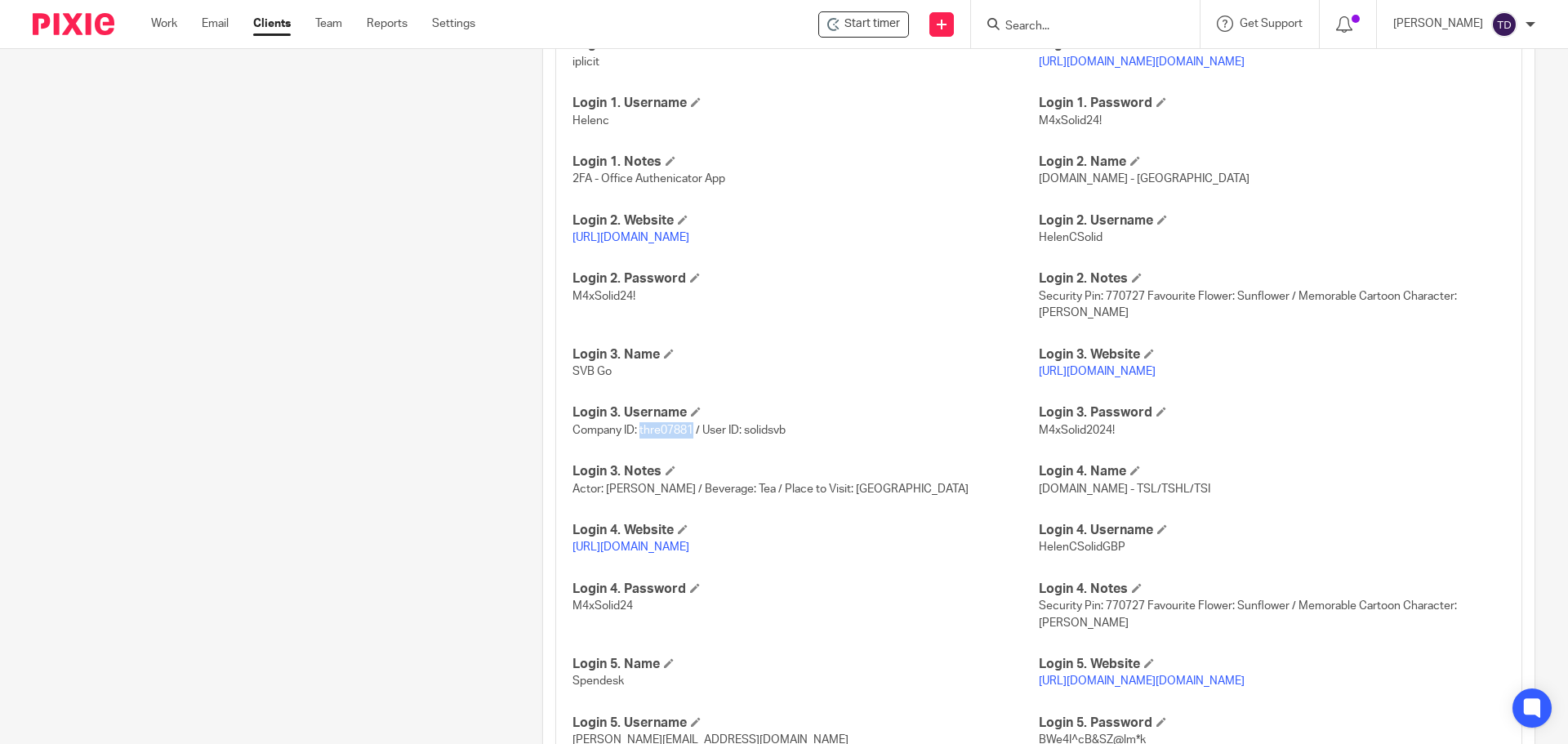
drag, startPoint x: 687, startPoint y: 428, endPoint x: 637, endPoint y: 433, distance: 50.2
click at [637, 433] on span "Company ID: thre07881 / User ID: solidsvb" at bounding box center [678, 431] width 213 height 12
copy span "thre07881"
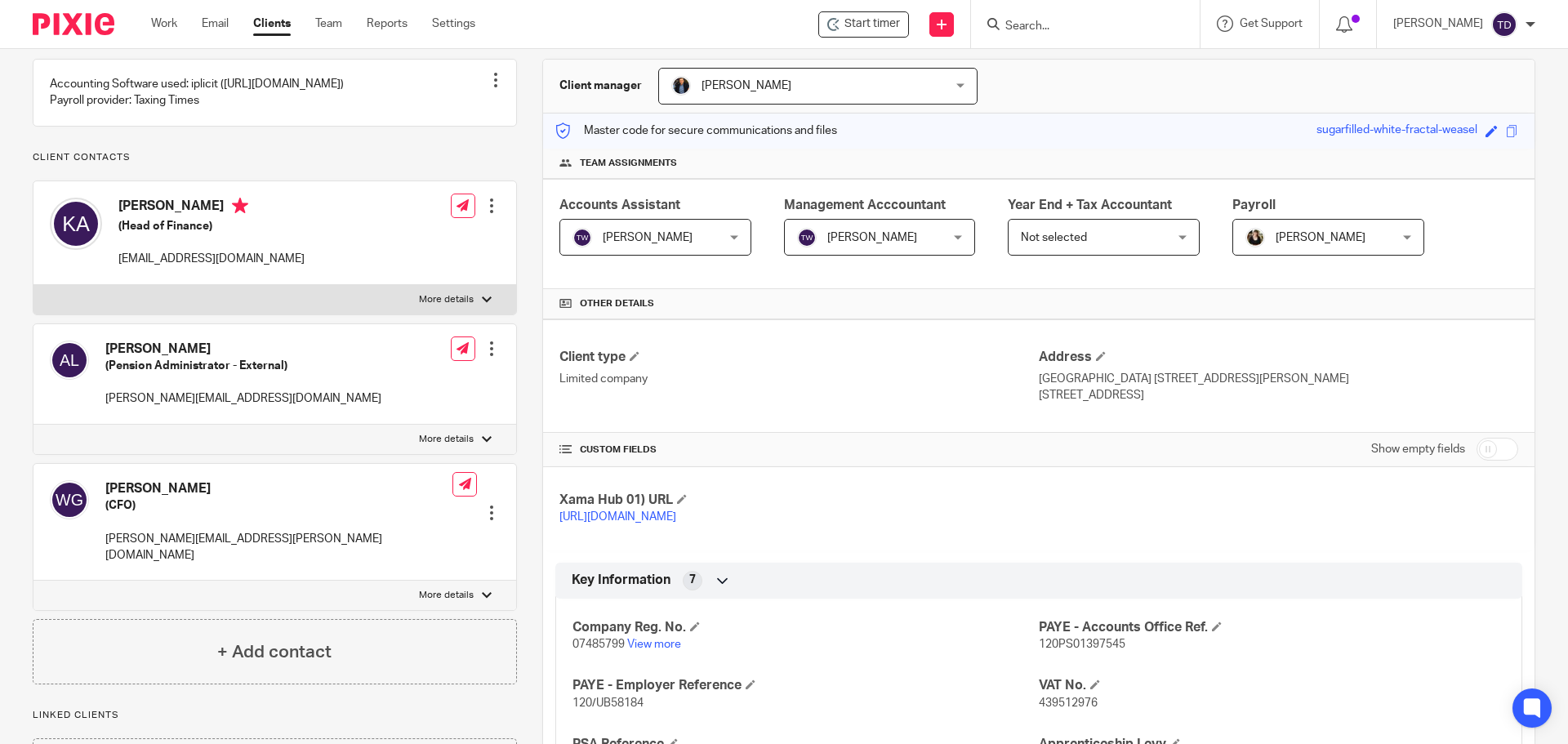
scroll to position [0, 0]
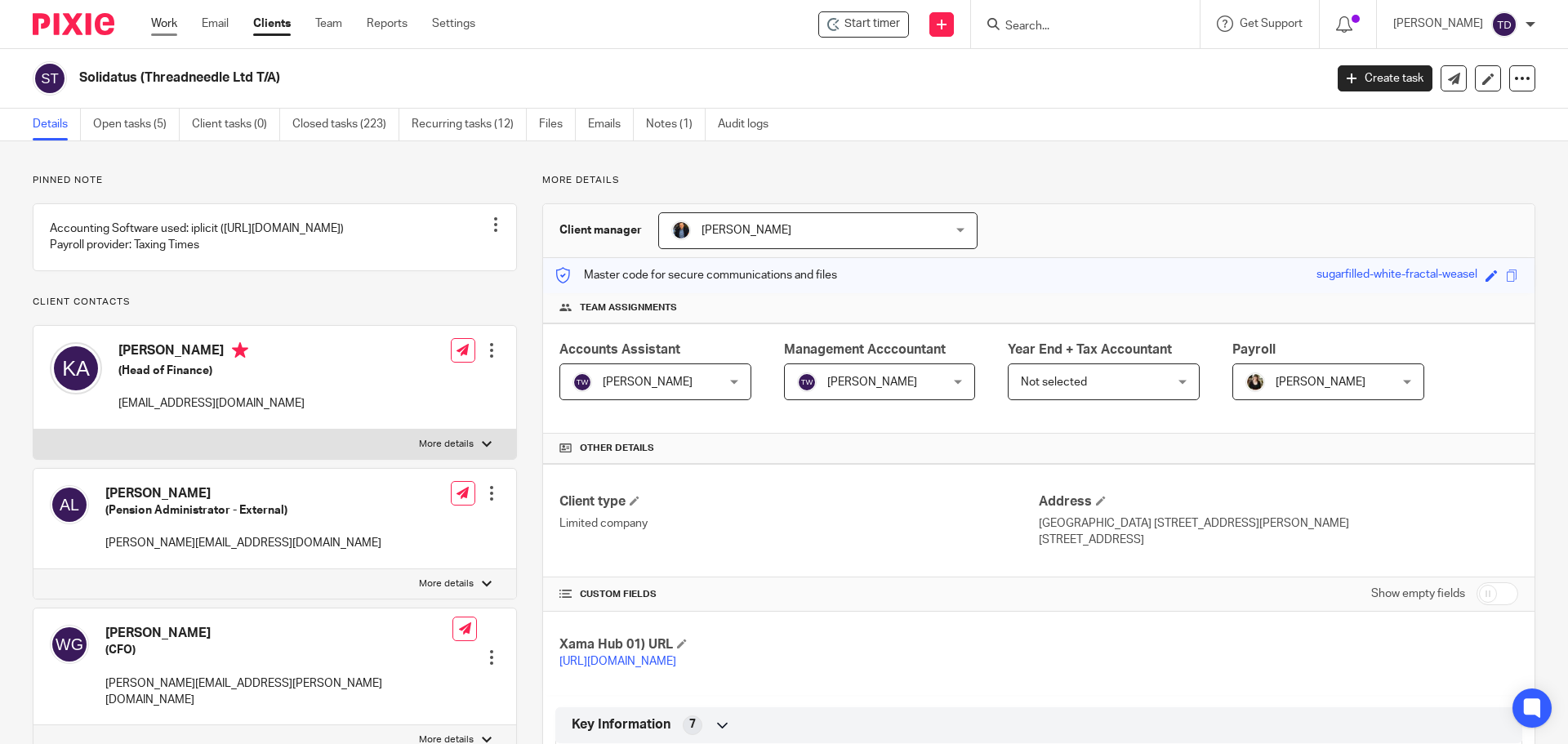
click at [172, 22] on link "Work" at bounding box center [164, 24] width 27 height 17
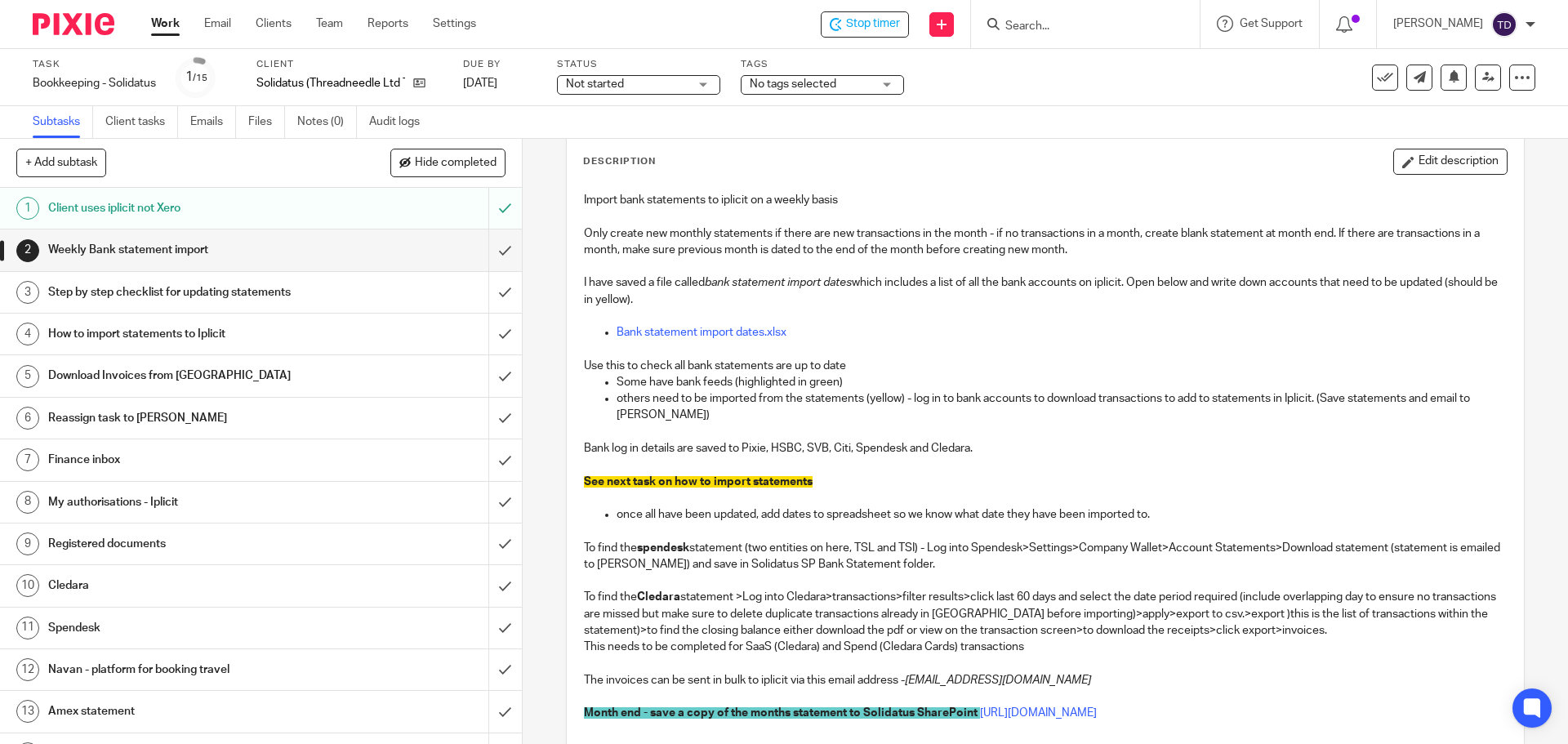
scroll to position [81, 0]
click at [299, 291] on h1 "Step by step checklist for updating statements" at bounding box center [189, 292] width 283 height 25
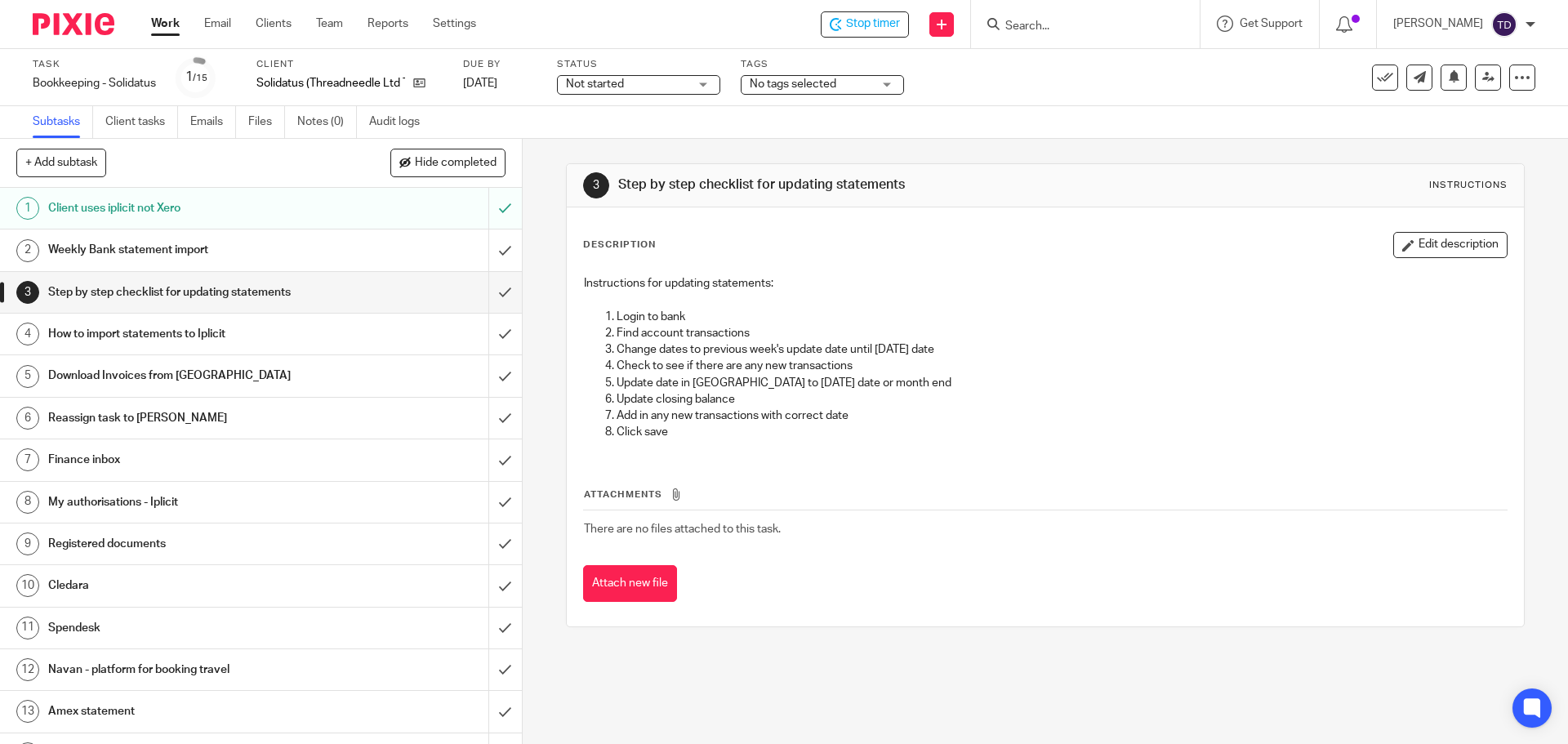
click at [319, 329] on h1 "How to import statements to Iplicit" at bounding box center [189, 334] width 283 height 25
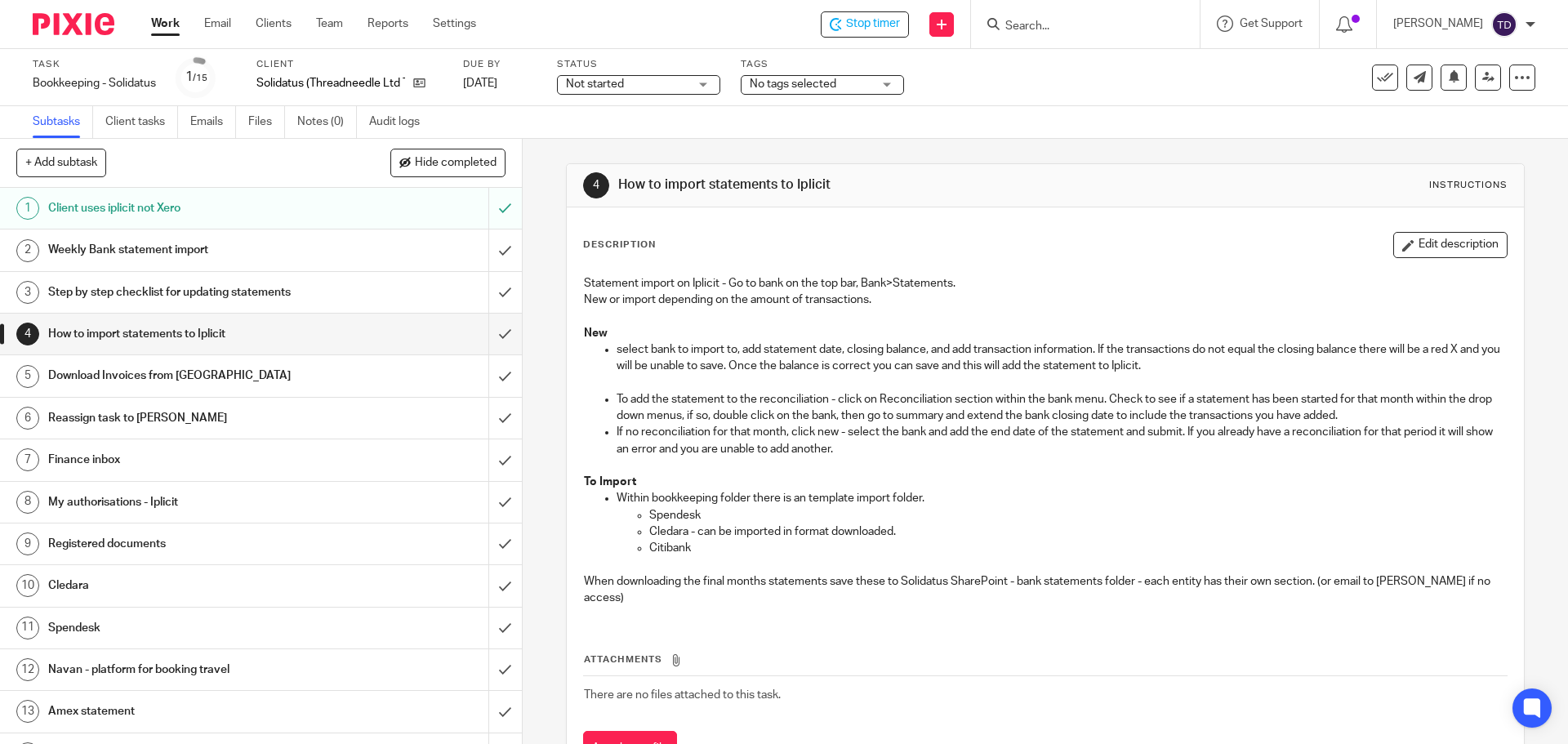
click at [293, 357] on link "5 Download Invoices from [GEOGRAPHIC_DATA]" at bounding box center [243, 376] width 488 height 41
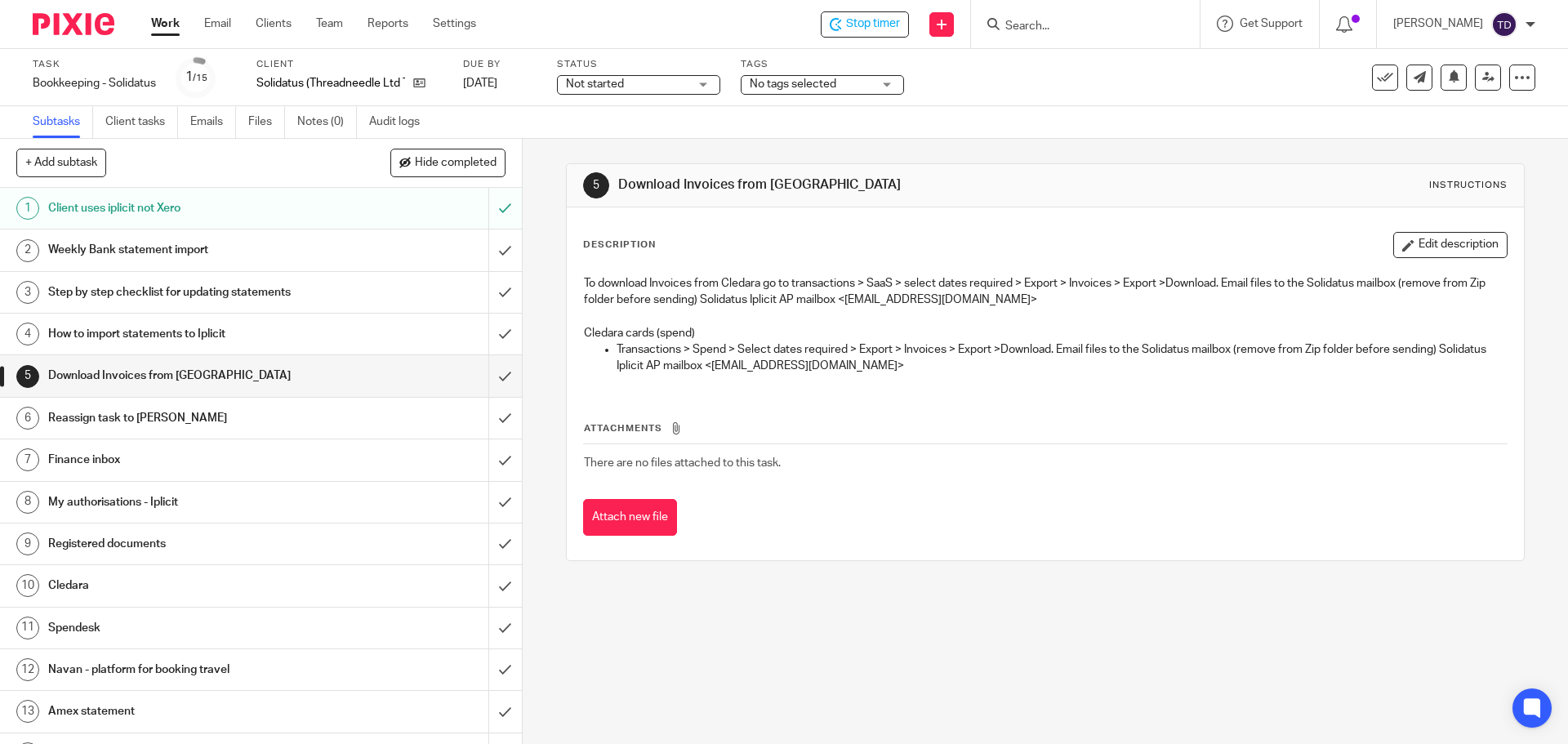
click at [261, 264] on link "2 Weekly Bank statement import" at bounding box center [243, 250] width 488 height 41
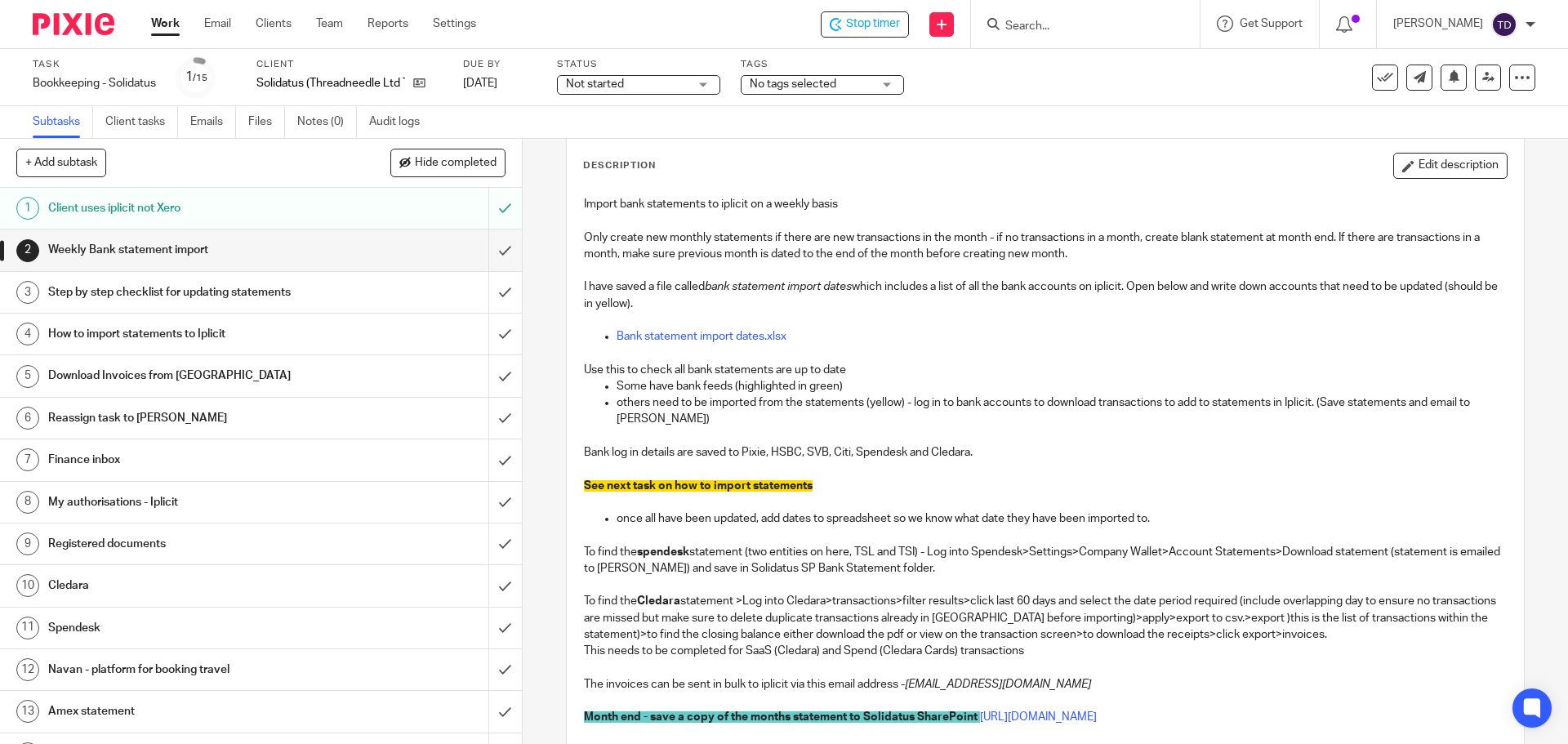
scroll to position [163, 0]
